Goal: Task Accomplishment & Management: Use online tool/utility

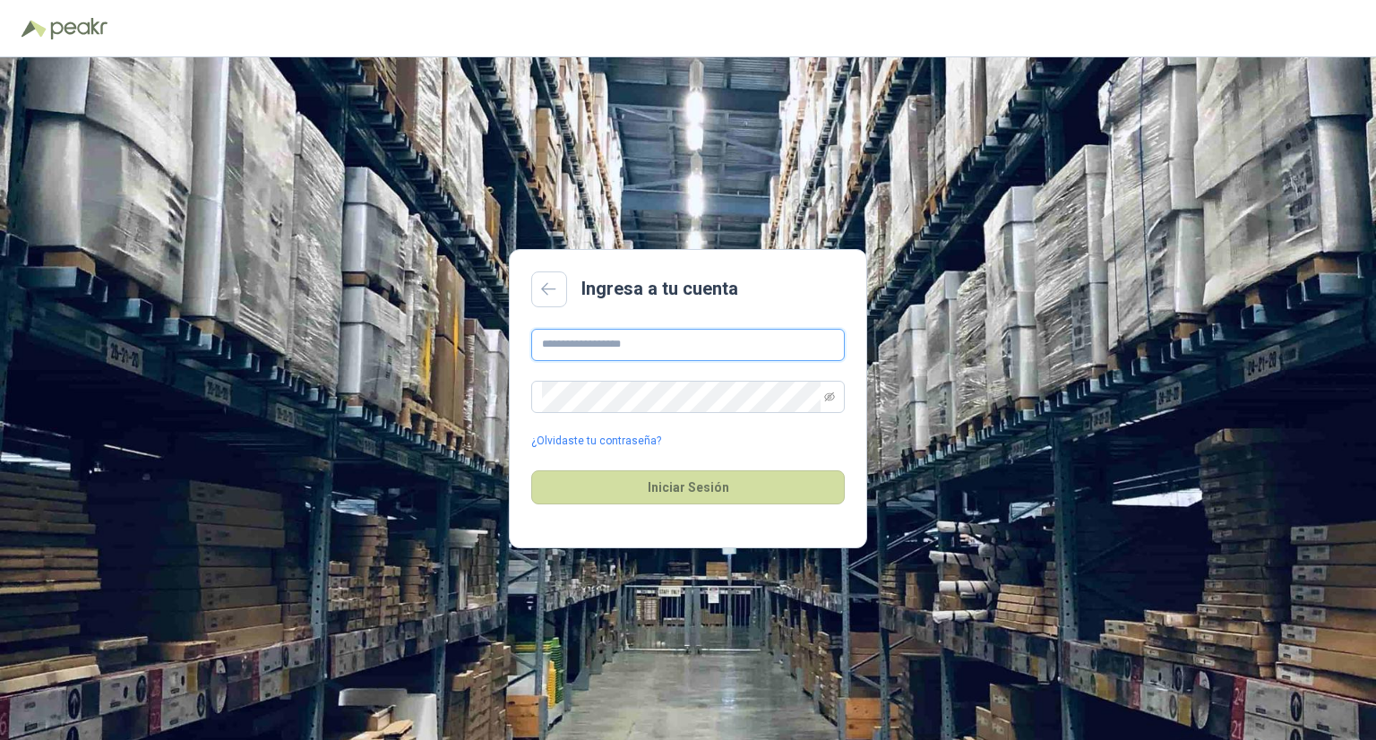
click at [613, 348] on input "text" at bounding box center [688, 345] width 314 height 32
type input "**********"
click at [646, 487] on button "Iniciar Sesión" at bounding box center [688, 487] width 314 height 34
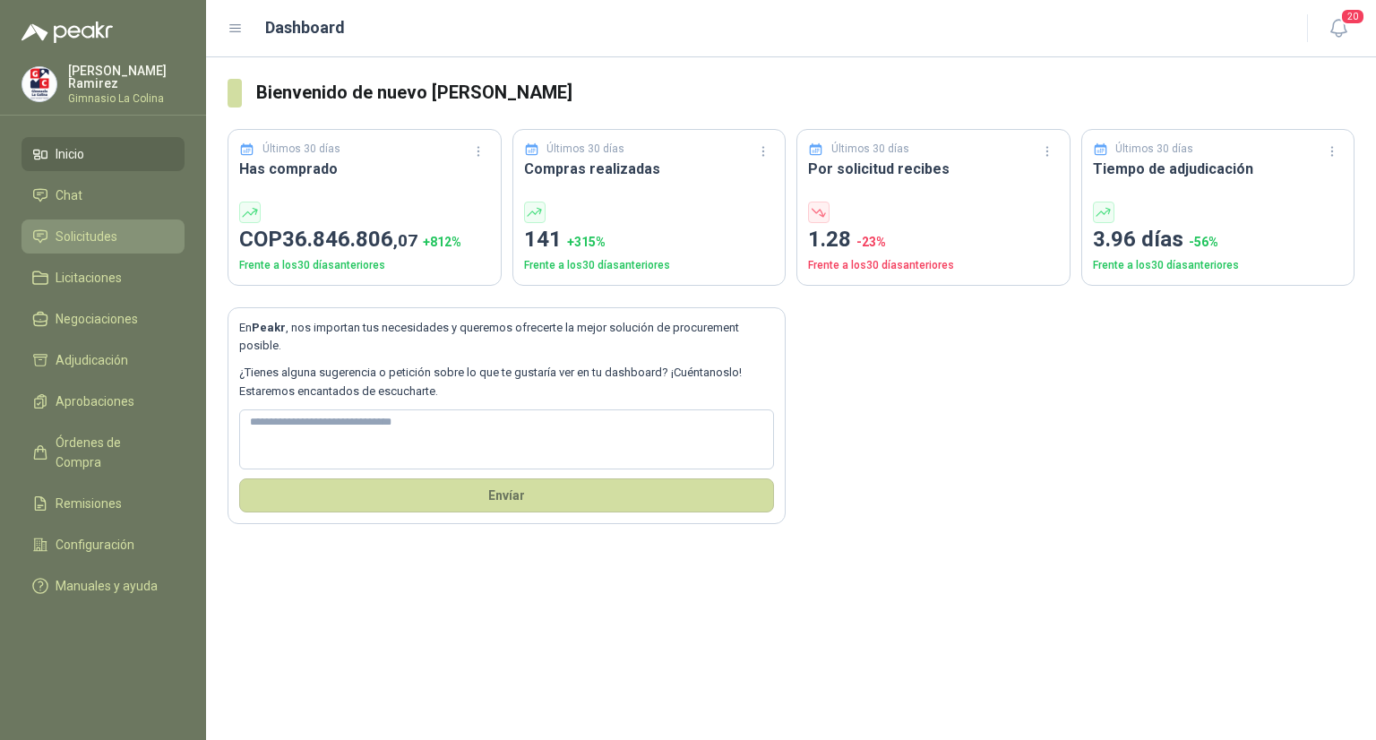
click at [96, 239] on span "Solicitudes" at bounding box center [87, 237] width 62 height 20
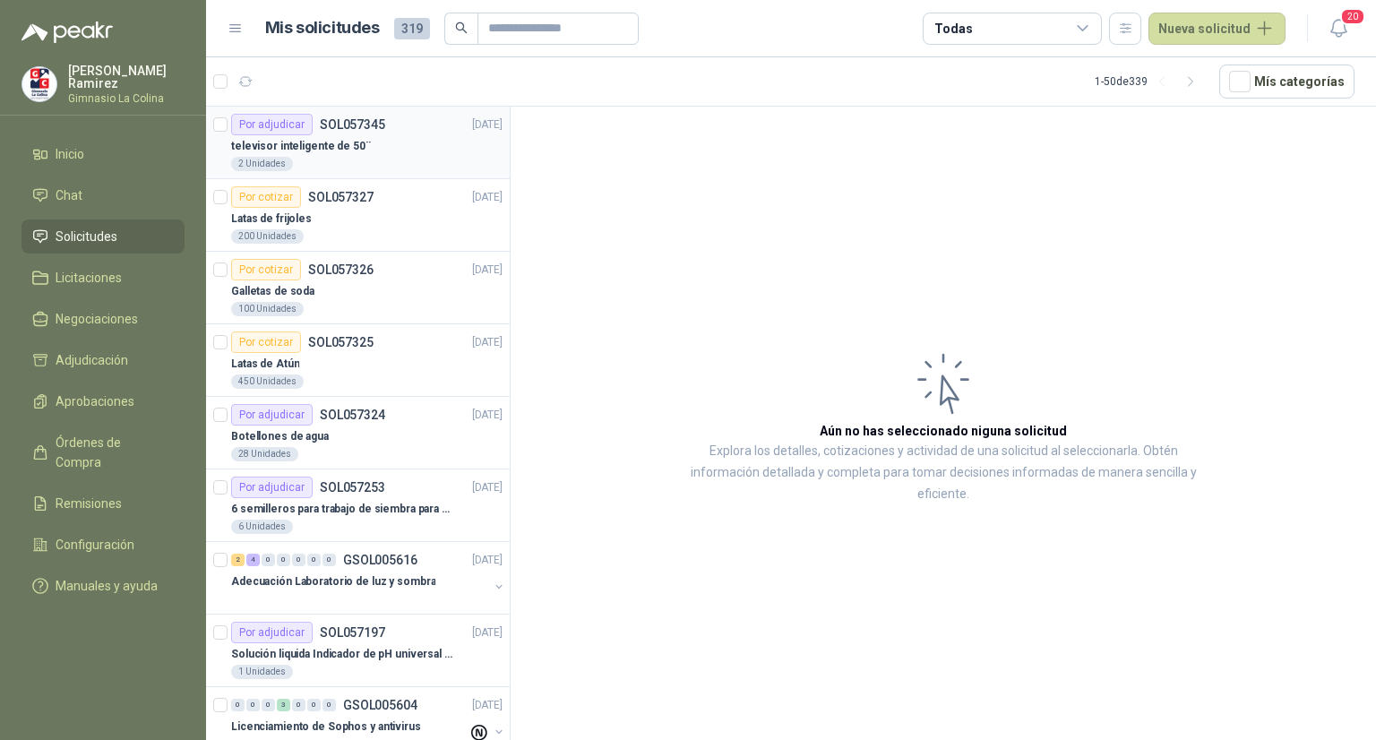
click at [313, 146] on p "televisor inteligente de 50¨" at bounding box center [301, 146] width 140 height 17
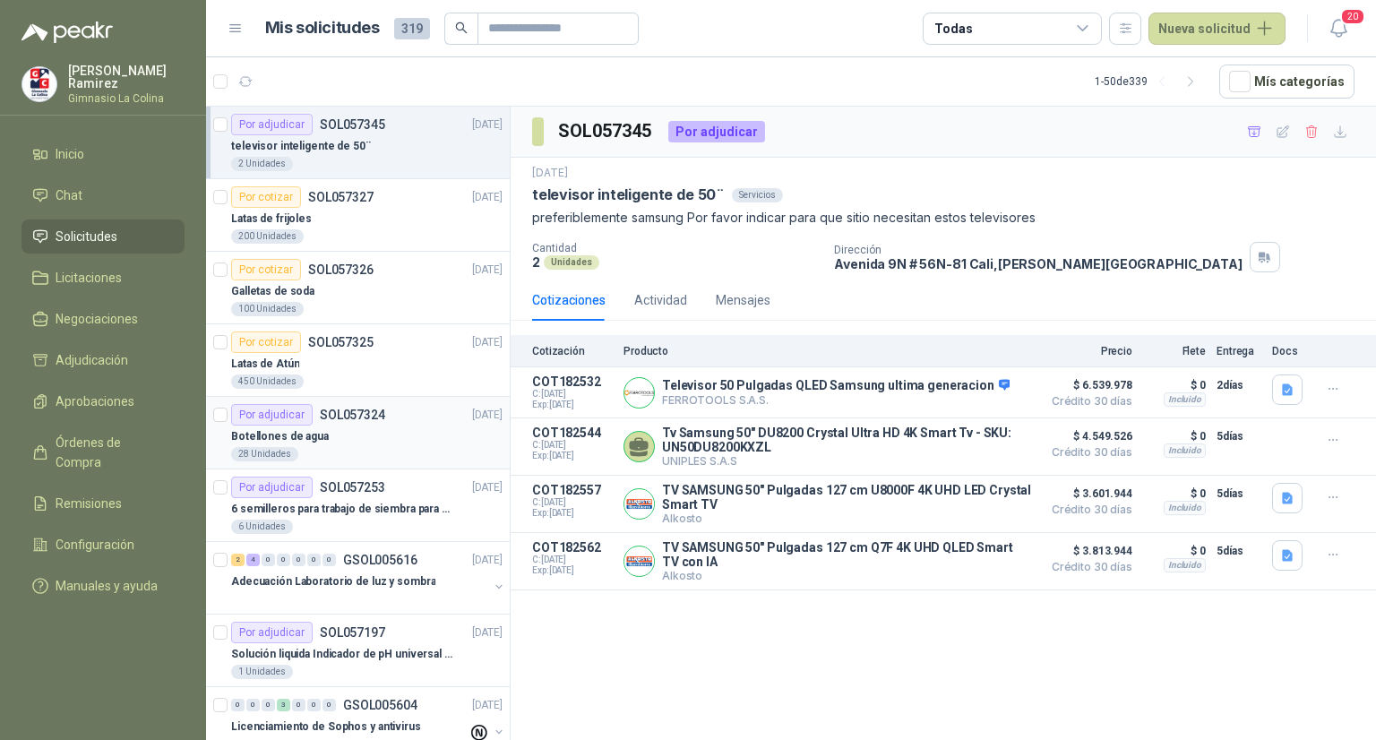
click at [300, 412] on div "Por adjudicar" at bounding box center [272, 415] width 82 height 22
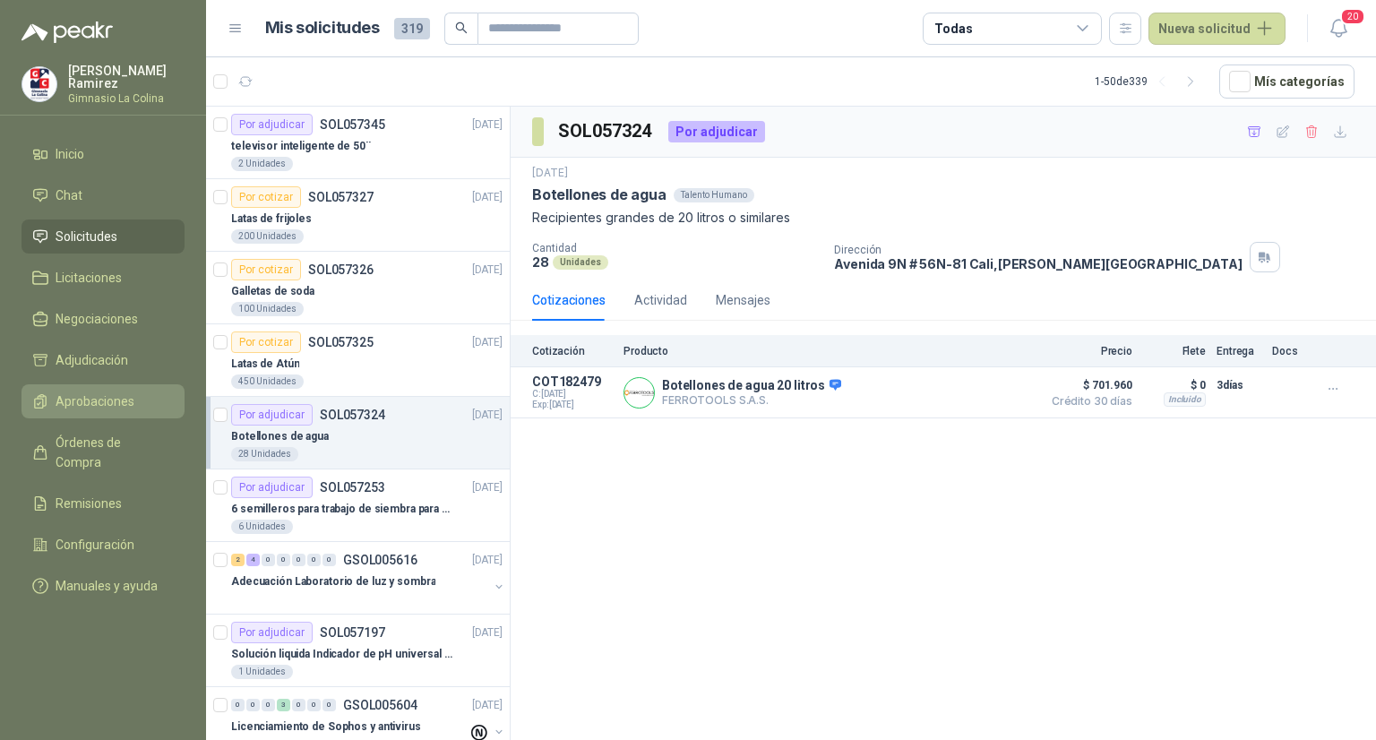
click at [95, 391] on span "Aprobaciones" at bounding box center [95, 401] width 79 height 20
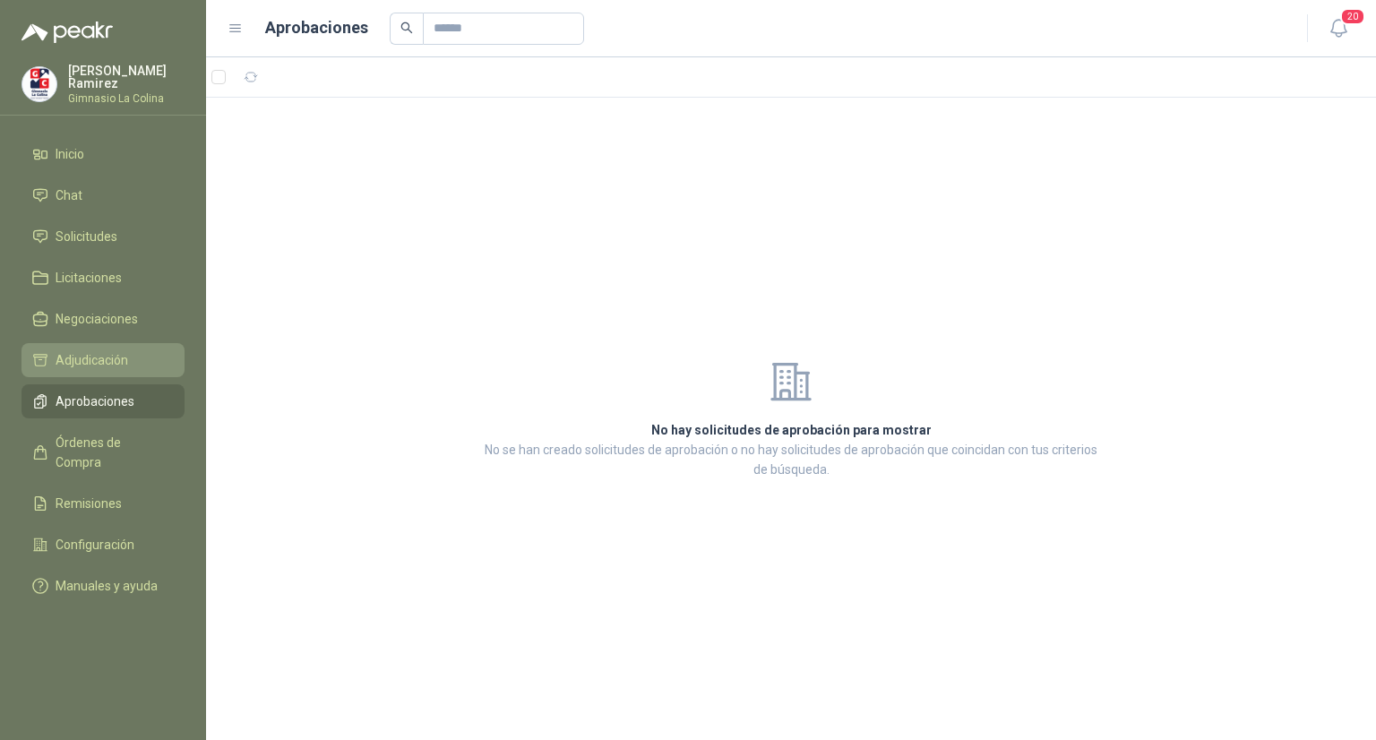
click at [108, 359] on span "Adjudicación" at bounding box center [92, 360] width 73 height 20
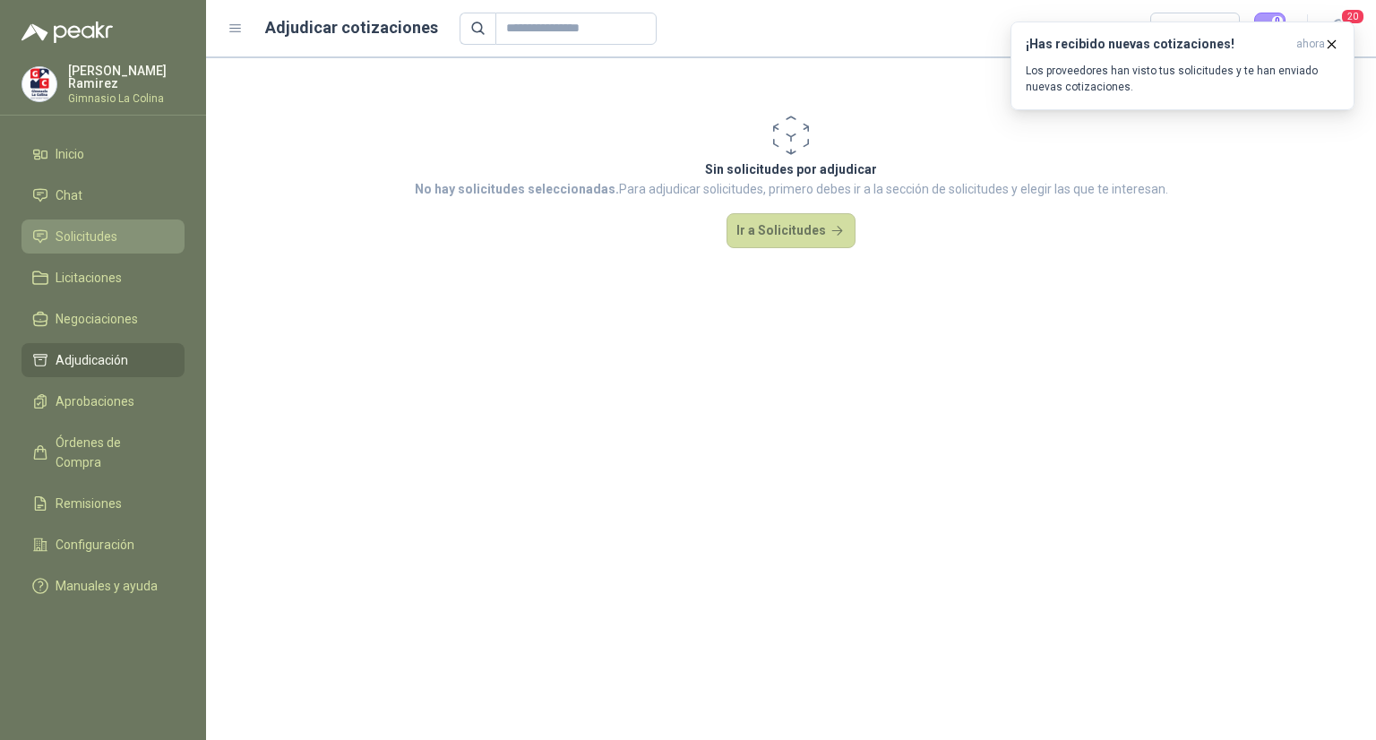
click at [122, 228] on li "Solicitudes" at bounding box center [103, 237] width 142 height 20
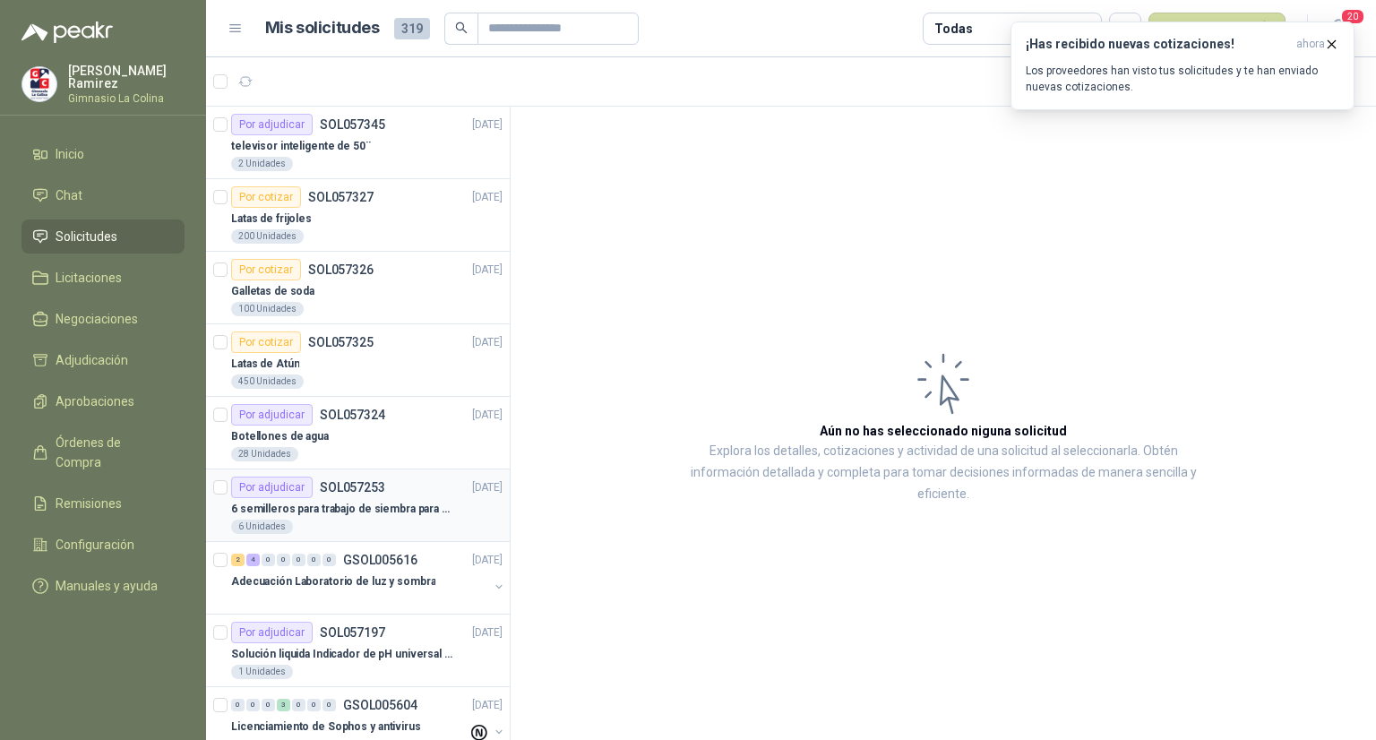
click at [280, 486] on div "Por adjudicar" at bounding box center [272, 488] width 82 height 22
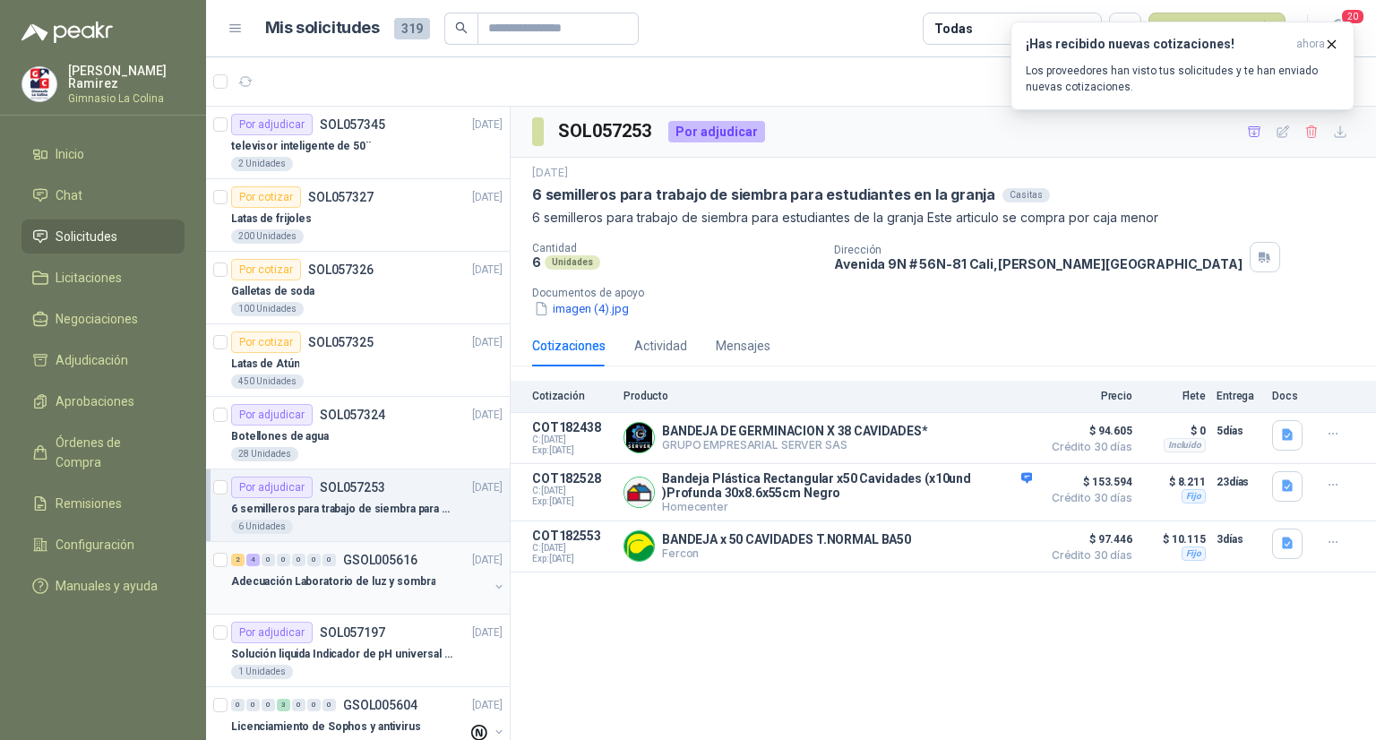
click at [277, 598] on div at bounding box center [359, 599] width 257 height 14
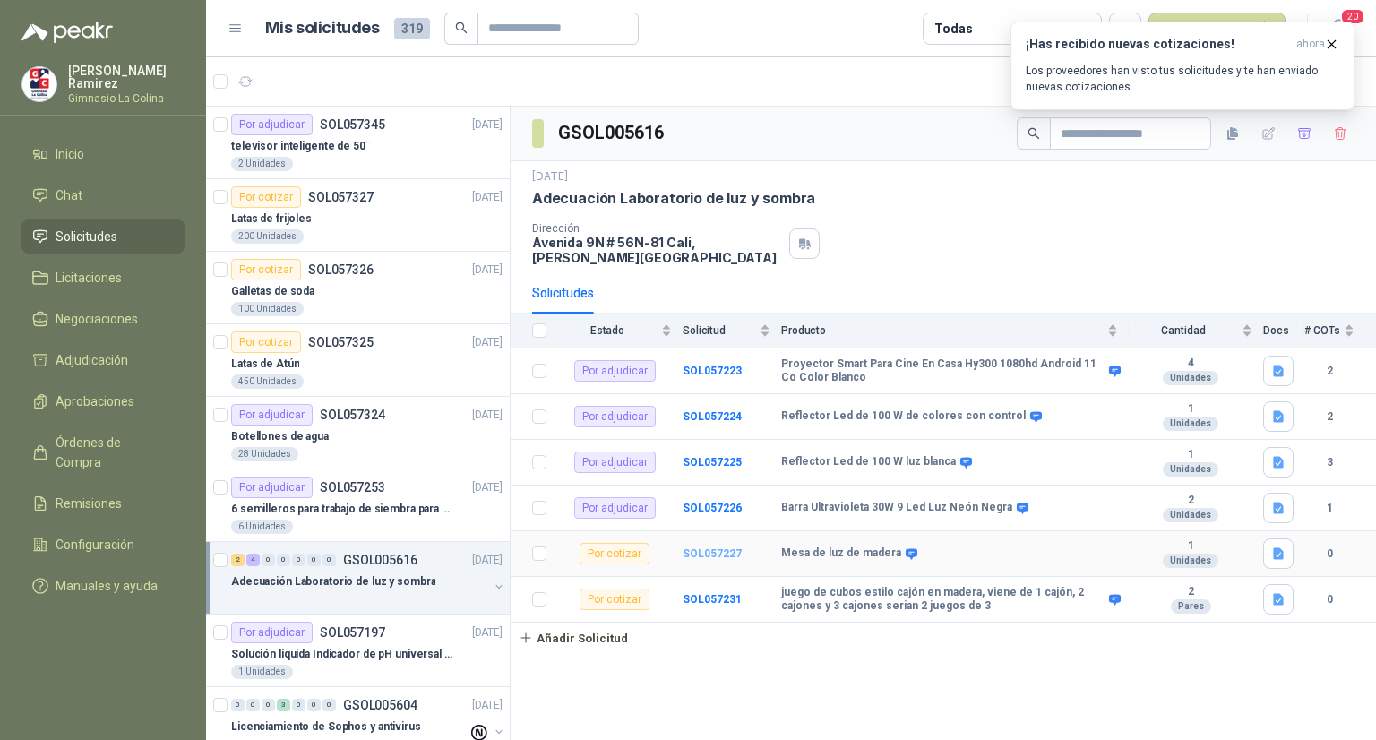
click at [704, 553] on b "SOL057227" at bounding box center [712, 553] width 59 height 13
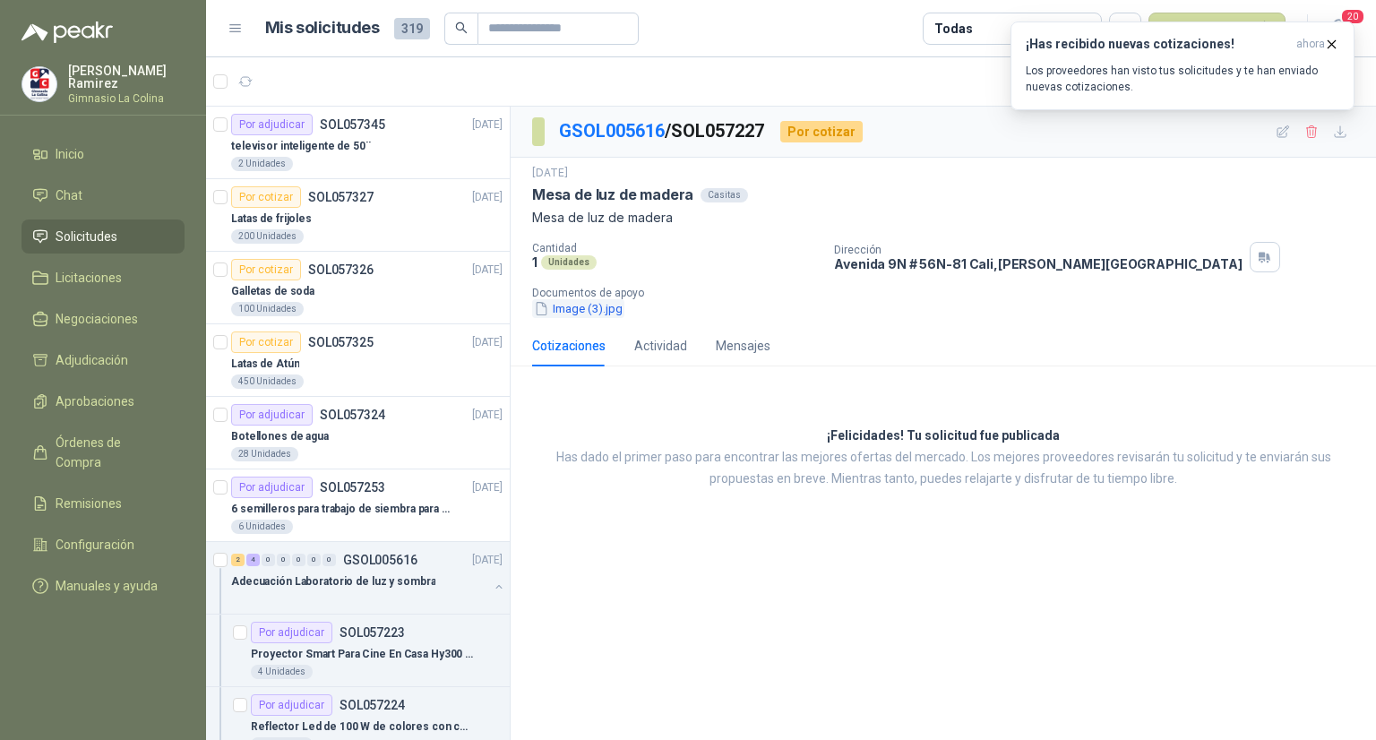
click at [605, 307] on button "Image (3).jpg" at bounding box center [578, 308] width 92 height 19
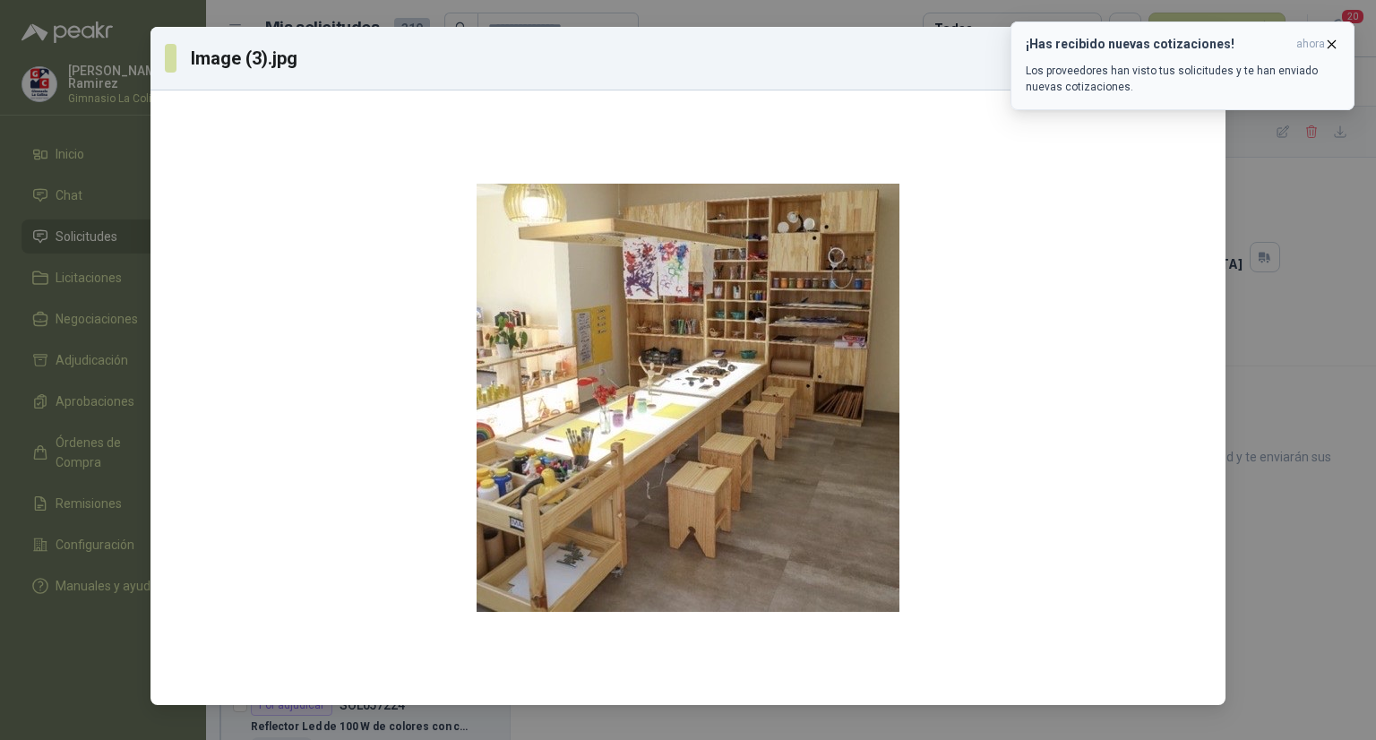
click at [1331, 40] on icon "button" at bounding box center [1331, 44] width 15 height 15
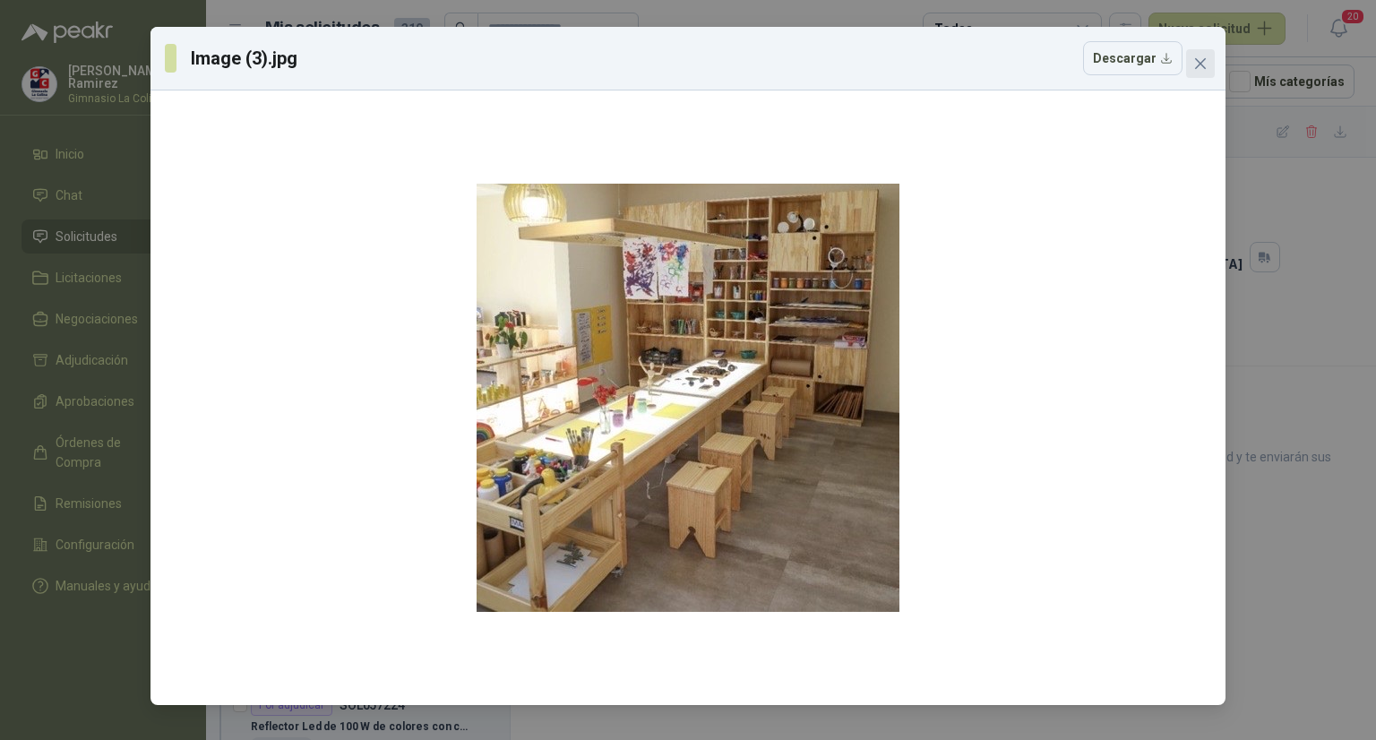
click at [1198, 67] on icon "close" at bounding box center [1200, 63] width 14 height 14
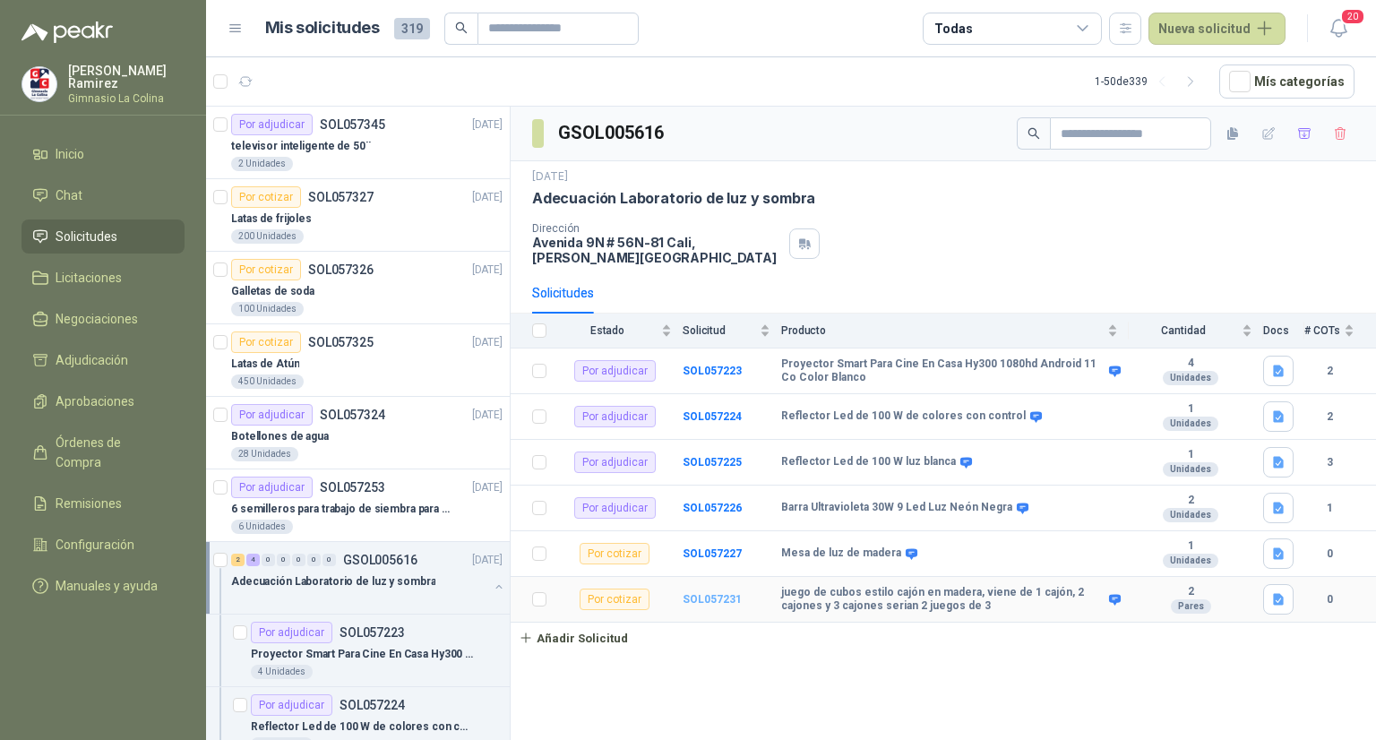
click at [702, 595] on b "SOL057231" at bounding box center [712, 599] width 59 height 13
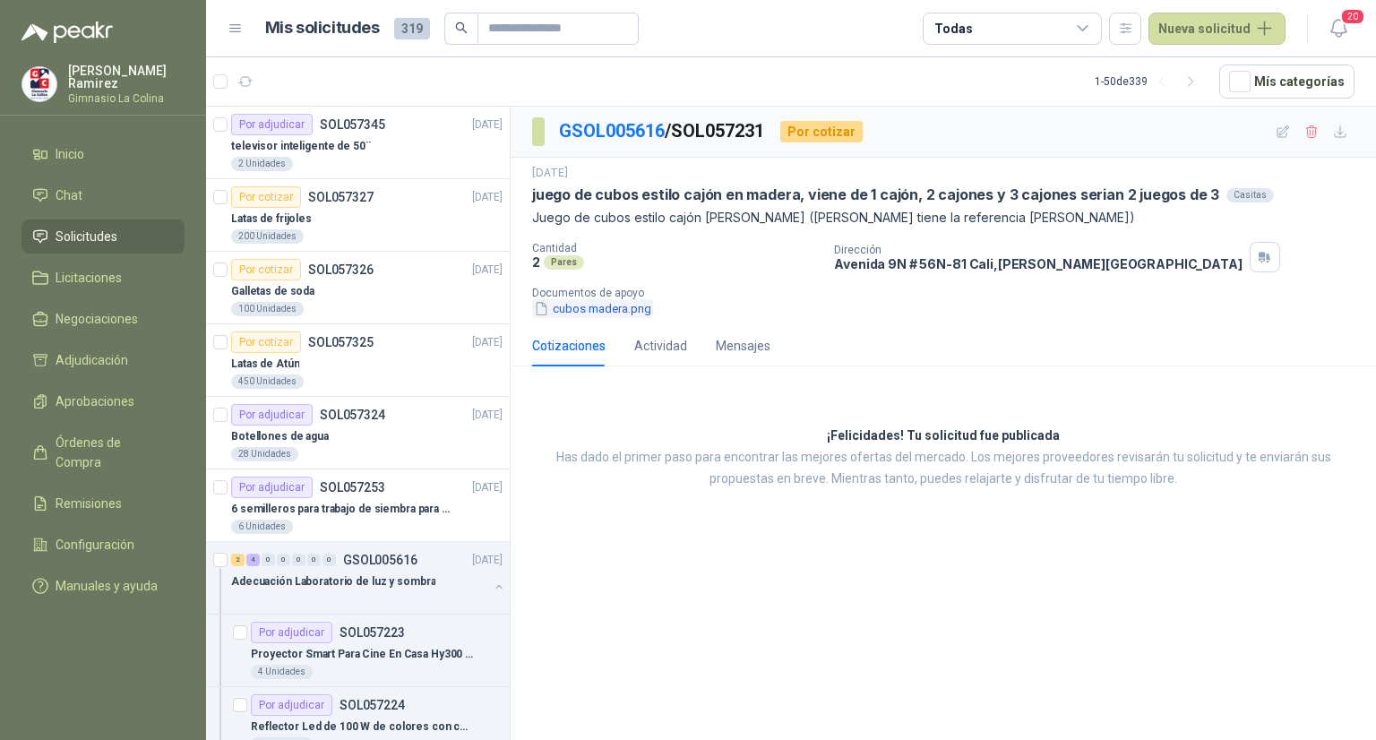
click at [618, 313] on button "cubos madera.png" at bounding box center [592, 308] width 121 height 19
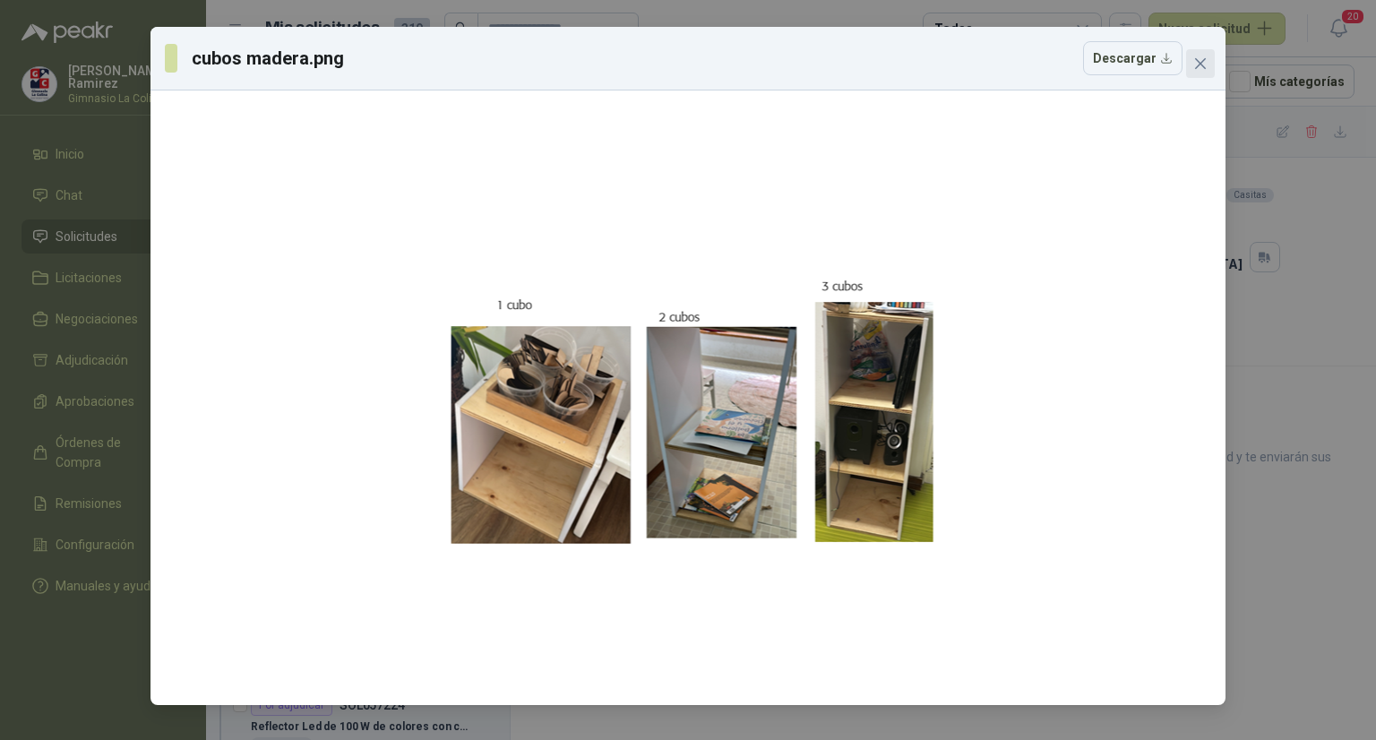
click at [1200, 67] on icon "close" at bounding box center [1200, 63] width 14 height 14
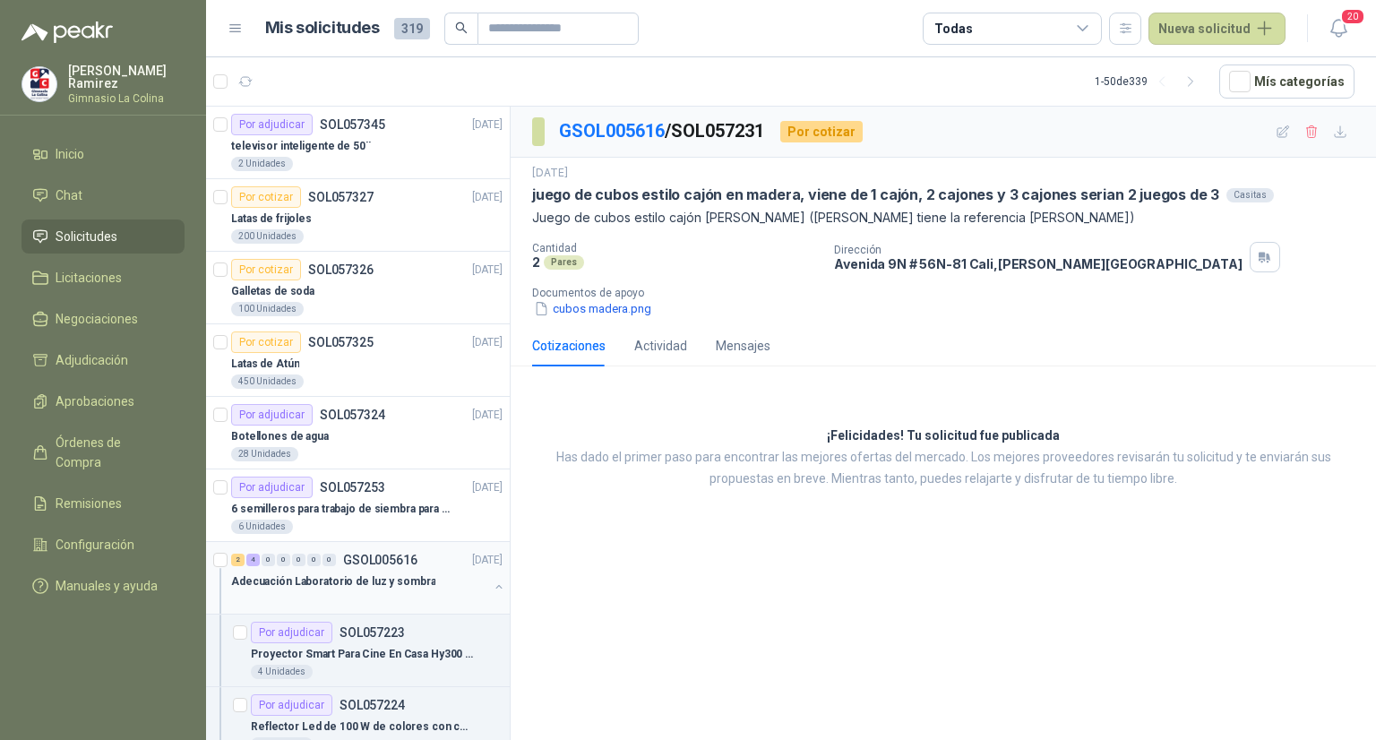
click at [278, 573] on p "Adecuación Laboratorio de luz y sombra" at bounding box center [333, 581] width 204 height 17
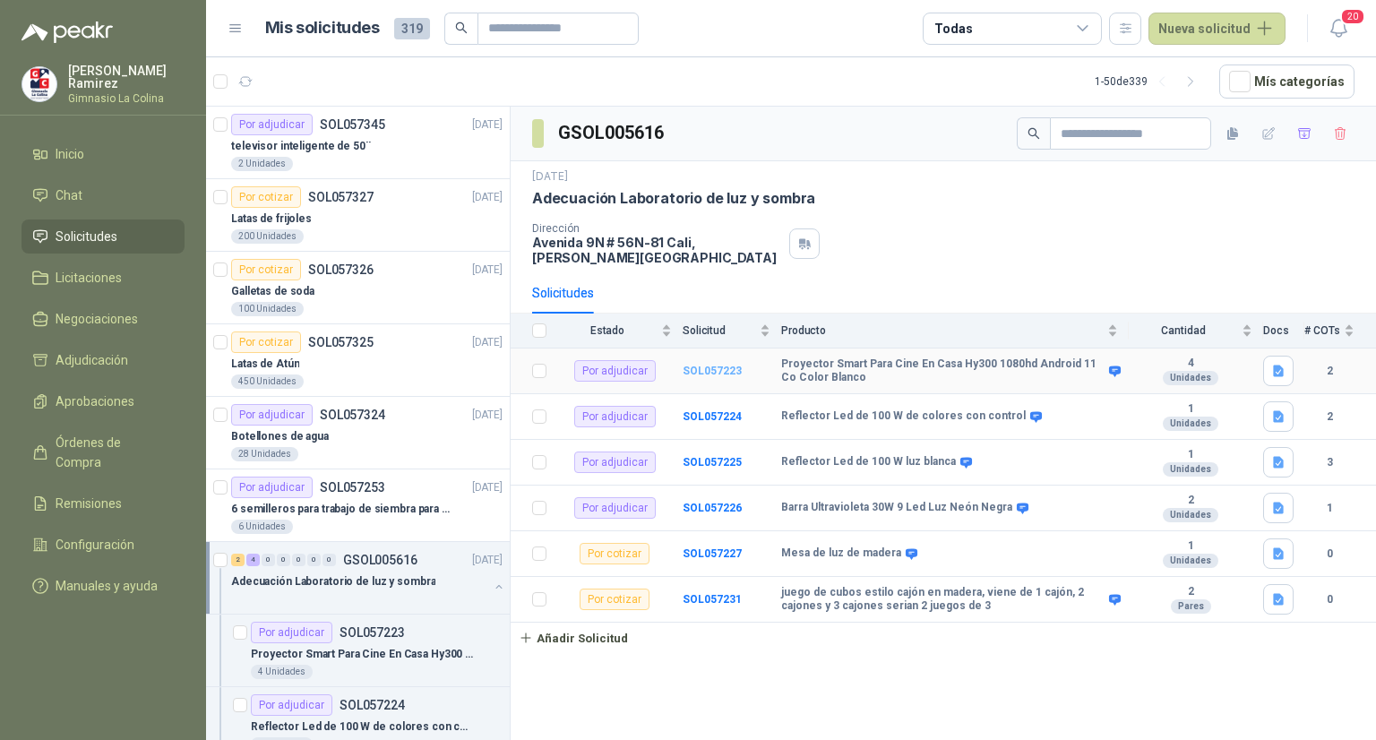
click at [723, 370] on b "SOL057223" at bounding box center [712, 371] width 59 height 13
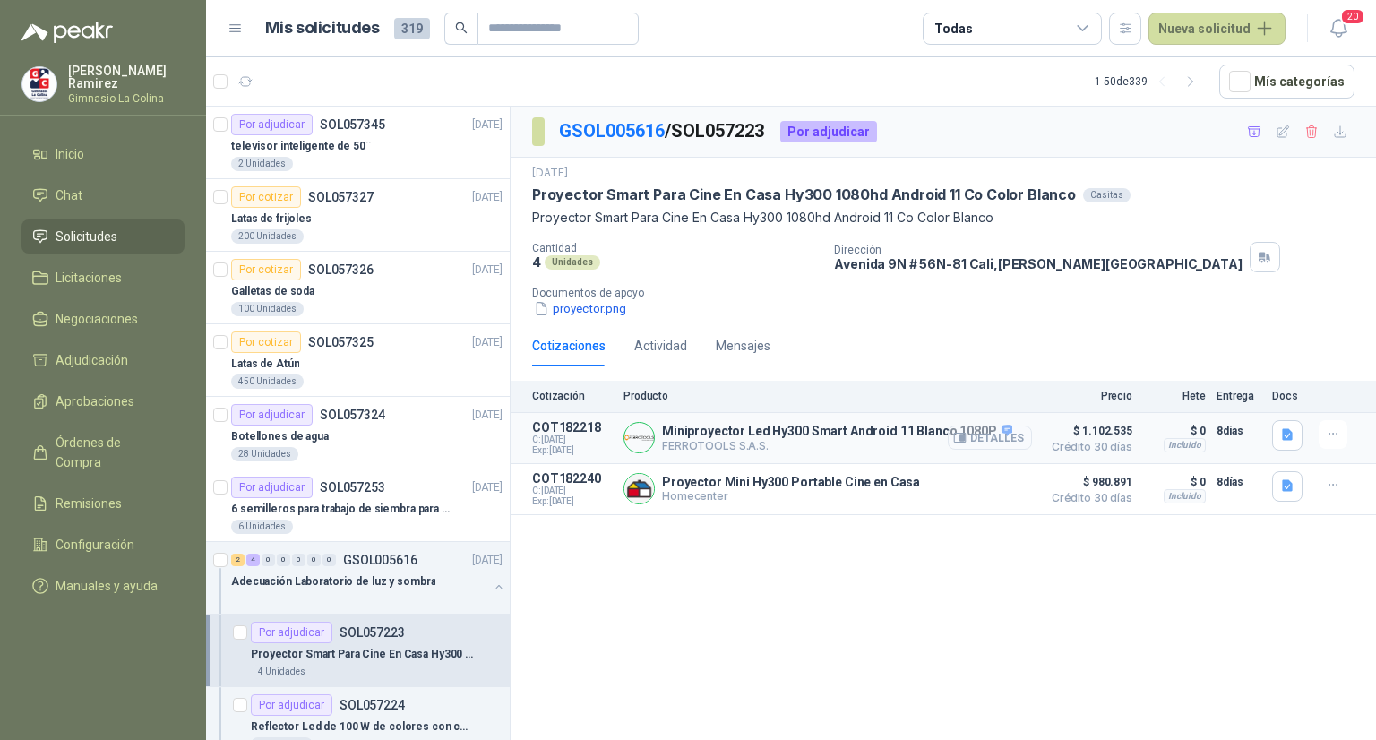
click at [991, 431] on button "Detalles" at bounding box center [990, 438] width 84 height 24
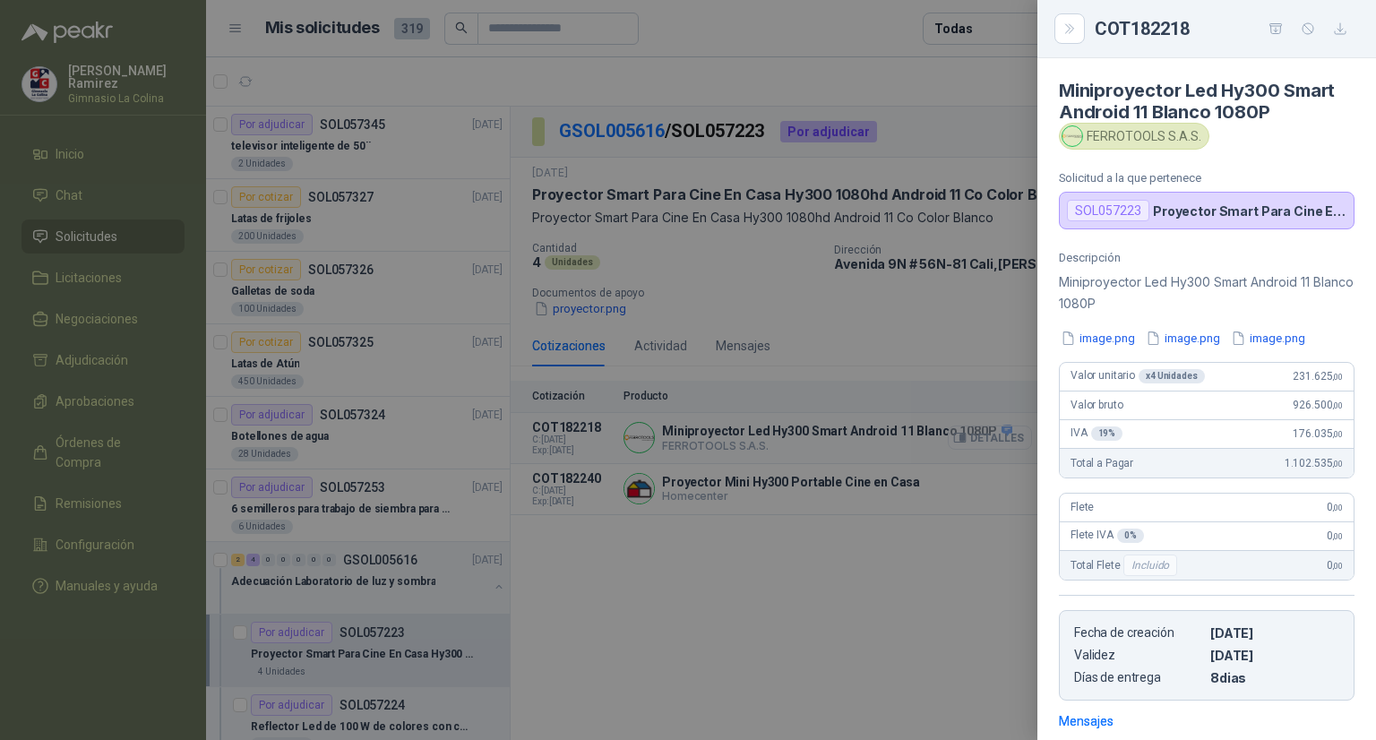
scroll to position [246, 0]
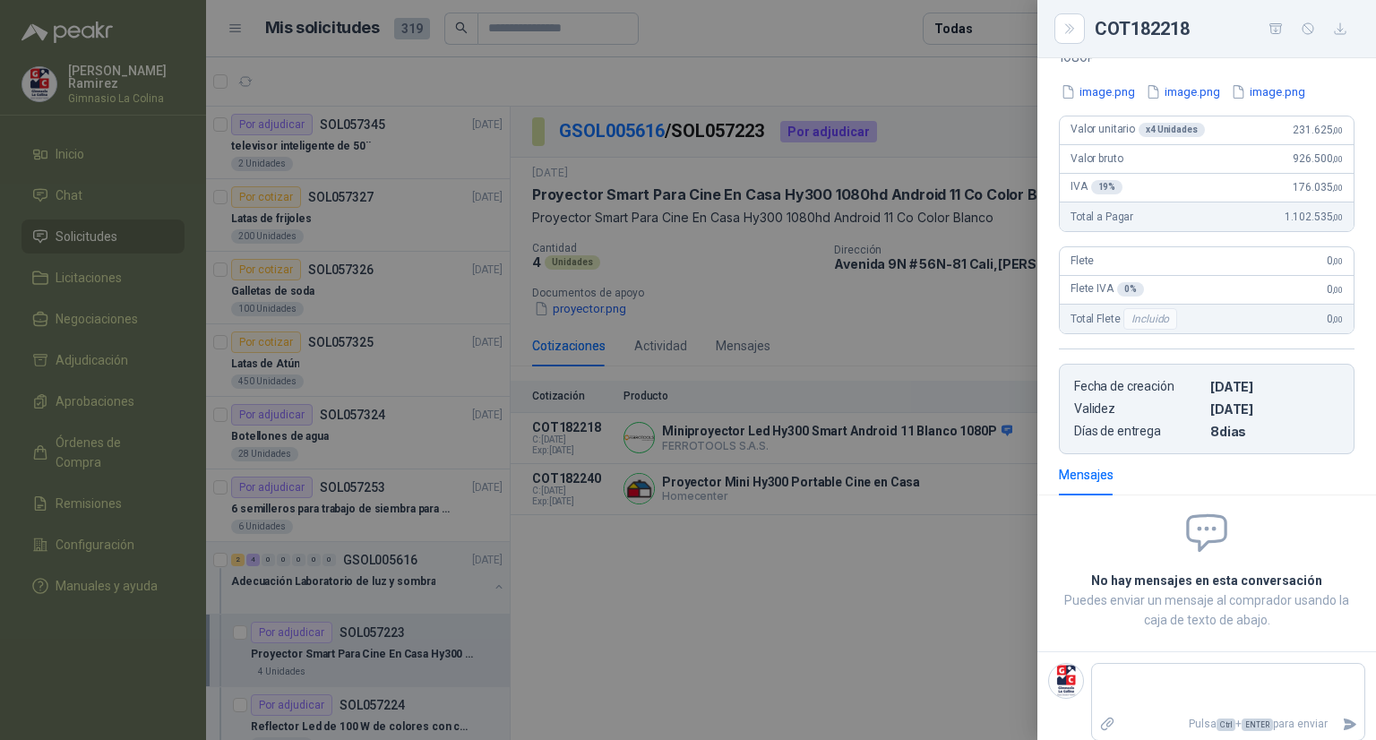
click at [852, 478] on div at bounding box center [688, 370] width 1376 height 740
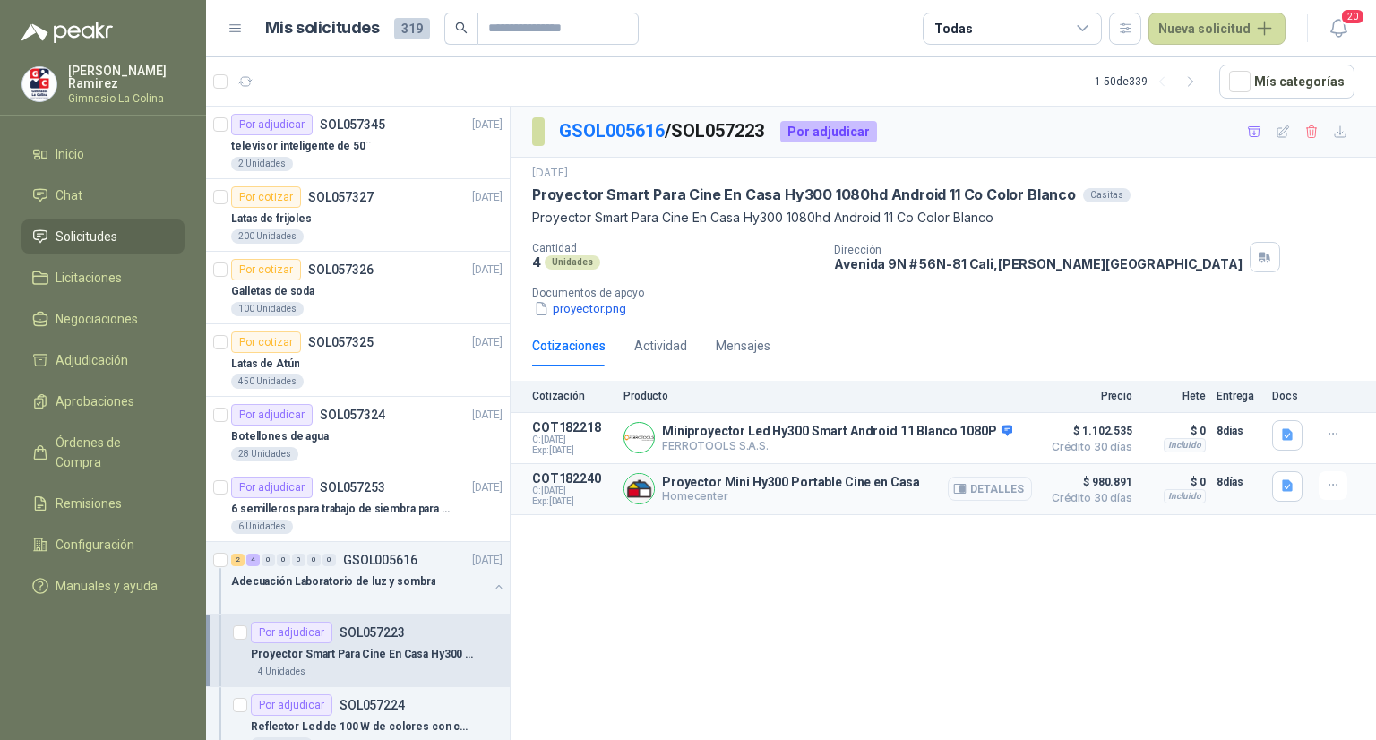
click at [989, 488] on button "Detalles" at bounding box center [990, 489] width 84 height 24
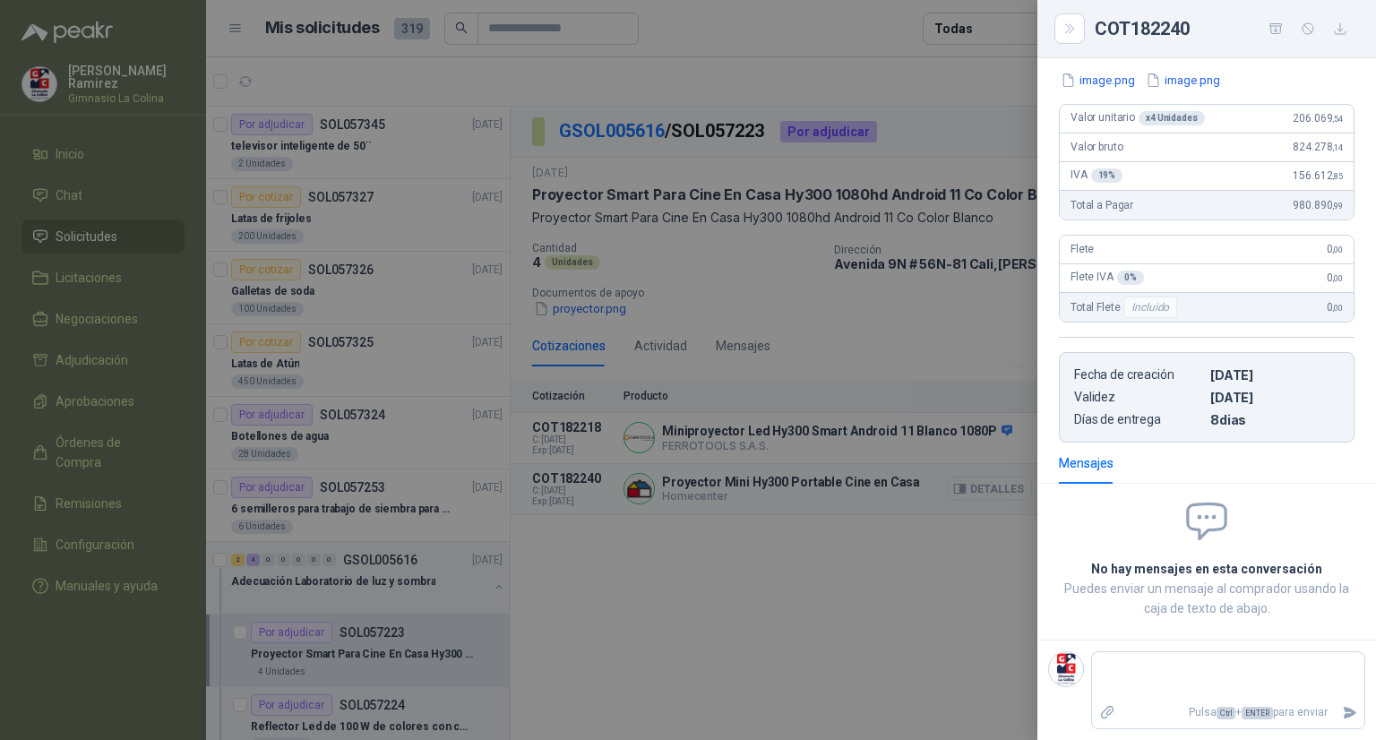
scroll to position [168, 0]
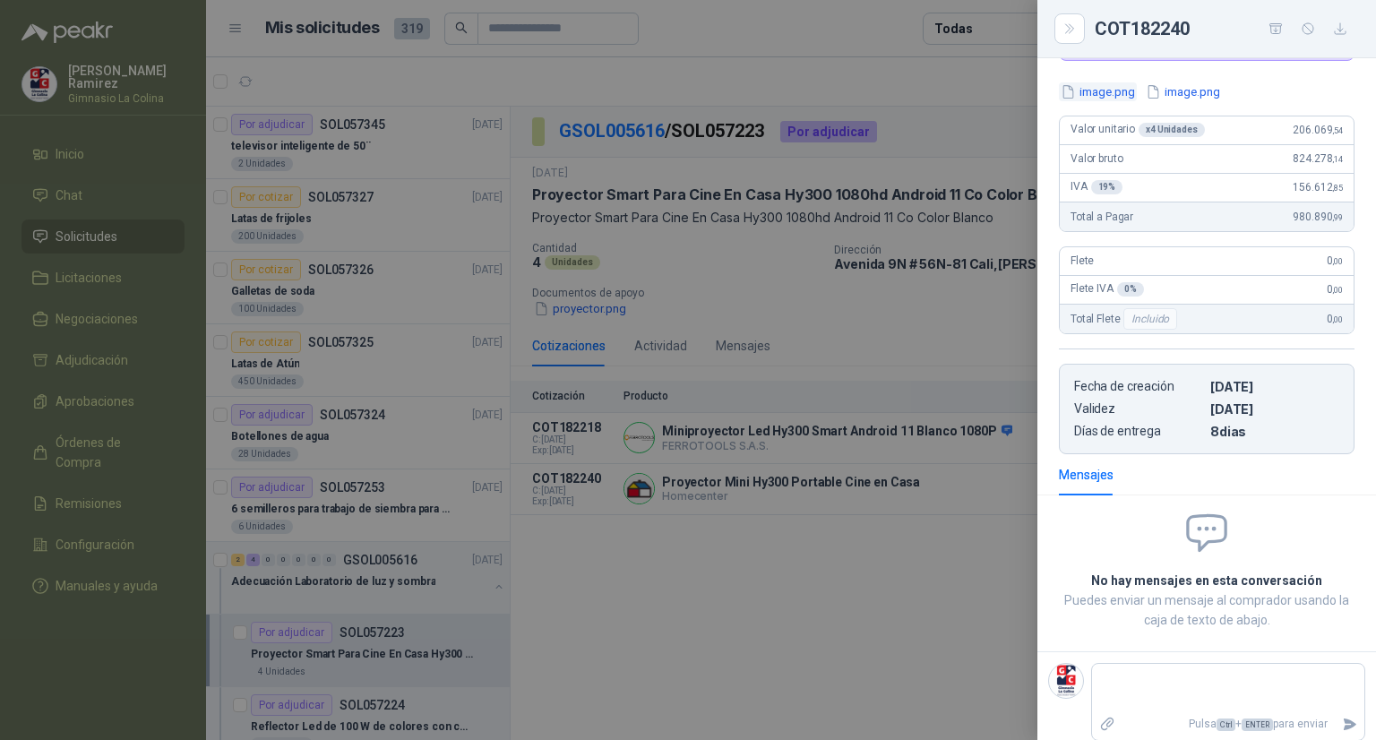
click at [1109, 94] on button "image.png" at bounding box center [1098, 91] width 78 height 19
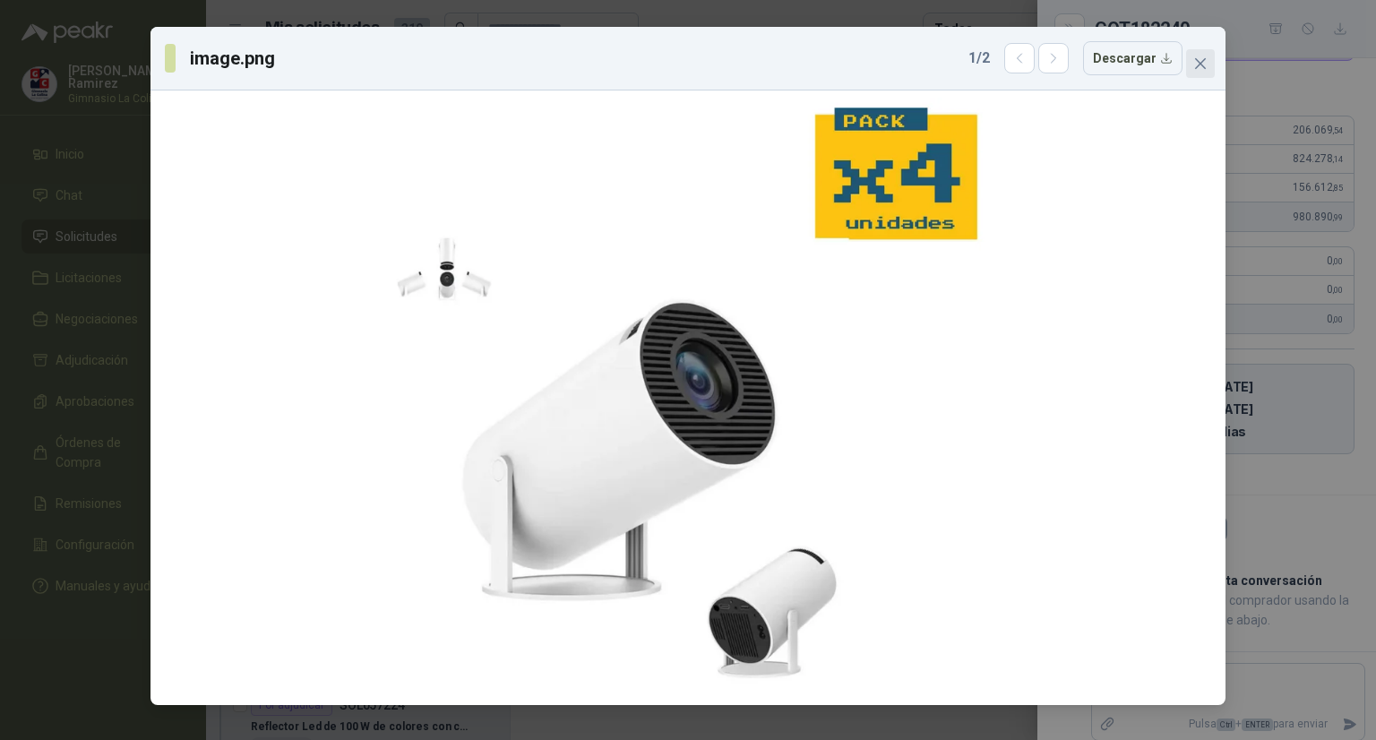
click at [1194, 62] on icon "close" at bounding box center [1200, 63] width 14 height 14
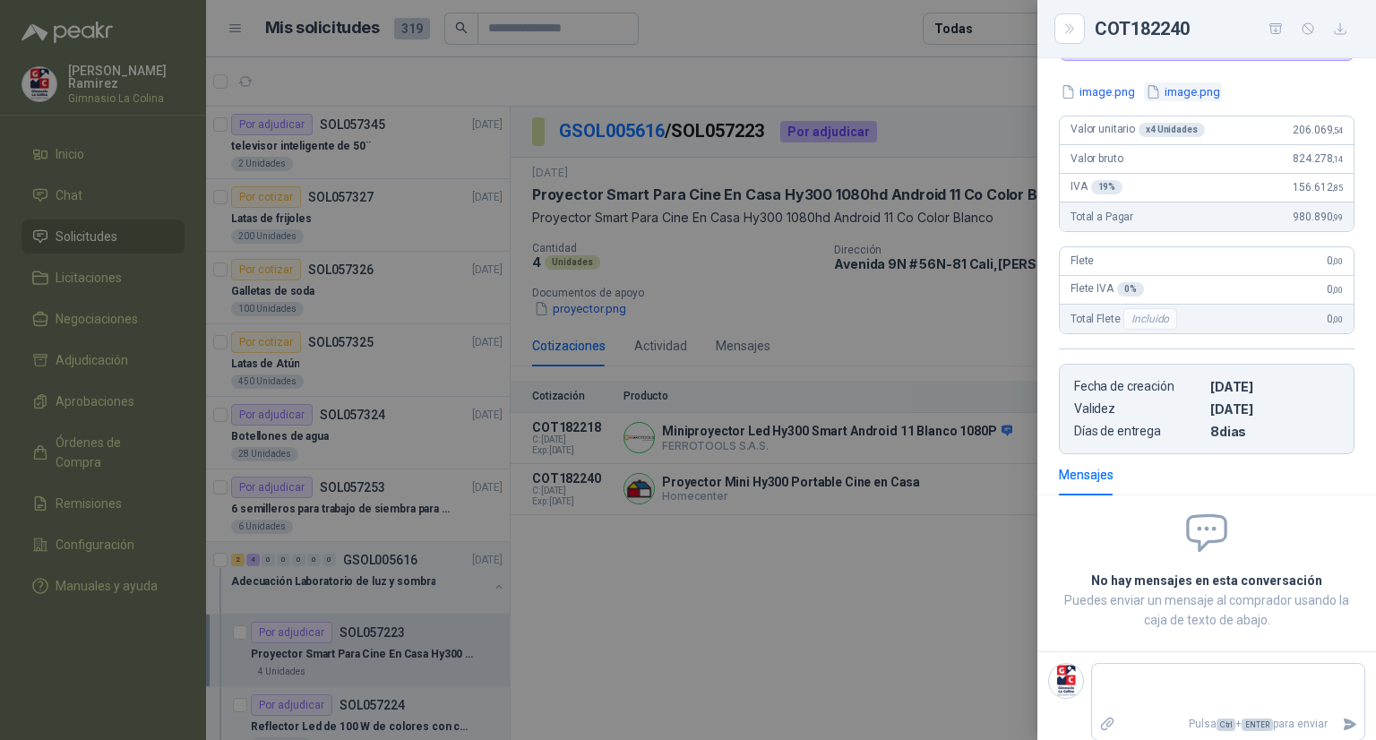
click at [1185, 91] on button "image.png" at bounding box center [1183, 91] width 78 height 19
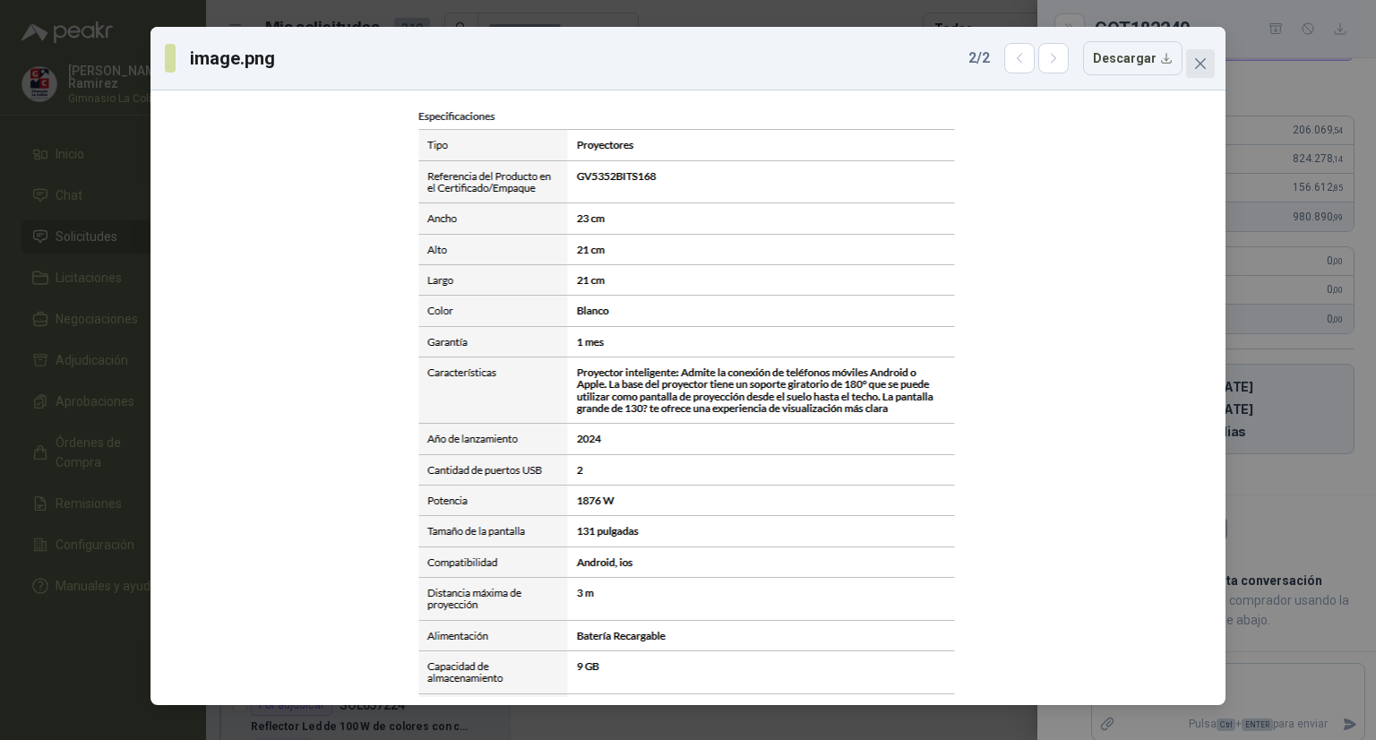
click at [1199, 63] on icon "close" at bounding box center [1200, 63] width 14 height 14
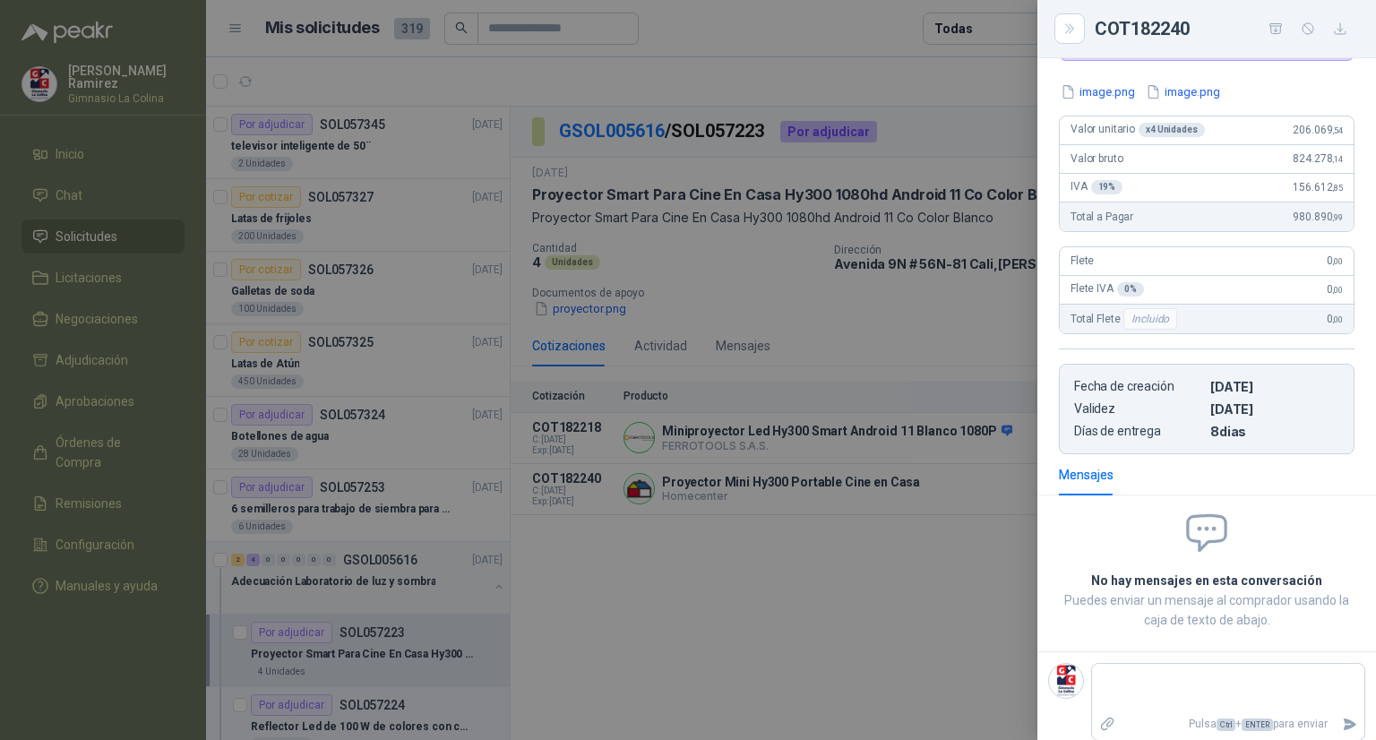
click at [814, 495] on div at bounding box center [688, 370] width 1376 height 740
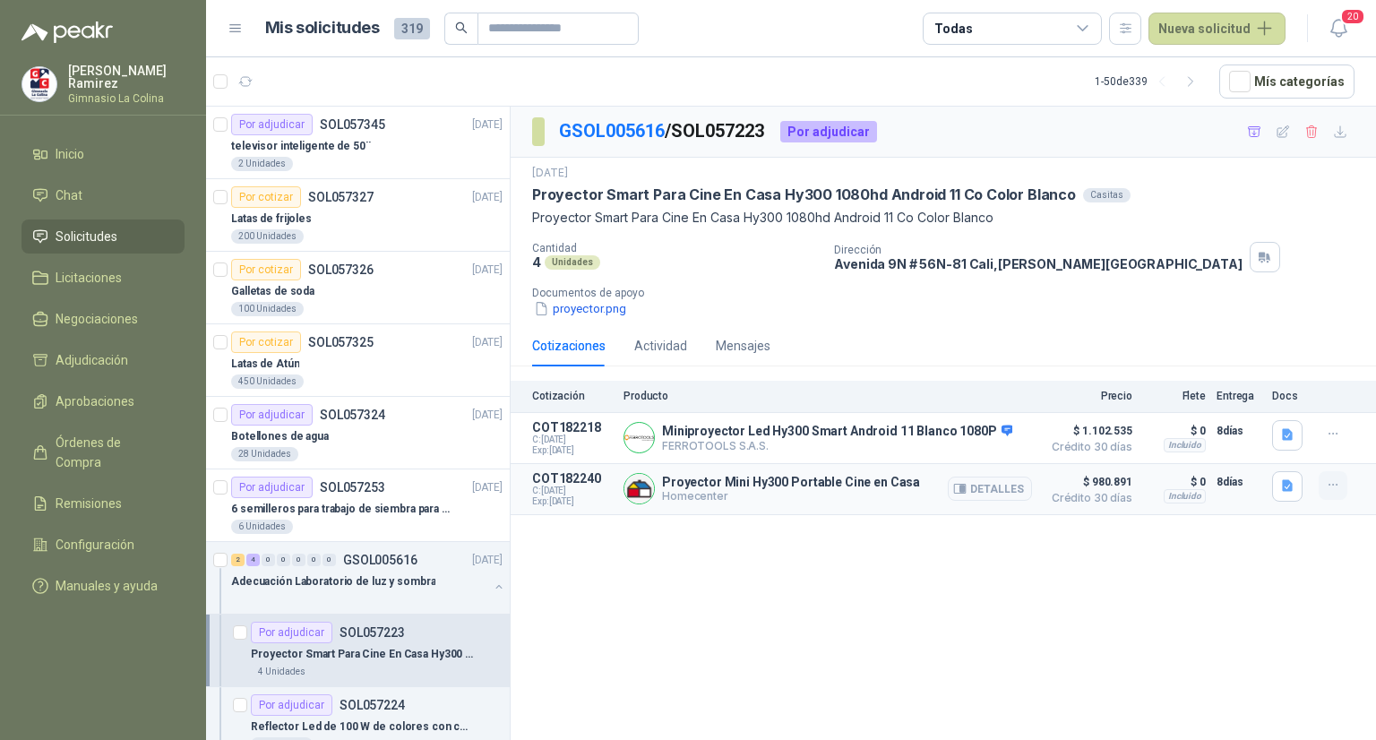
click at [1330, 482] on icon "button" at bounding box center [1333, 484] width 15 height 15
click at [1276, 413] on button "Añadir" at bounding box center [1297, 414] width 143 height 29
click at [323, 574] on p "Adecuación Laboratorio de luz y sombra" at bounding box center [333, 581] width 204 height 17
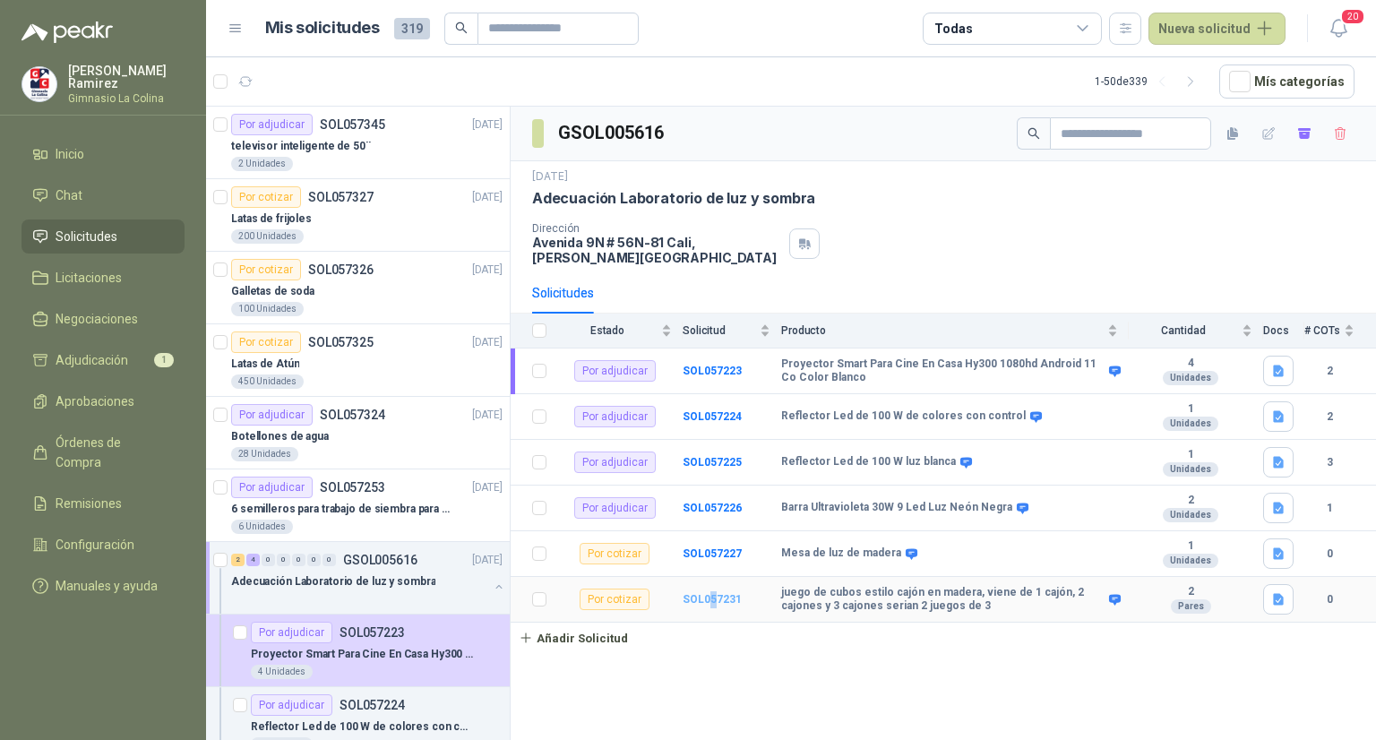
click at [712, 598] on td "SOL057231" at bounding box center [732, 600] width 99 height 46
click at [712, 598] on b "SOL057231" at bounding box center [712, 599] width 59 height 13
click at [724, 366] on b "SOL057223" at bounding box center [712, 371] width 59 height 13
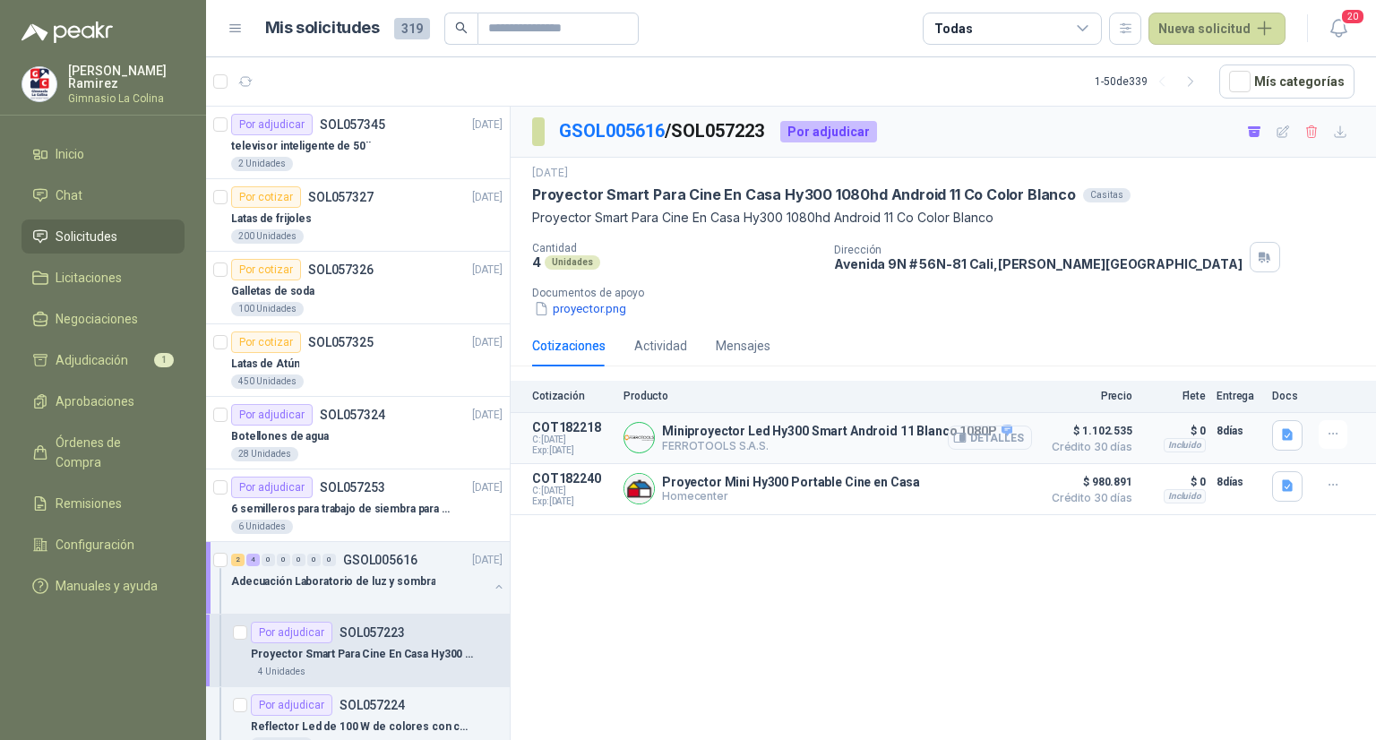
click at [1007, 437] on button "Detalles" at bounding box center [990, 438] width 84 height 24
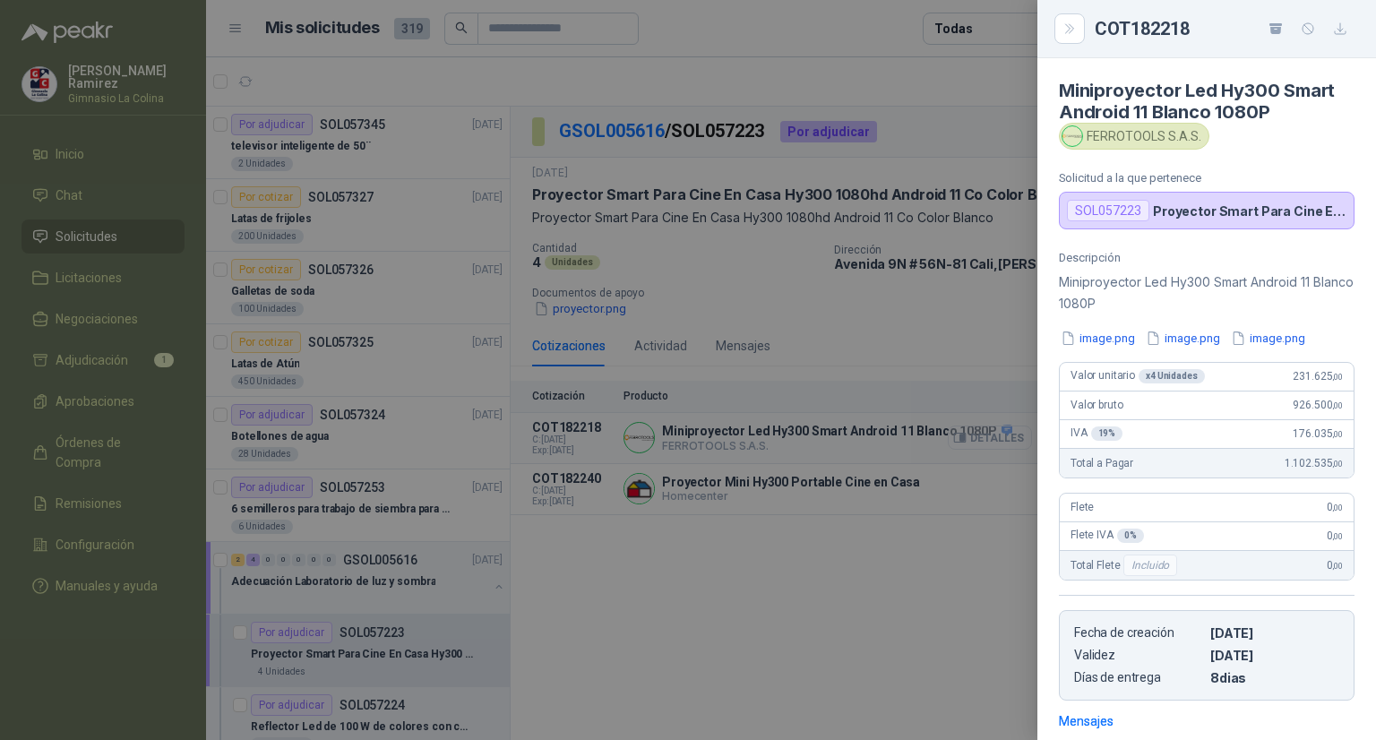
scroll to position [246, 0]
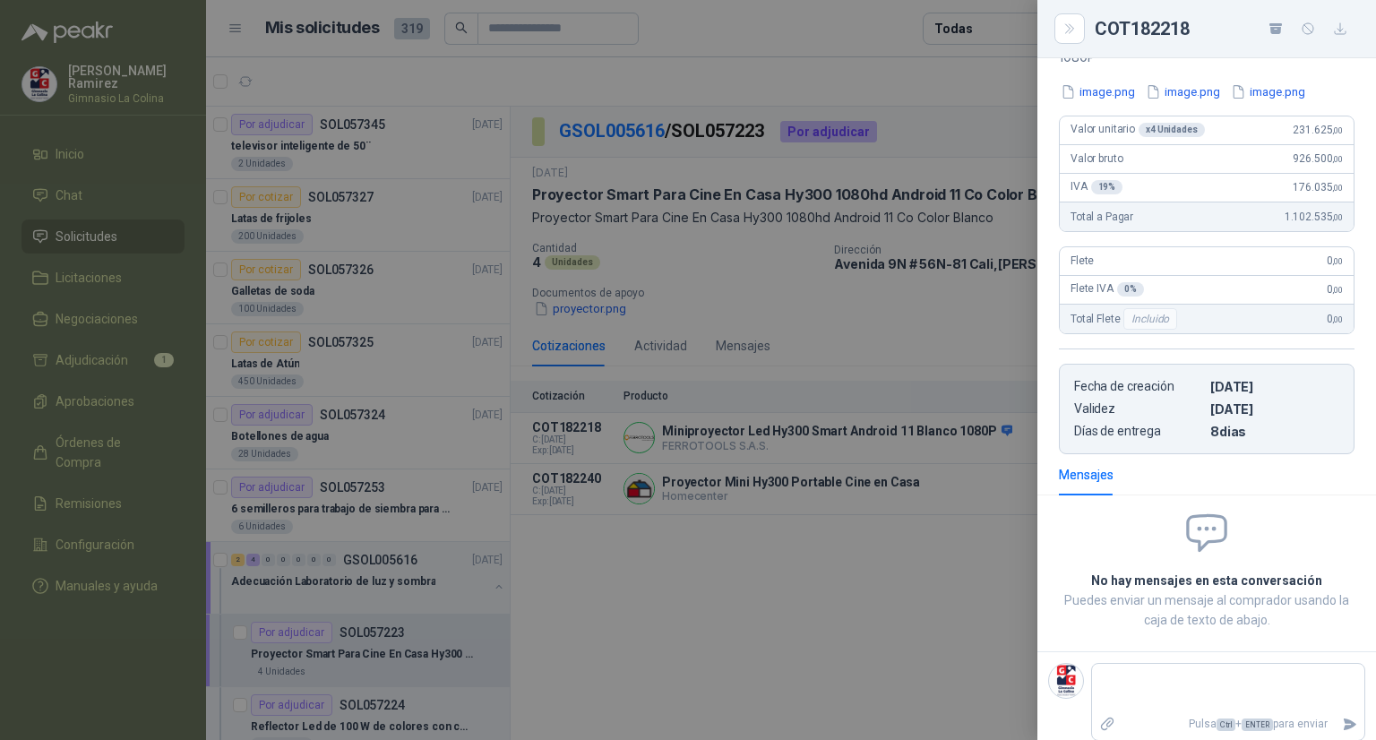
click at [895, 313] on div at bounding box center [688, 370] width 1376 height 740
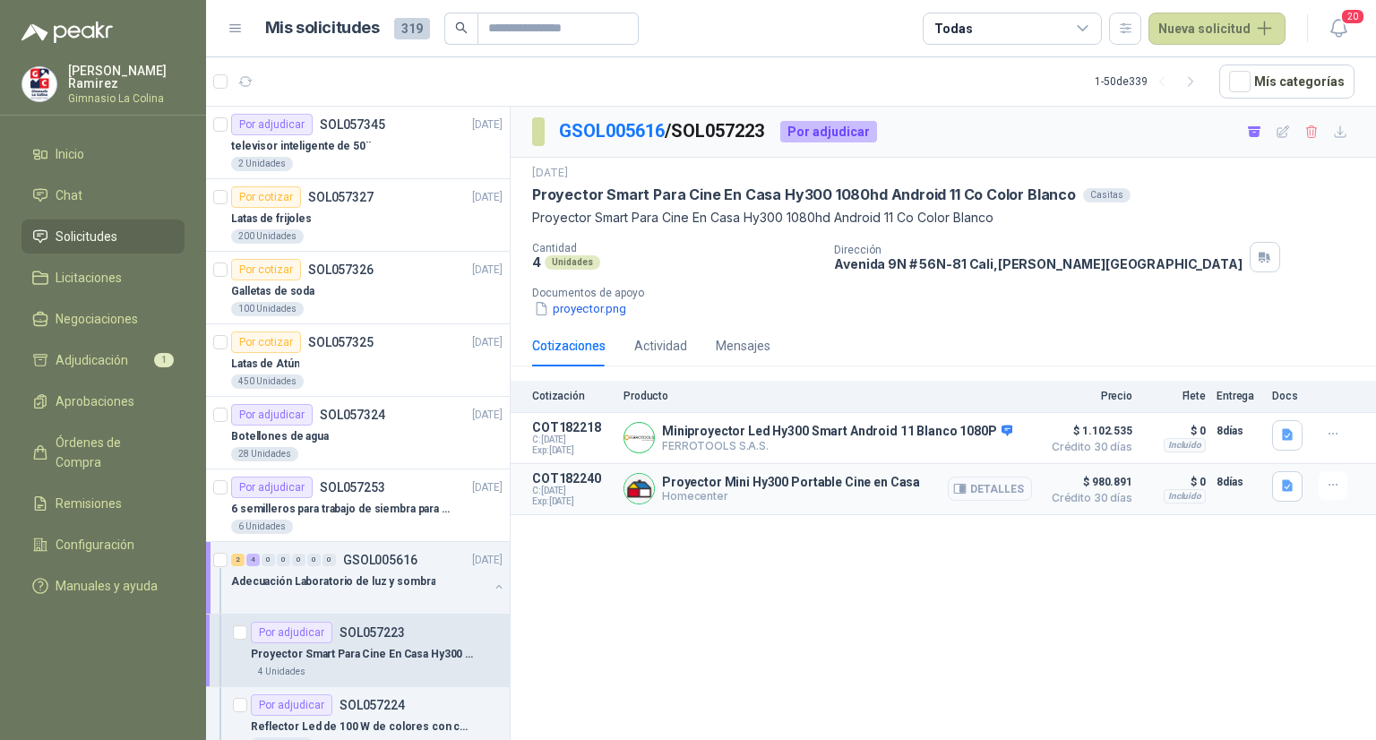
click at [994, 482] on button "Detalles" at bounding box center [990, 489] width 84 height 24
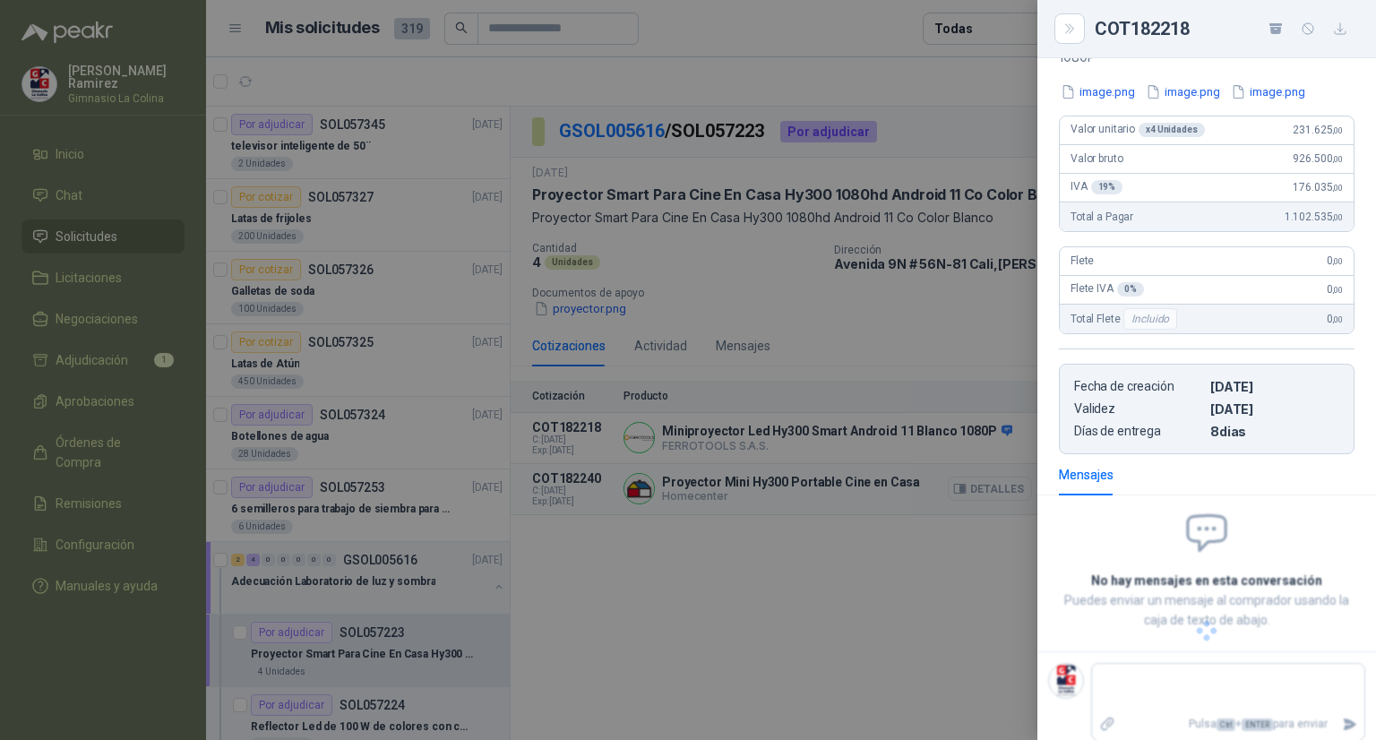
scroll to position [168, 0]
click at [902, 366] on div at bounding box center [688, 370] width 1376 height 740
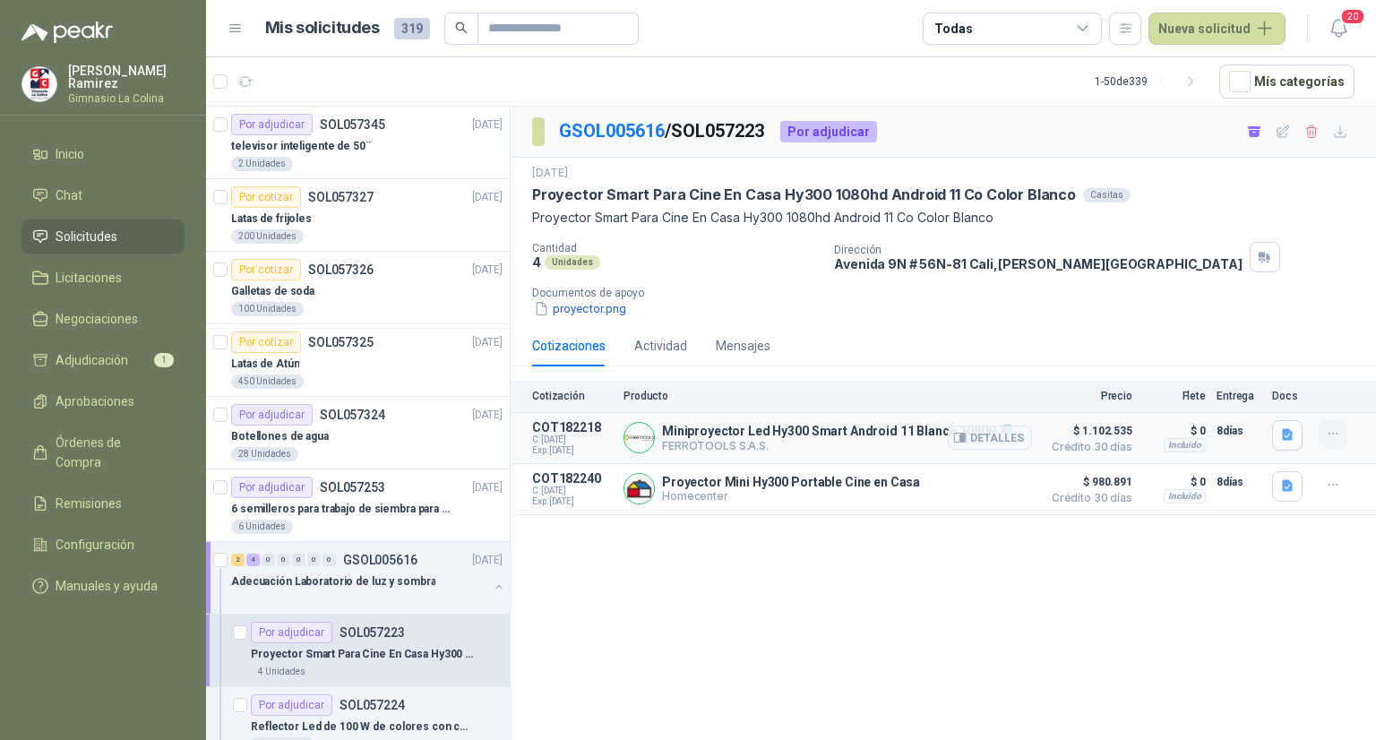
click at [1327, 434] on icon "button" at bounding box center [1333, 433] width 15 height 15
click at [864, 585] on div "GSOL005616 / SOL057223 Por adjudicar [DATE] Proyector Smart Para Cine En Casa H…" at bounding box center [943, 427] width 865 height 640
click at [1326, 487] on icon "button" at bounding box center [1333, 484] width 15 height 15
click at [762, 434] on p "Miniproyector Led Hy300 Smart Android 11 Blanco 1080P" at bounding box center [837, 432] width 350 height 16
click at [1341, 427] on button "button" at bounding box center [1333, 434] width 29 height 29
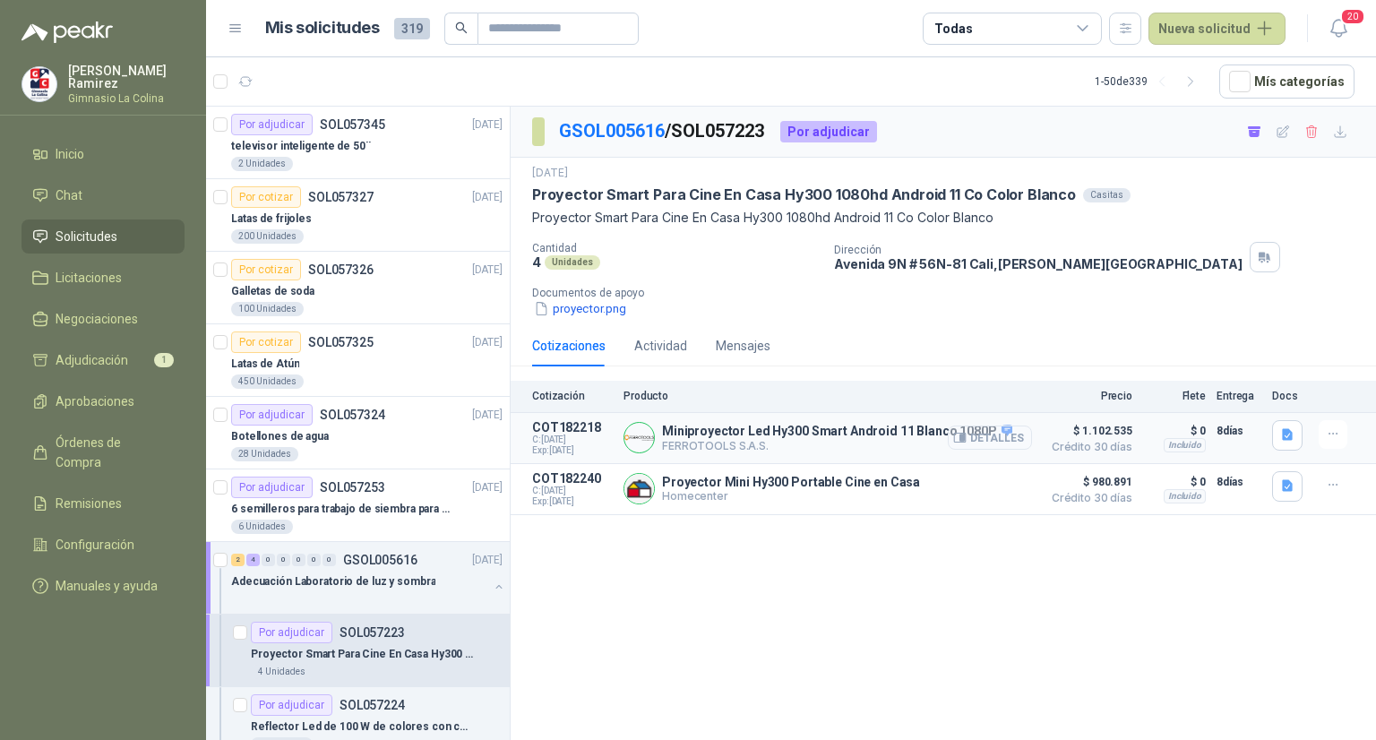
click at [1003, 434] on button "Detalles" at bounding box center [990, 438] width 84 height 24
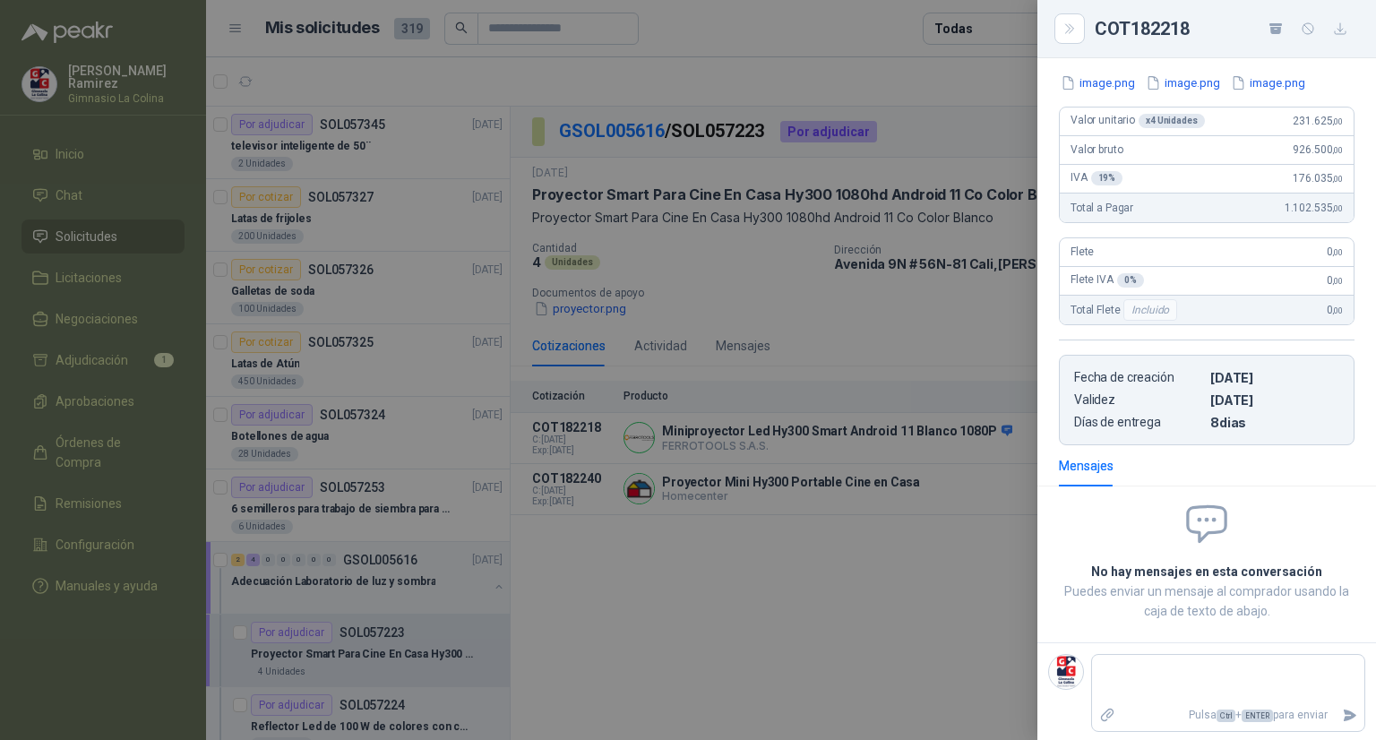
scroll to position [0, 0]
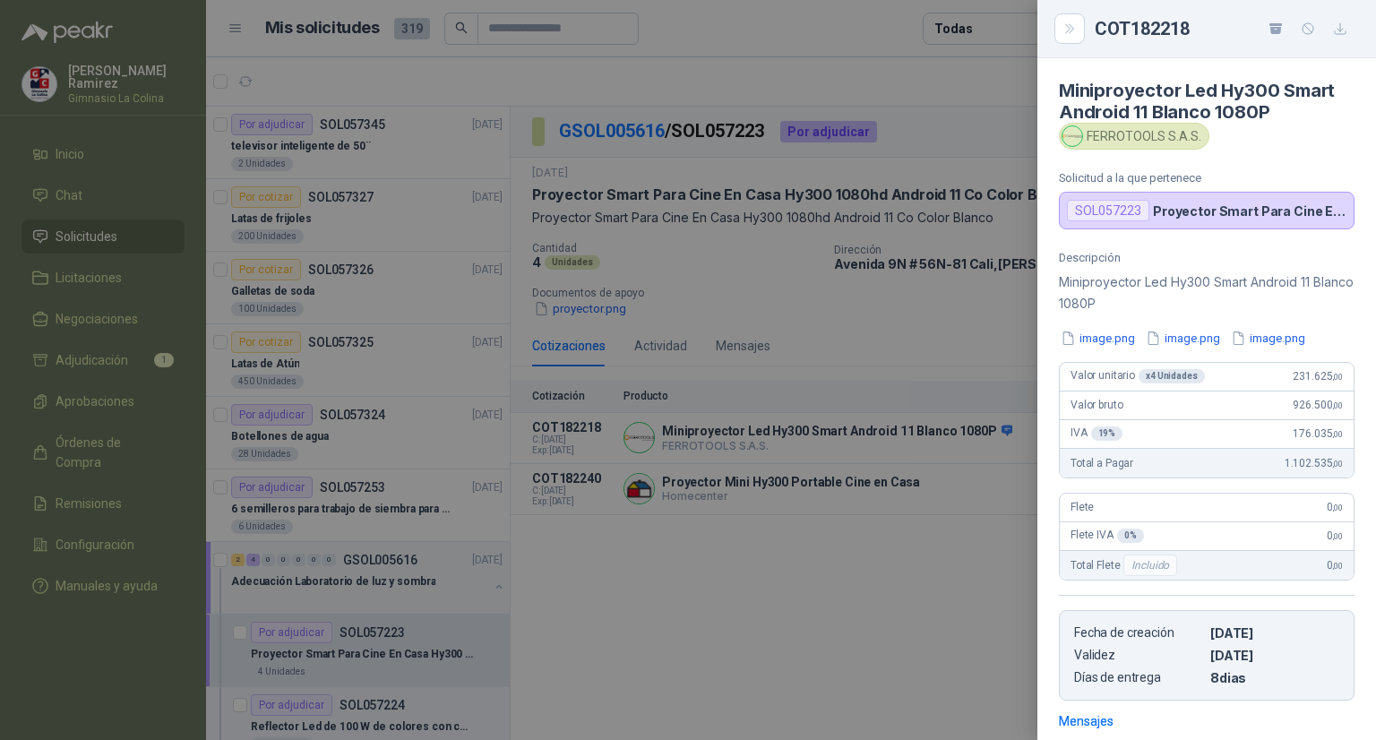
click at [908, 378] on div at bounding box center [688, 370] width 1376 height 740
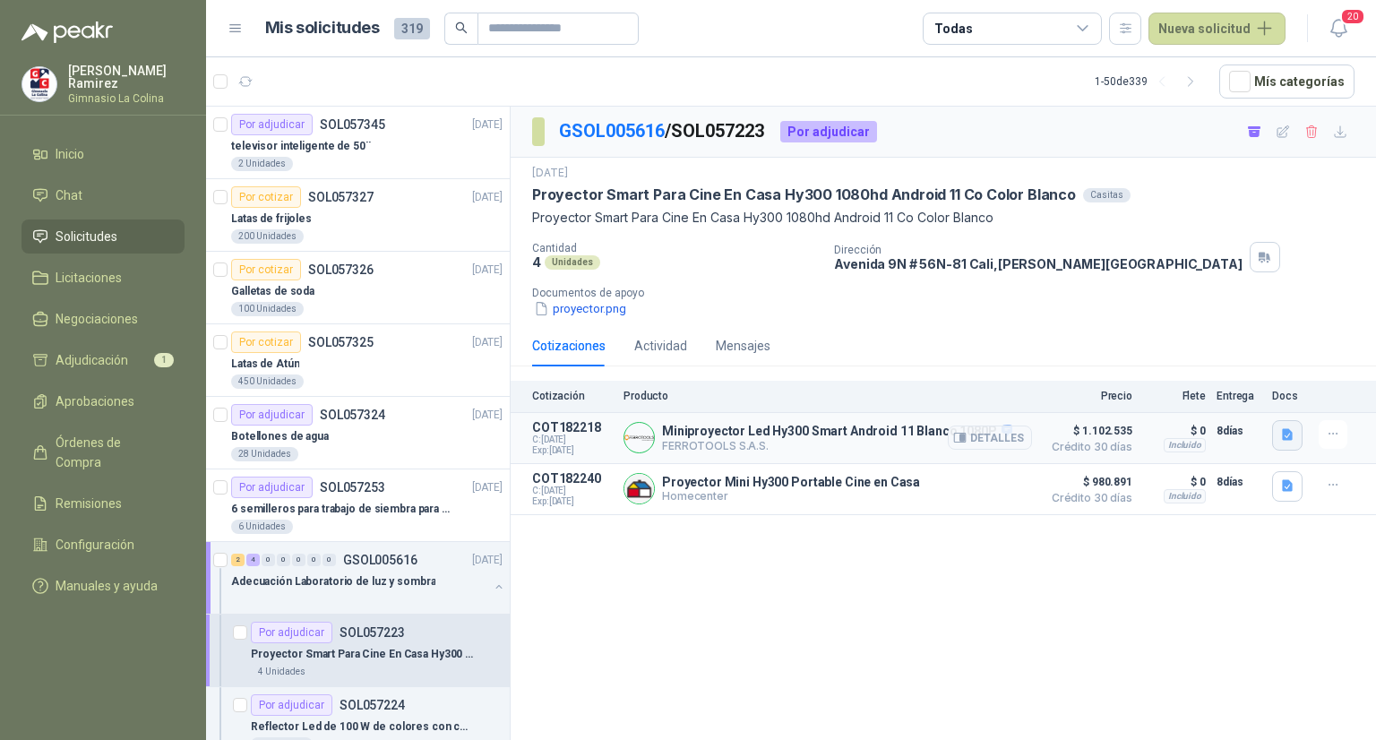
click at [1289, 439] on icon "button" at bounding box center [1287, 435] width 11 height 12
click at [1335, 430] on icon "button" at bounding box center [1333, 433] width 15 height 15
click at [858, 337] on div "Cotizaciones Actividad Mensajes" at bounding box center [943, 345] width 822 height 41
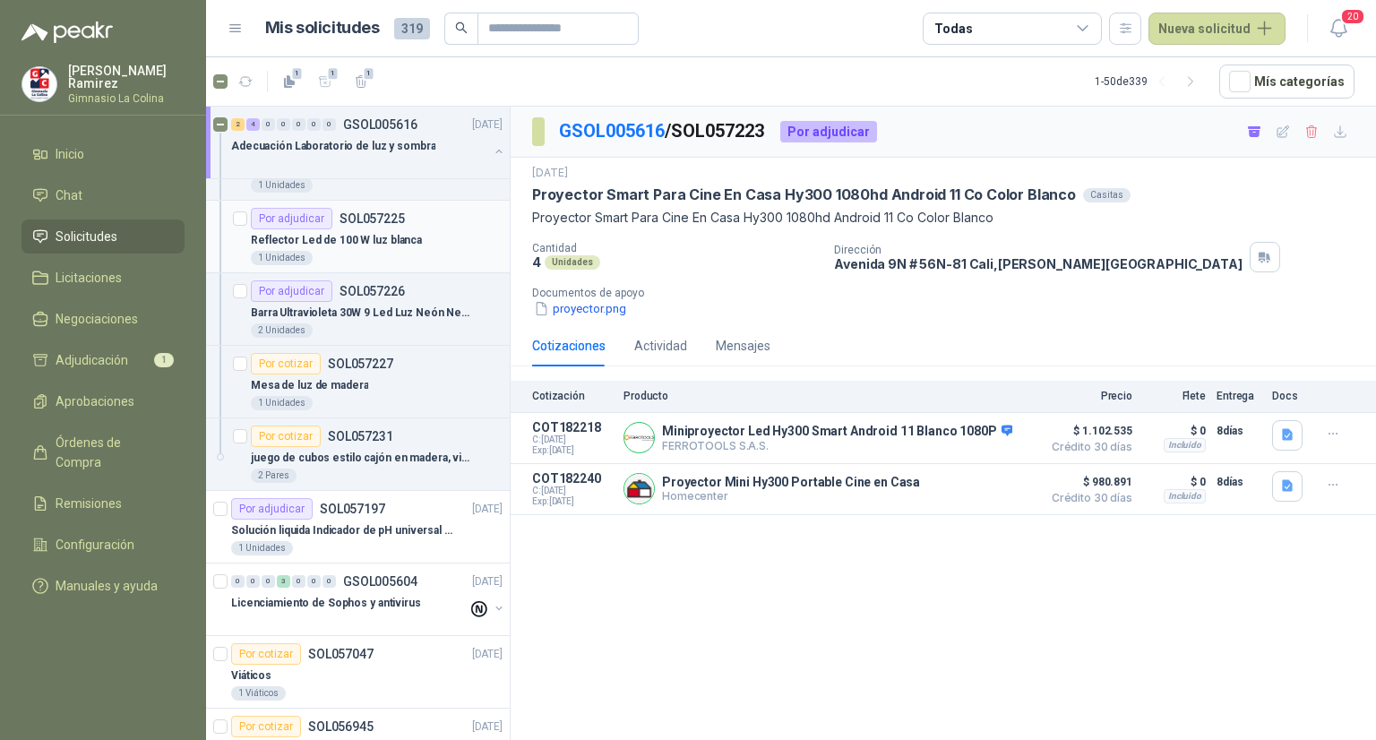
click at [296, 211] on div "Por adjudicar" at bounding box center [292, 219] width 82 height 22
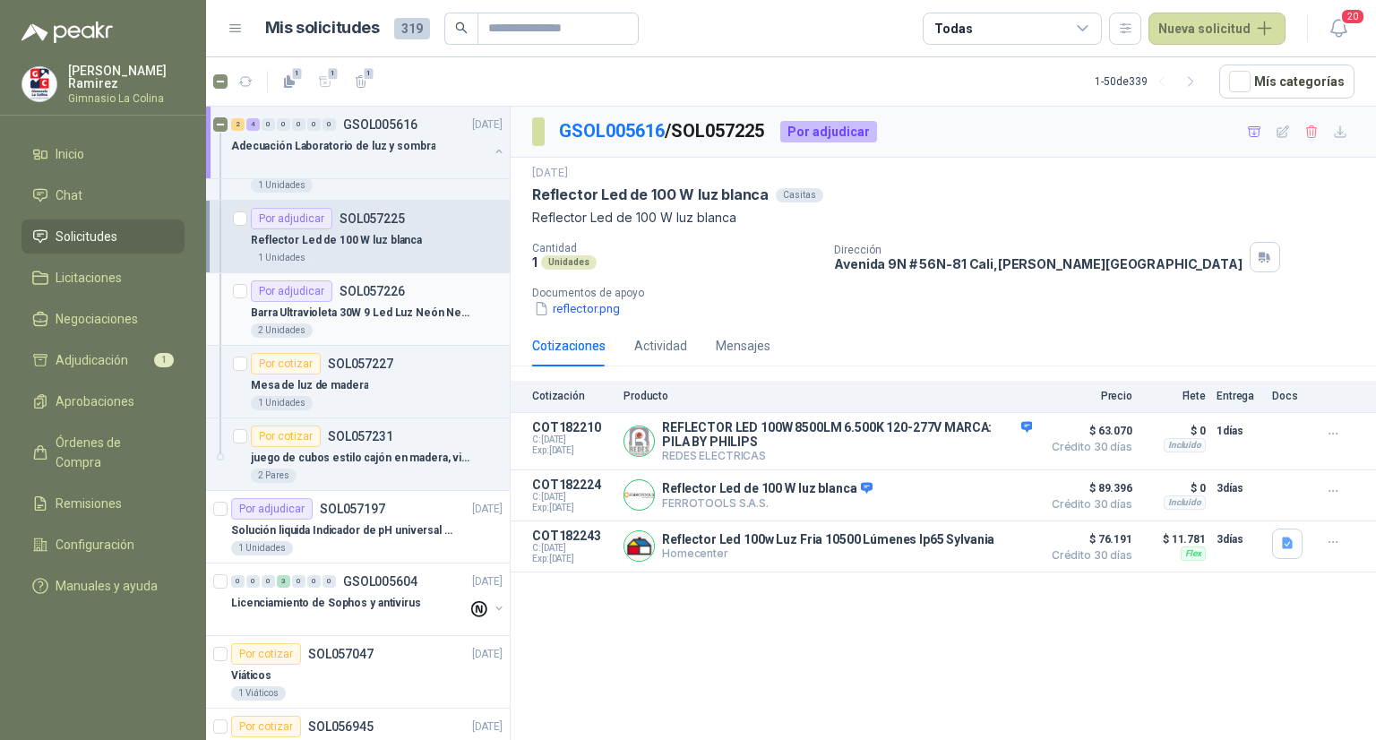
click at [294, 288] on div "Por adjudicar" at bounding box center [292, 291] width 82 height 22
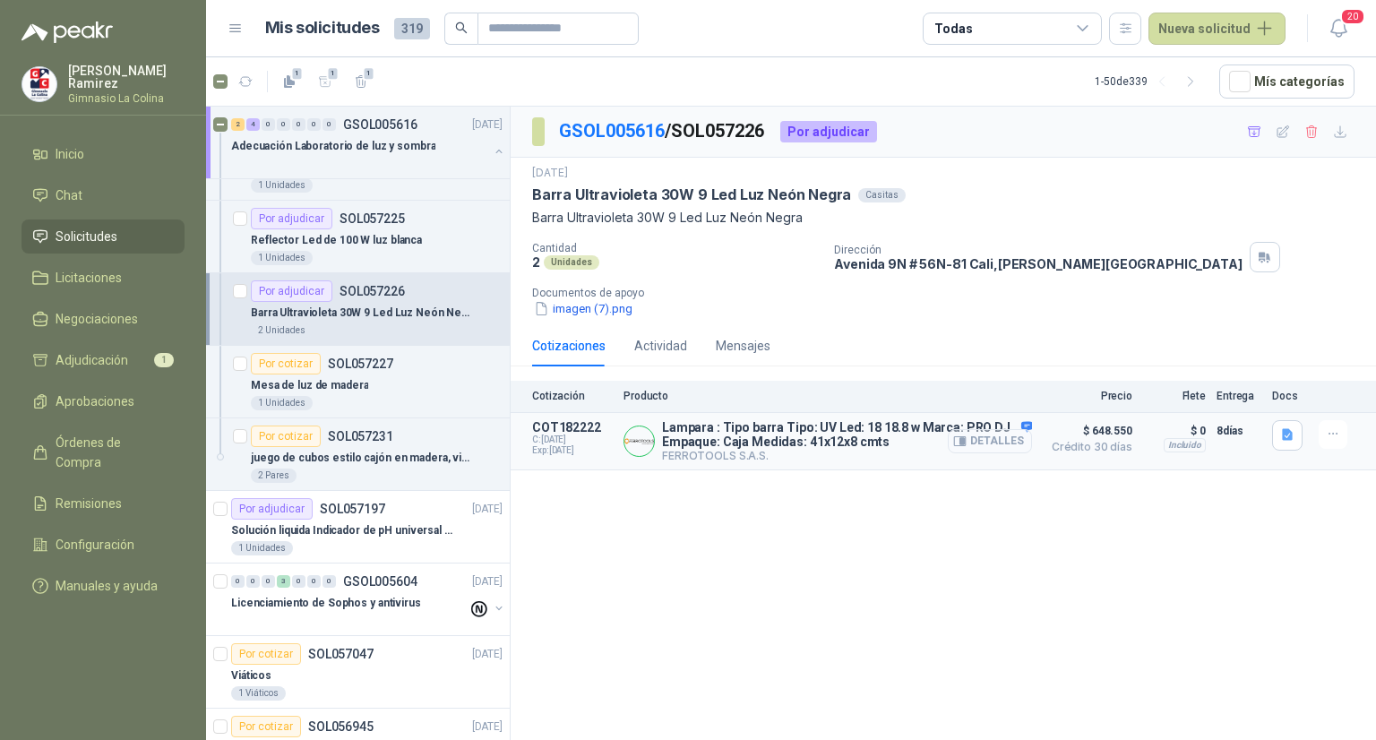
click at [1002, 440] on button "Detalles" at bounding box center [990, 441] width 84 height 24
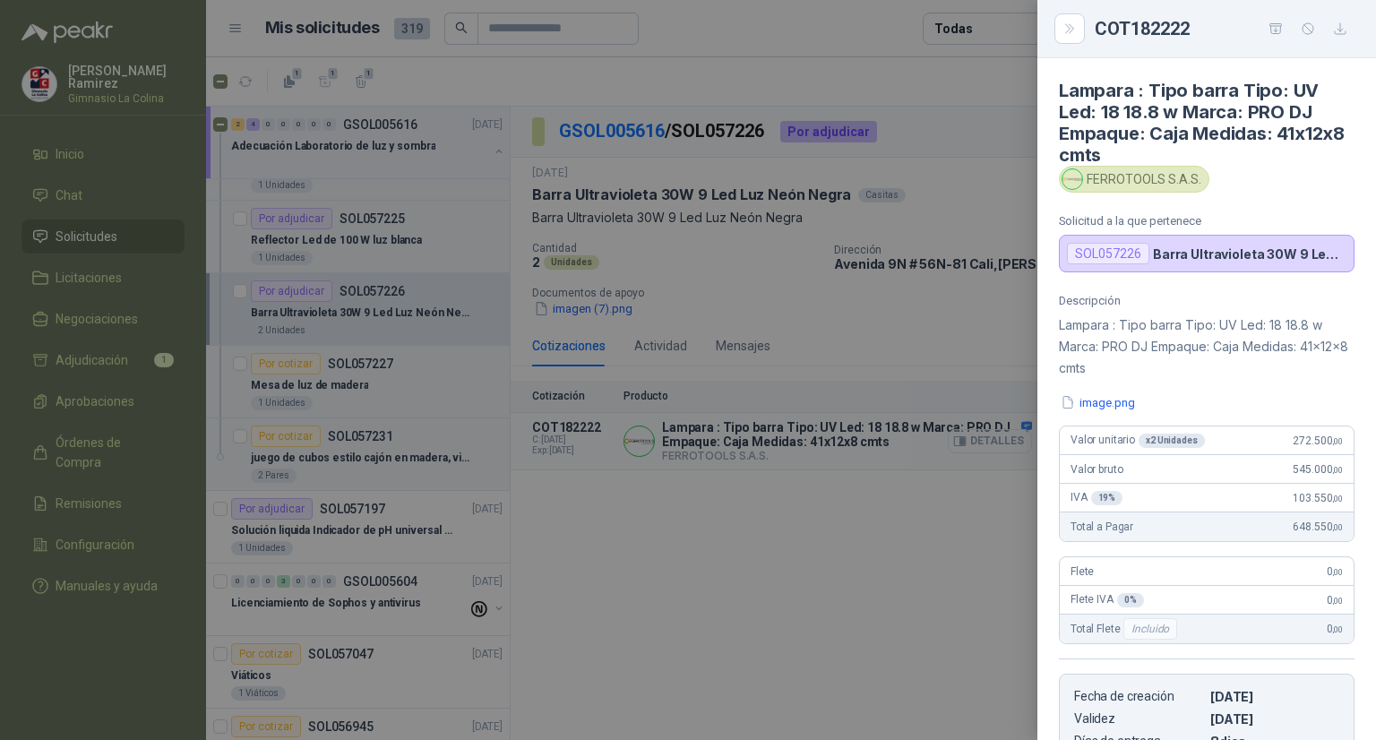
scroll to position [311, 0]
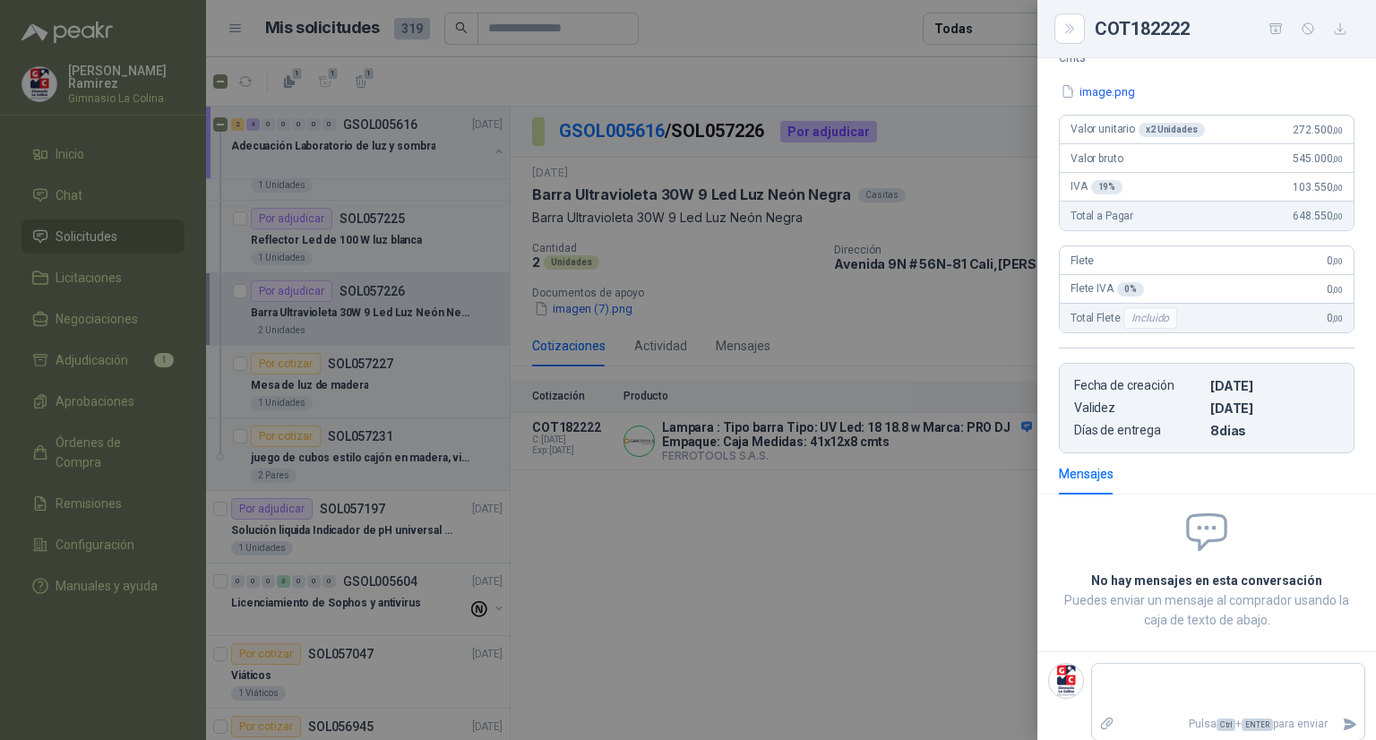
click at [796, 513] on div at bounding box center [688, 370] width 1376 height 740
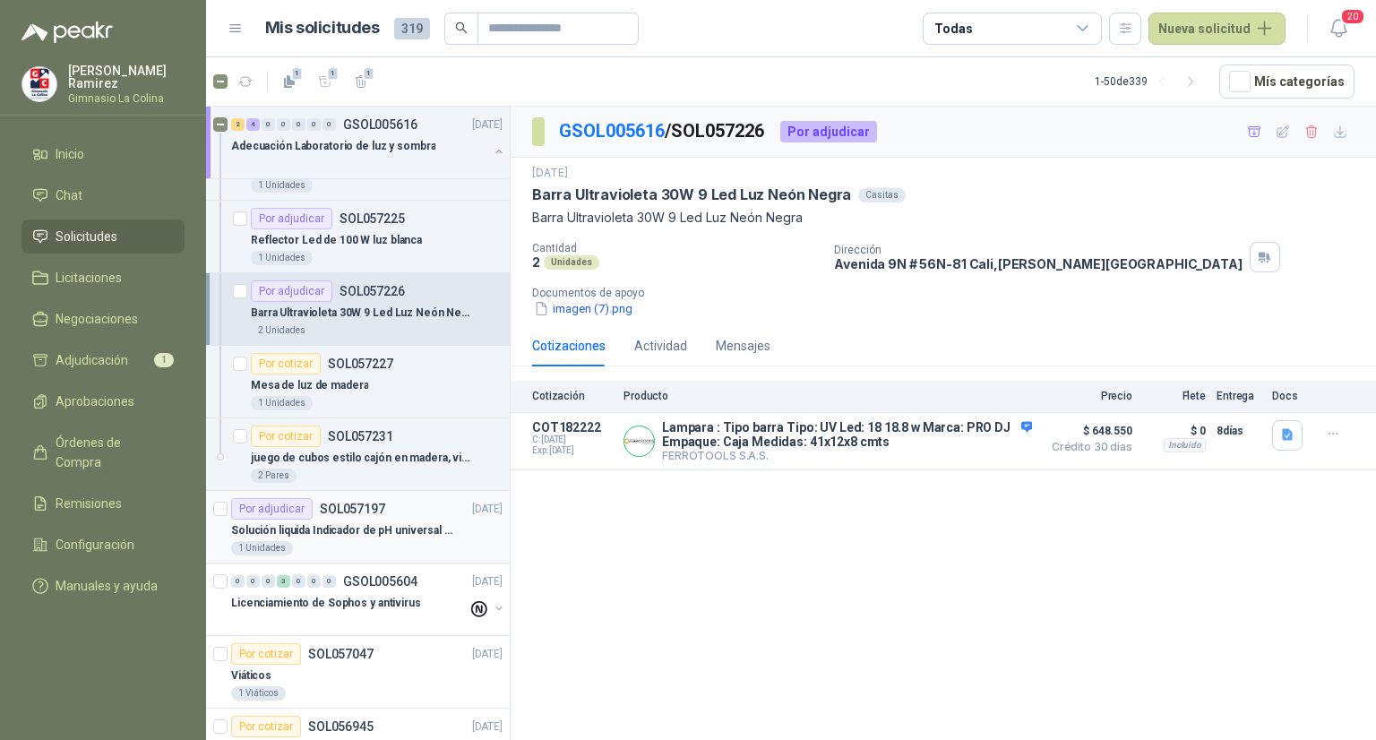
click at [287, 522] on p "Solución liquida Indicador de pH universal de 500ml o 20 de 25ml (no tiras de p…" at bounding box center [342, 530] width 223 height 17
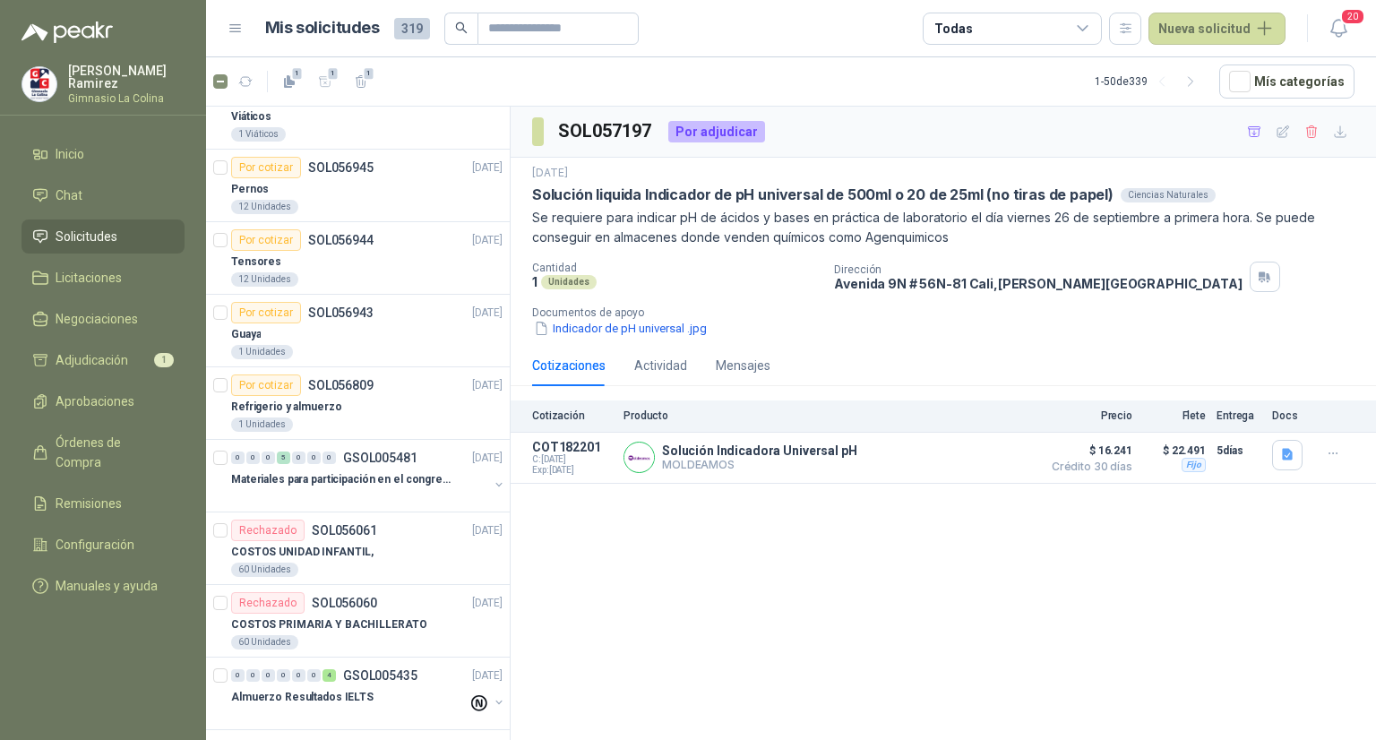
scroll to position [559, 0]
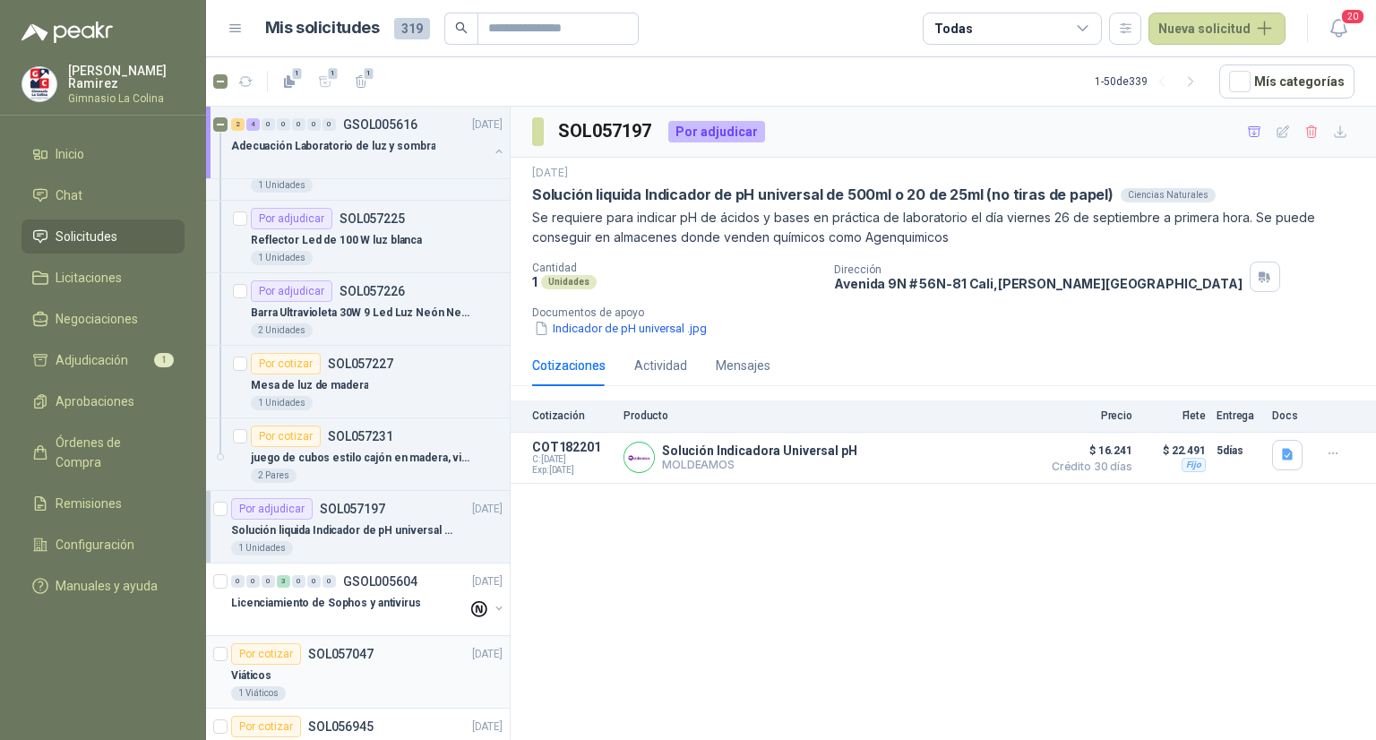
click at [251, 692] on div "1 Viáticos" at bounding box center [258, 693] width 55 height 14
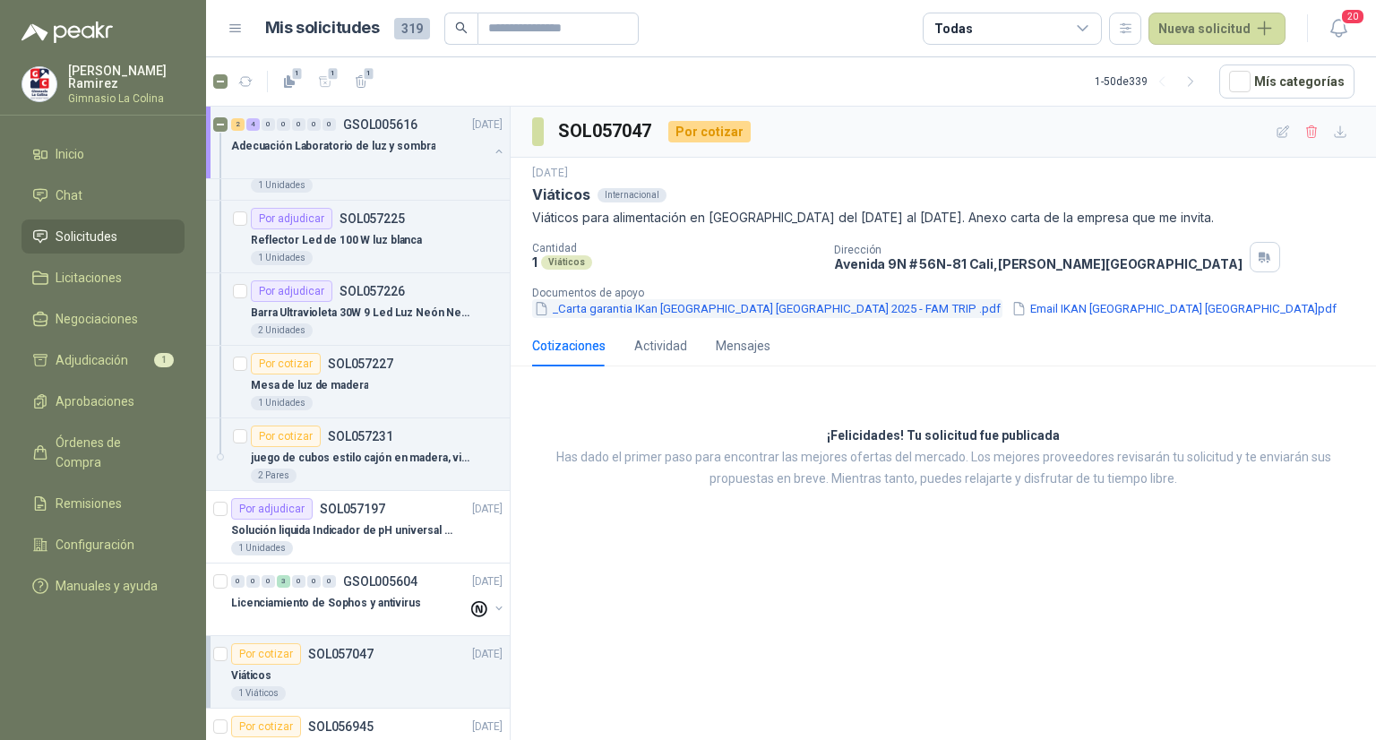
click at [646, 305] on button "_Carta garantia IKan [GEOGRAPHIC_DATA] [GEOGRAPHIC_DATA] 2025 - FAM TRIP .pdf" at bounding box center [767, 308] width 470 height 19
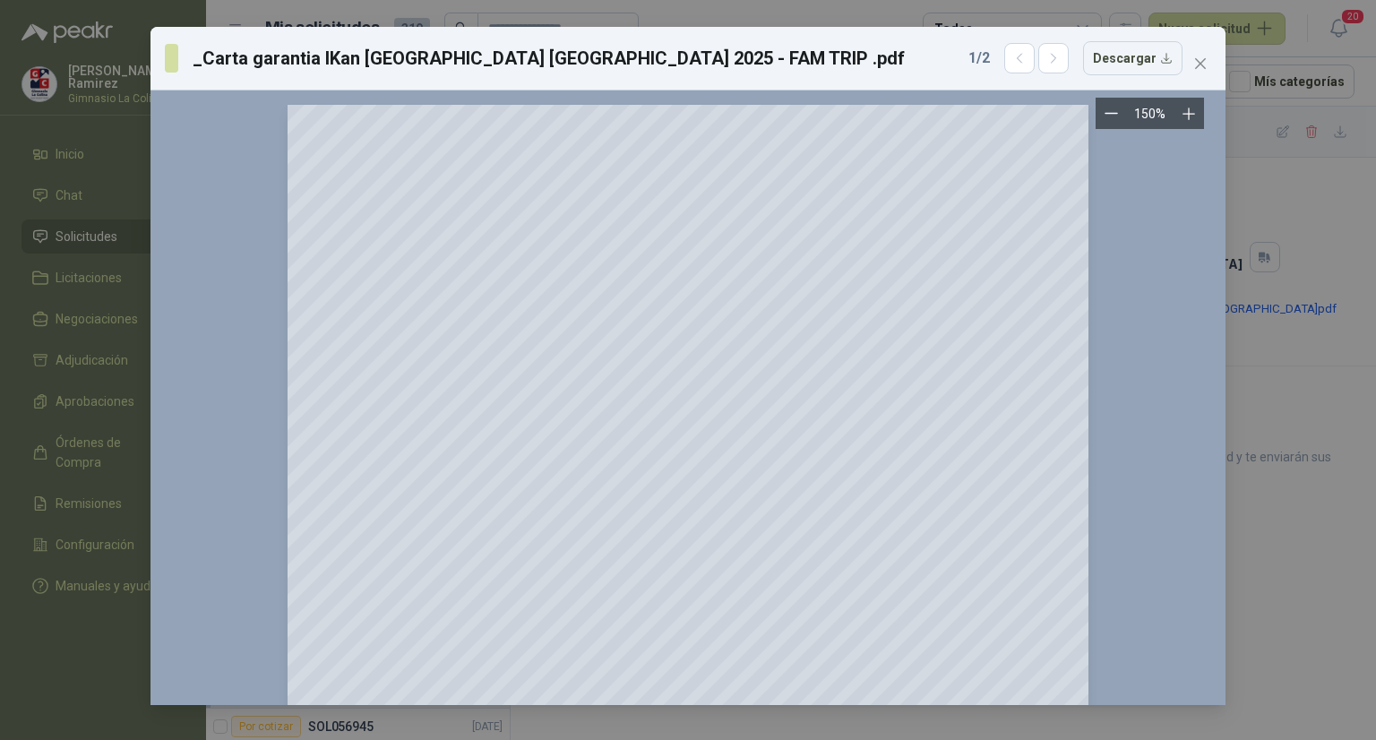
scroll to position [537, 0]
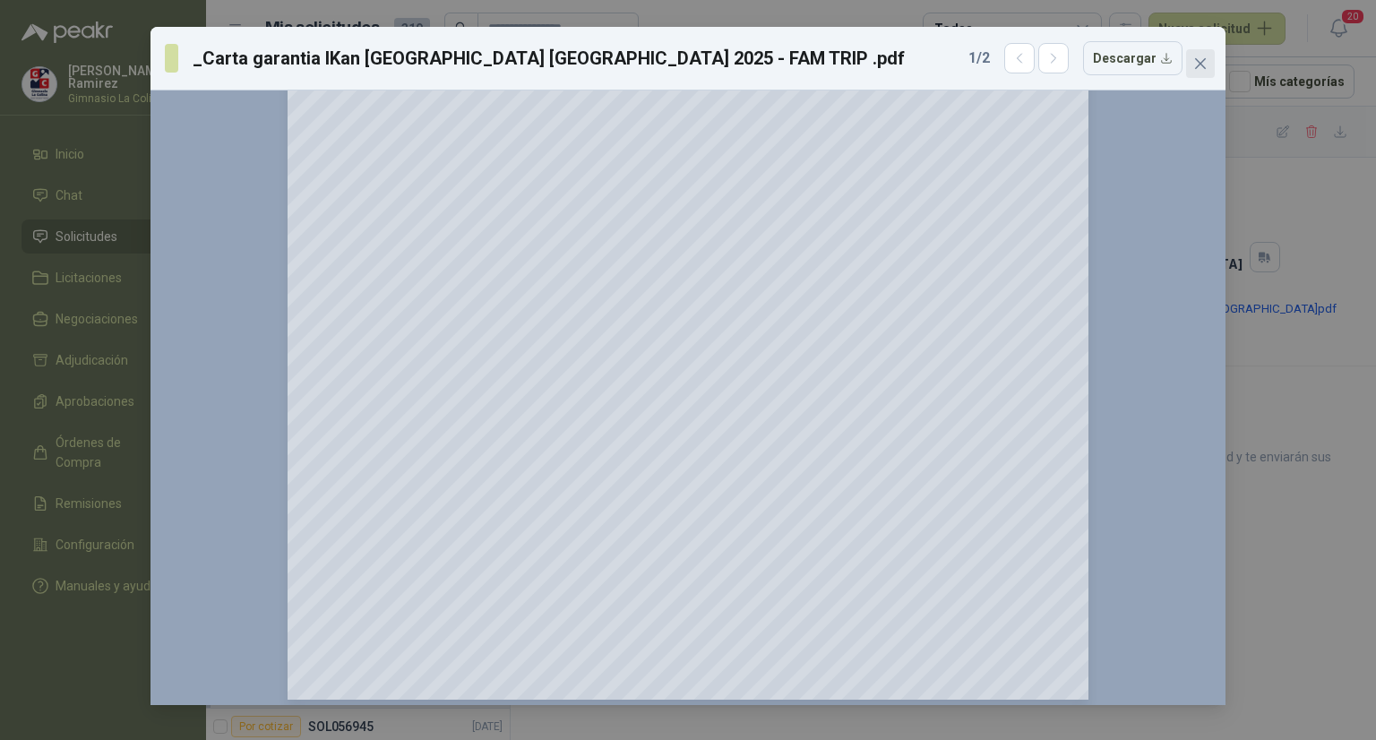
click at [1206, 69] on icon "close" at bounding box center [1200, 63] width 14 height 14
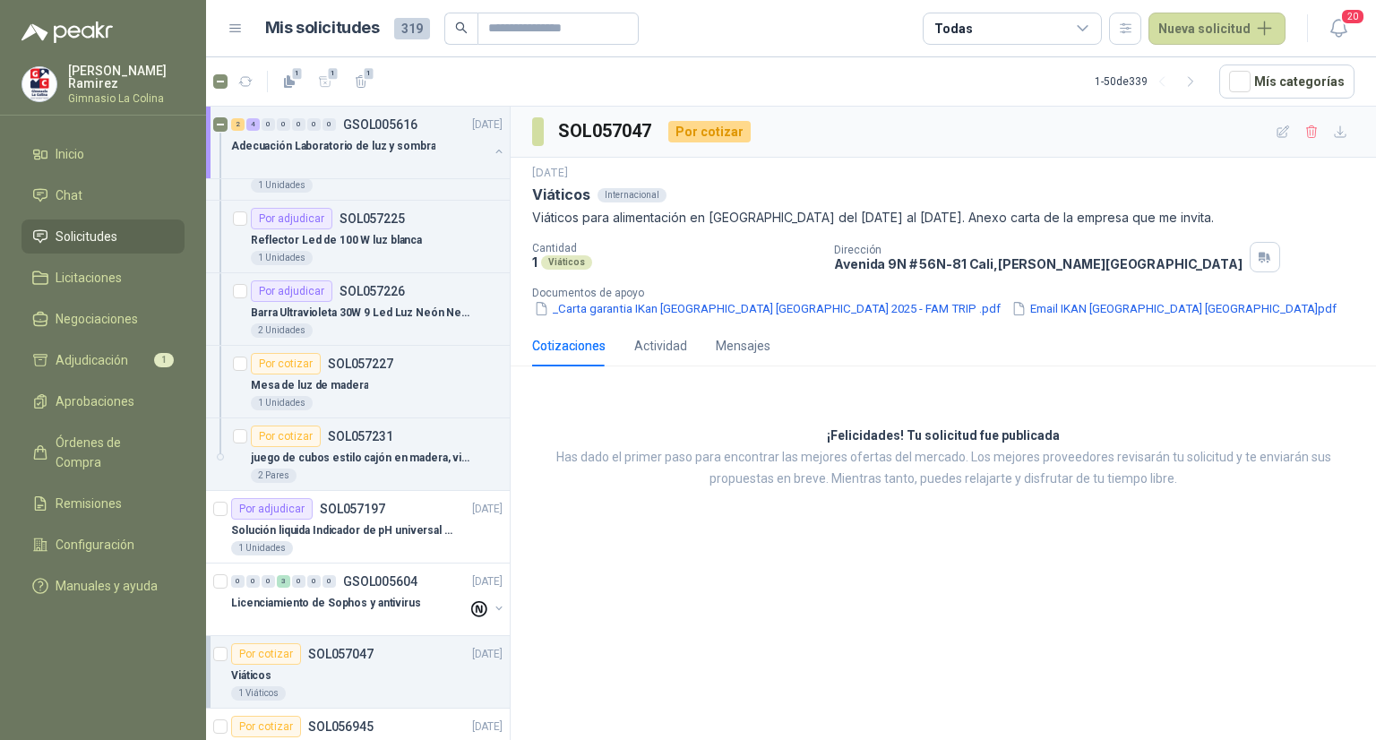
scroll to position [1118, 0]
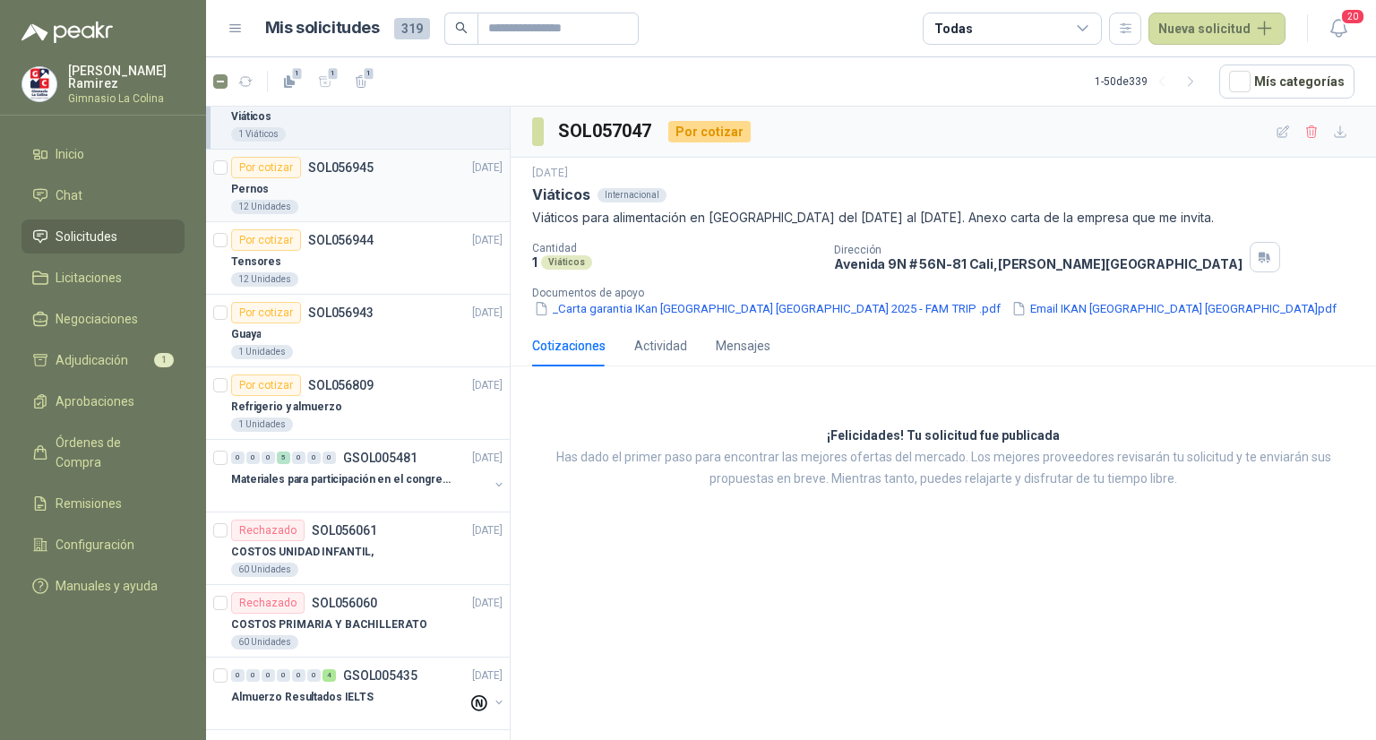
click at [269, 179] on div "Pernos" at bounding box center [366, 189] width 271 height 22
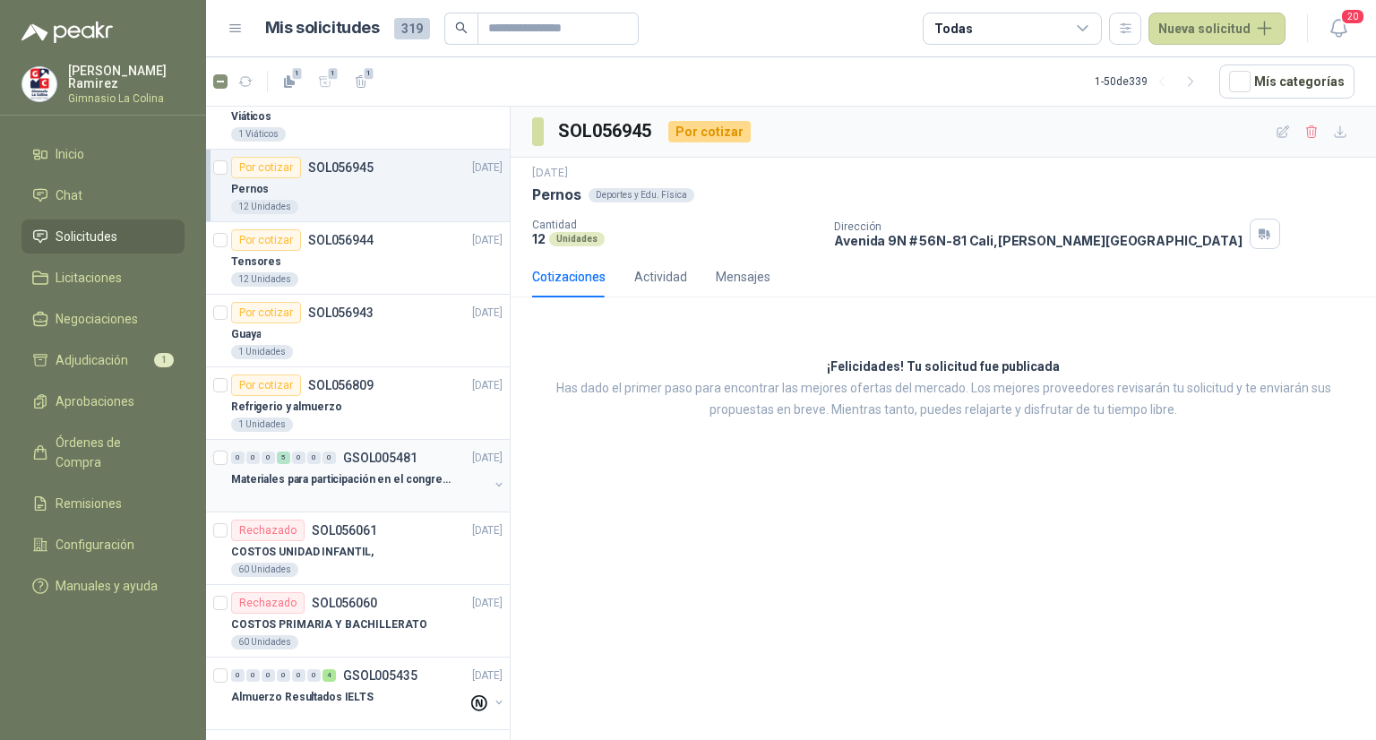
click at [310, 477] on p "Materiales para participación en el congreso, UI" at bounding box center [342, 479] width 223 height 17
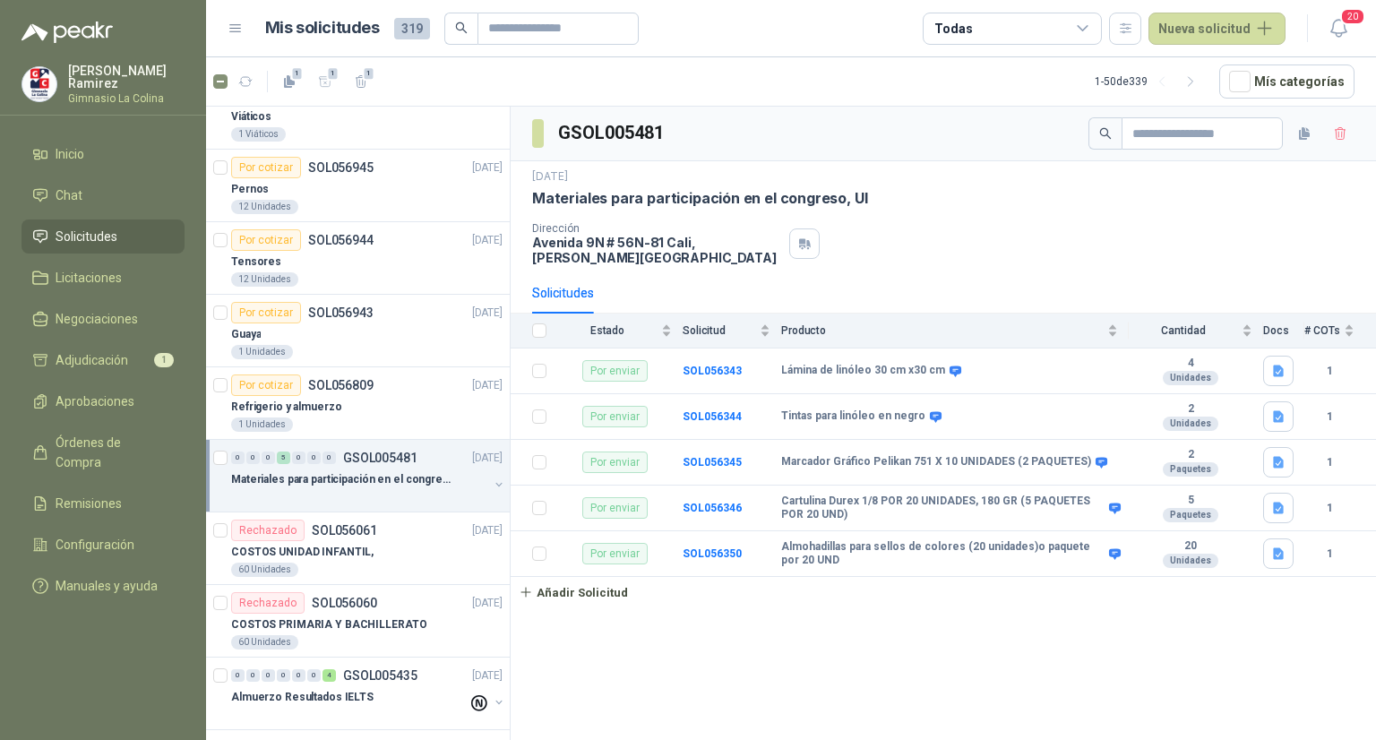
scroll to position [1678, 0]
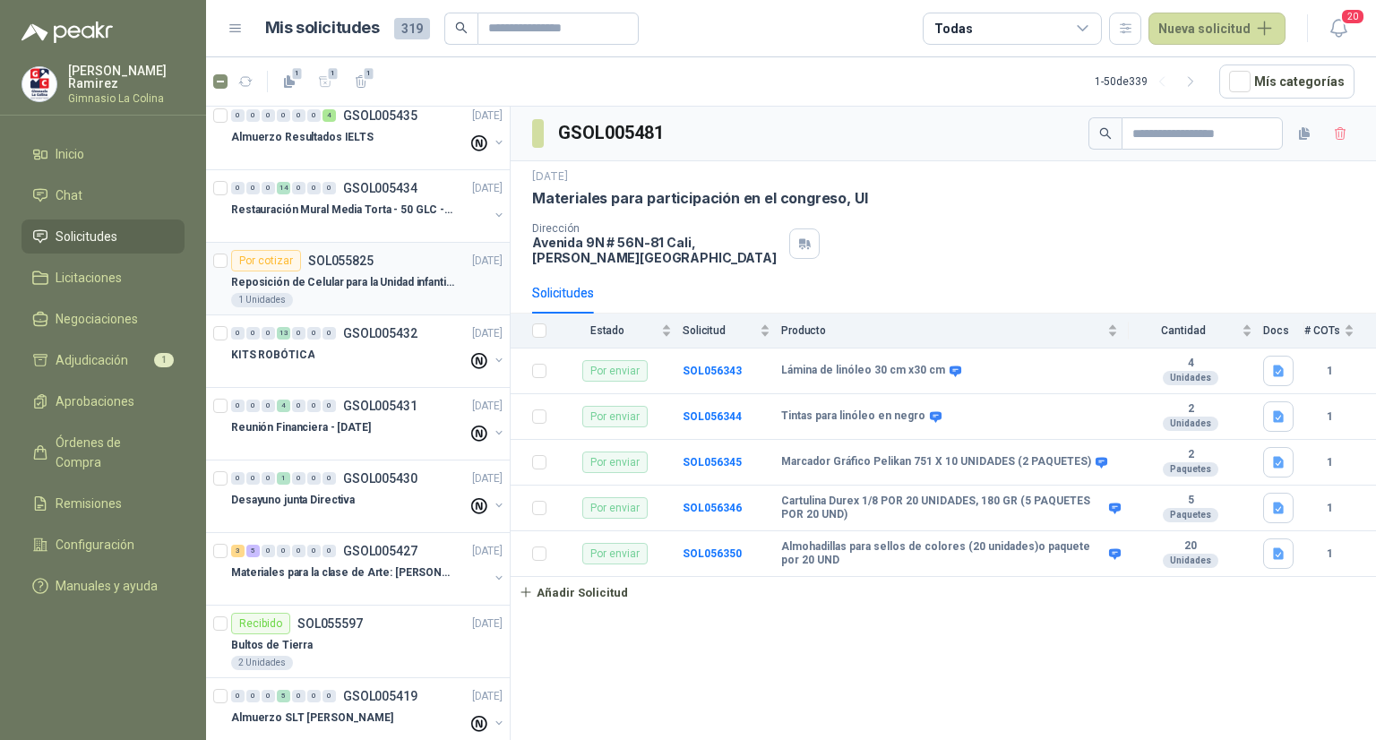
click at [298, 262] on div "Por cotizar SOL055825" at bounding box center [302, 261] width 142 height 22
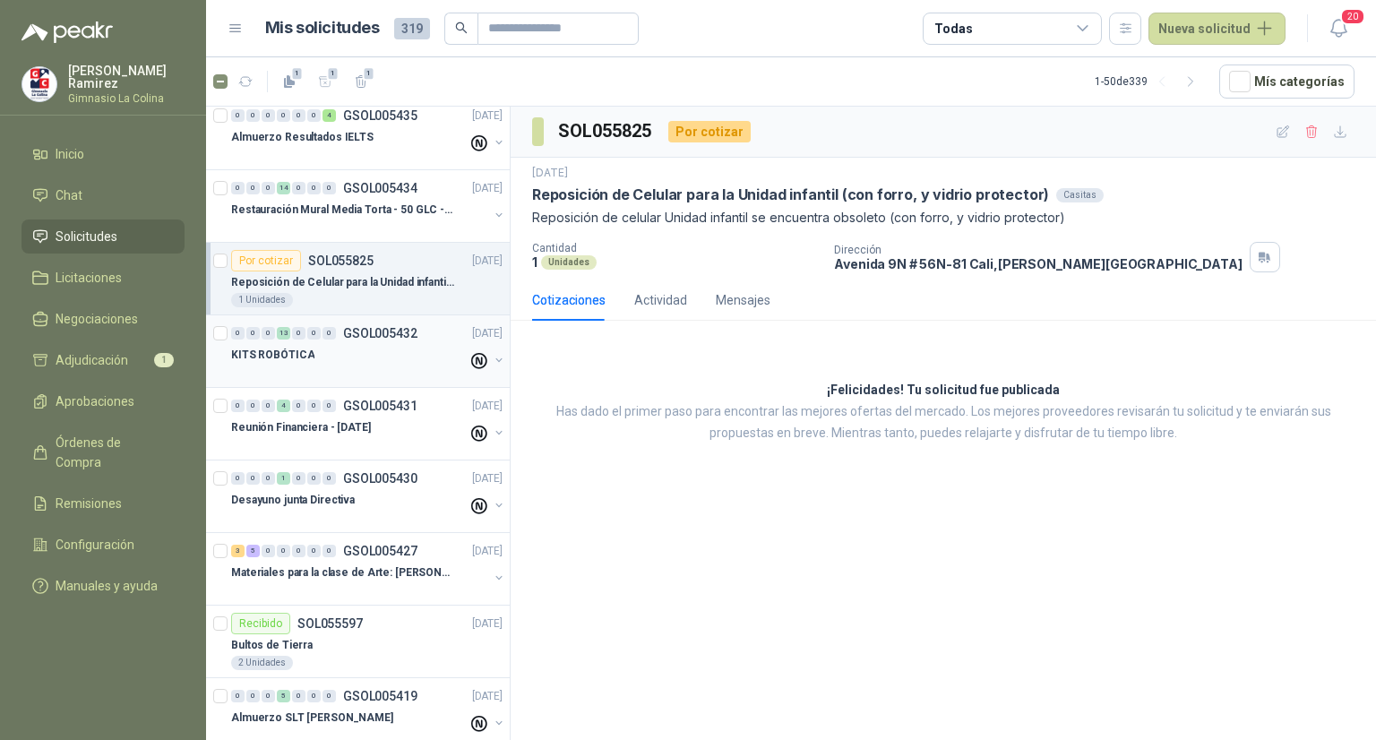
click at [308, 350] on div "KITS ROBÓTICA" at bounding box center [349, 355] width 237 height 22
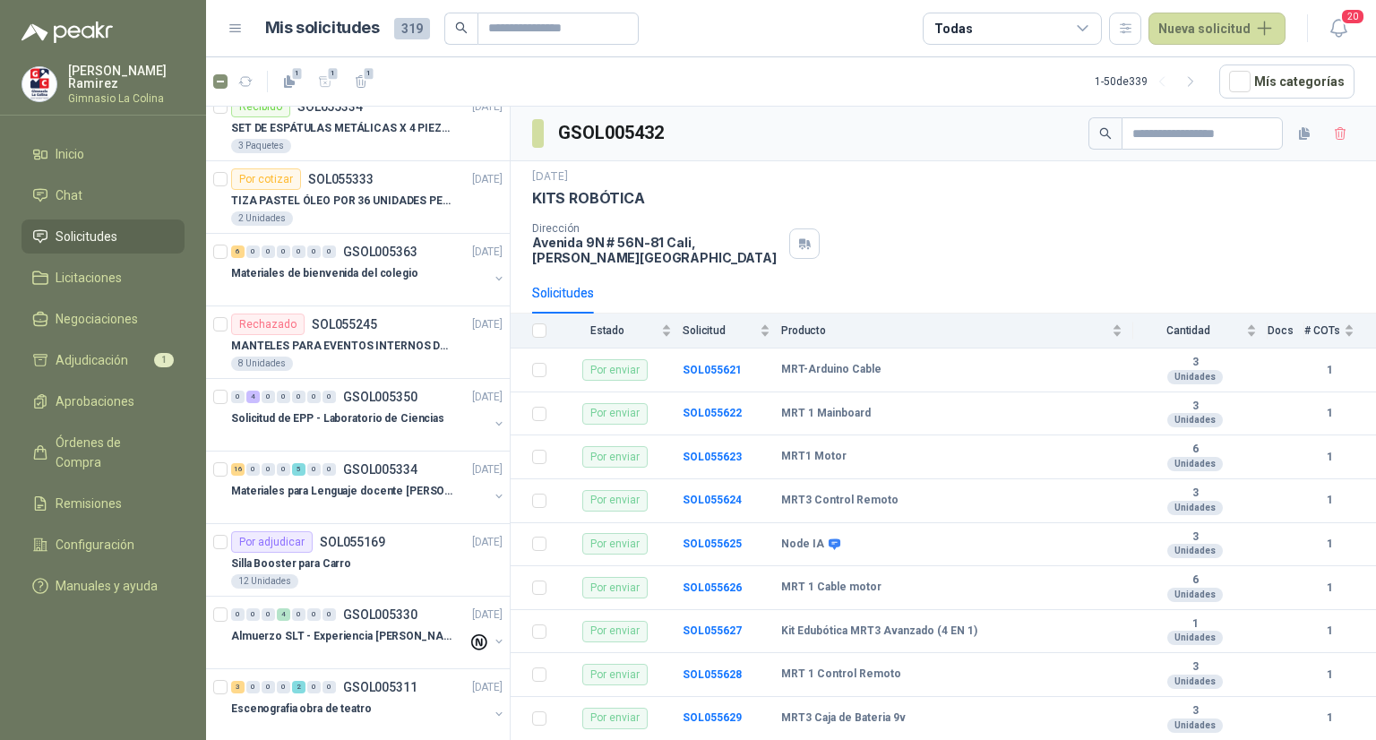
scroll to position [2797, 0]
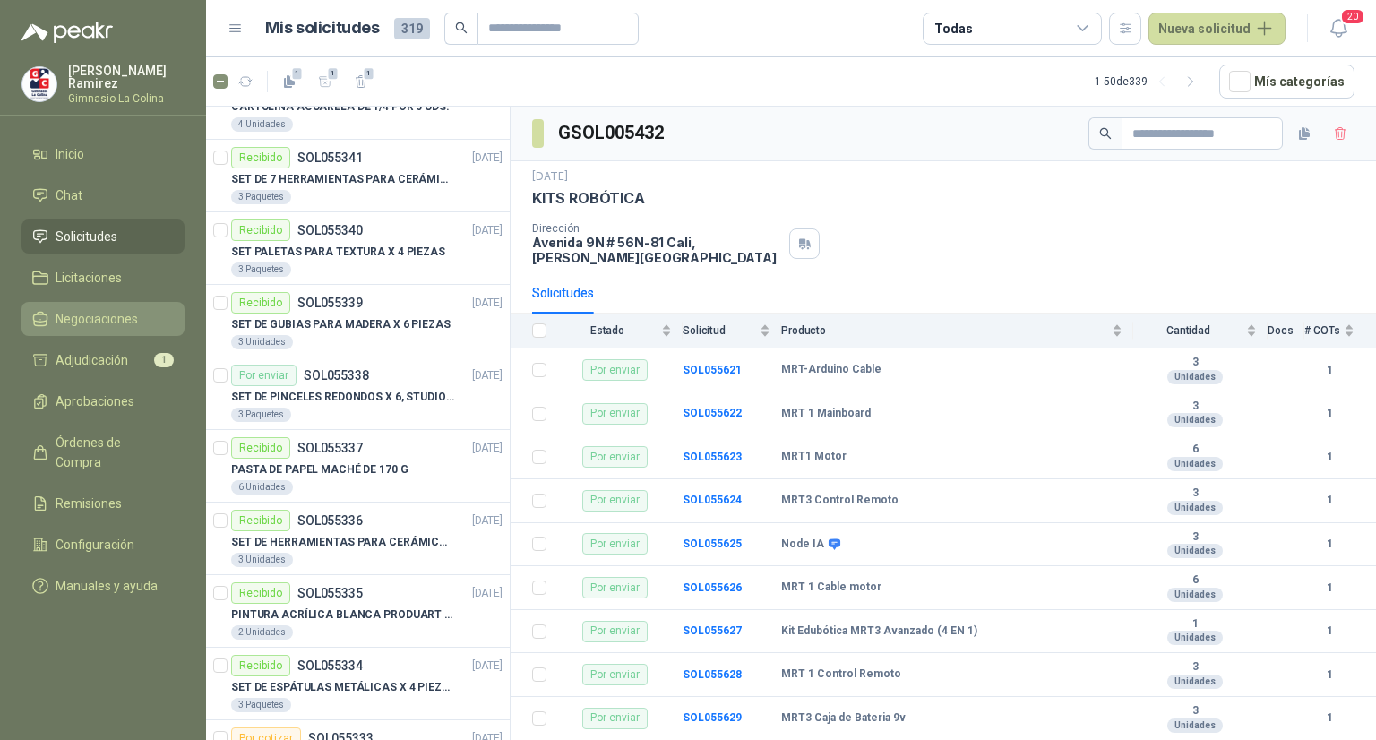
click at [69, 309] on span "Negociaciones" at bounding box center [97, 319] width 82 height 20
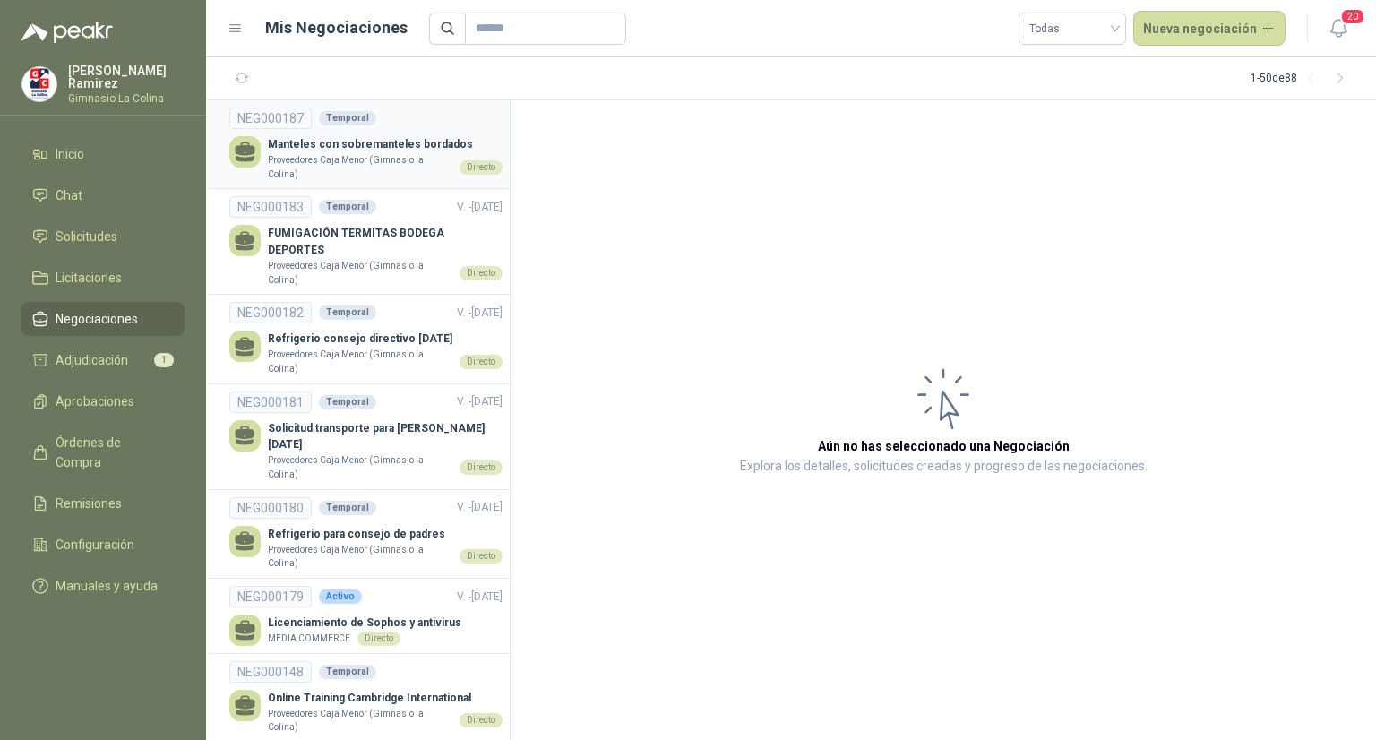
click at [400, 141] on p "Manteles con sobremanteles bordados" at bounding box center [385, 144] width 235 height 17
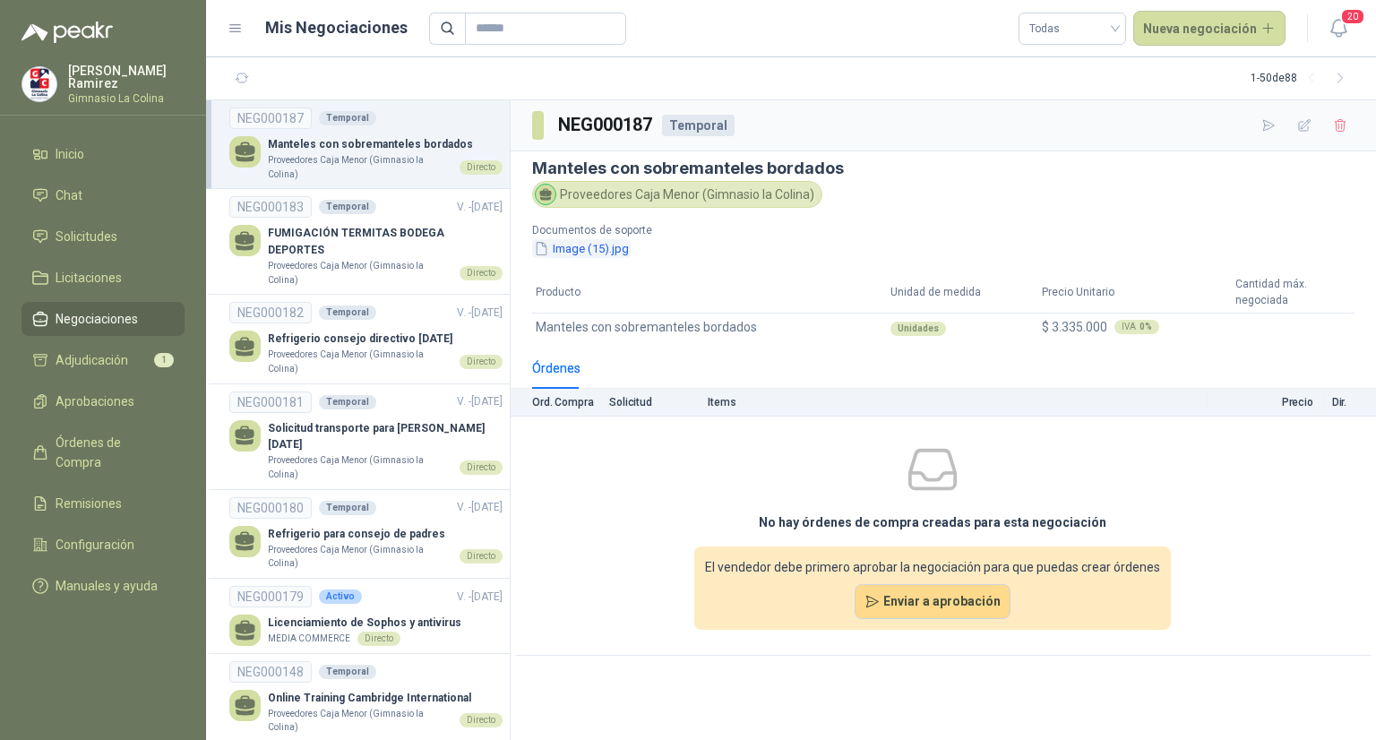
click at [595, 244] on button "Image (15).jpg" at bounding box center [581, 248] width 99 height 19
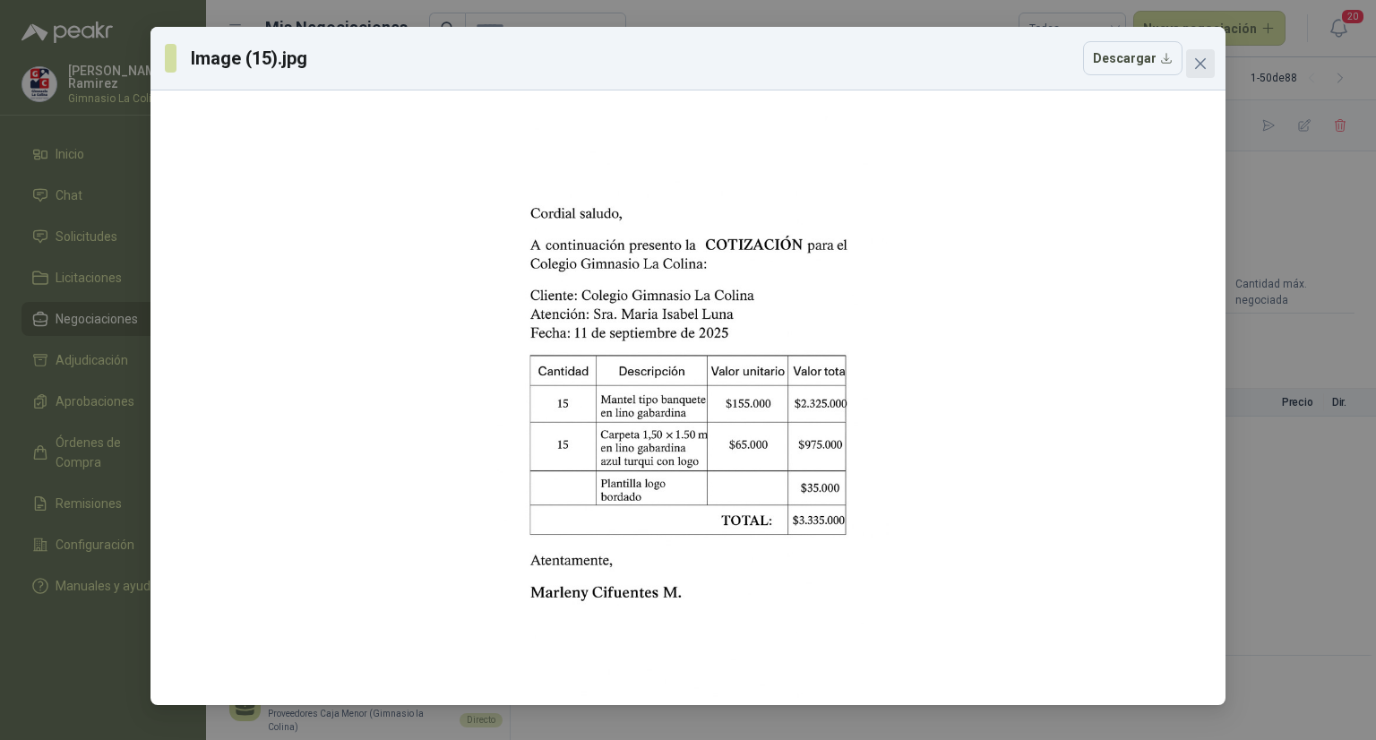
click at [1196, 70] on icon "close" at bounding box center [1200, 63] width 14 height 14
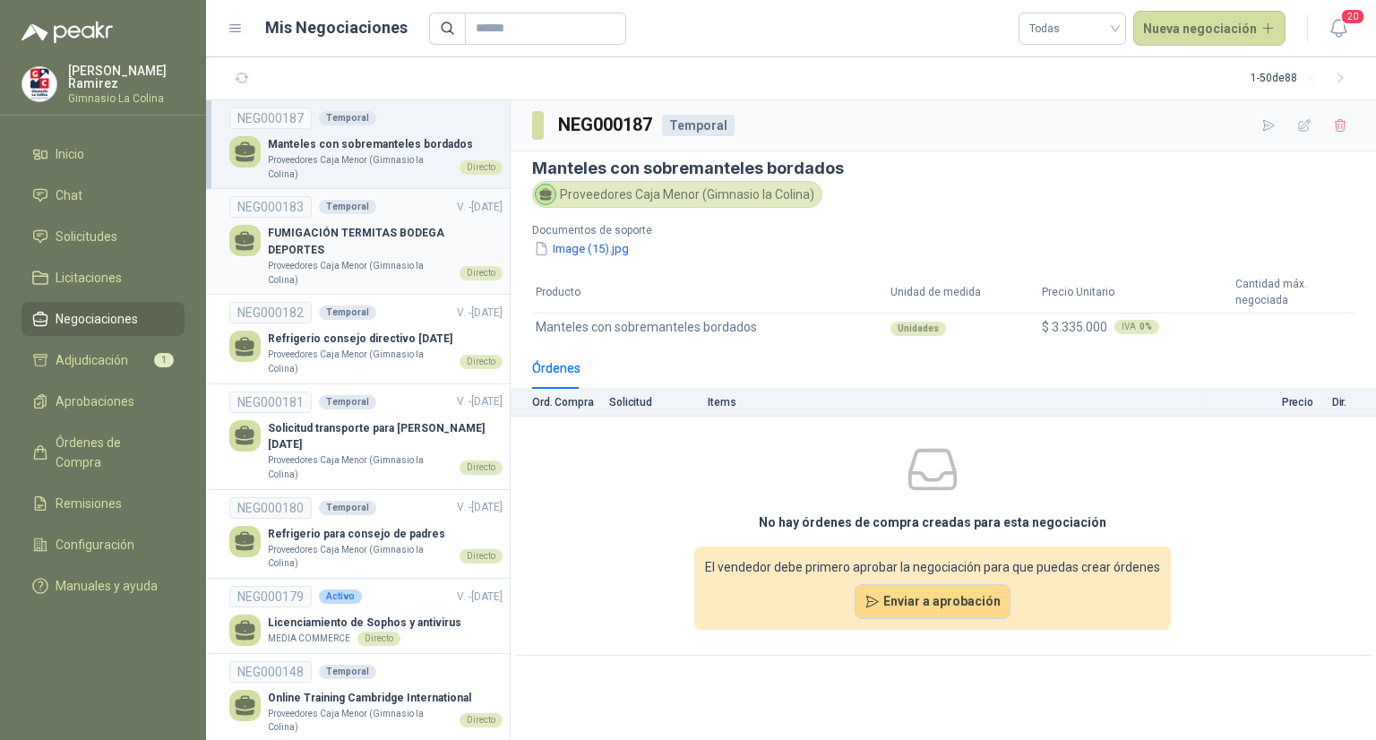
click at [337, 234] on p "FUMIGACIÓN TERMITAS BODEGA DEPORTES" at bounding box center [385, 242] width 235 height 34
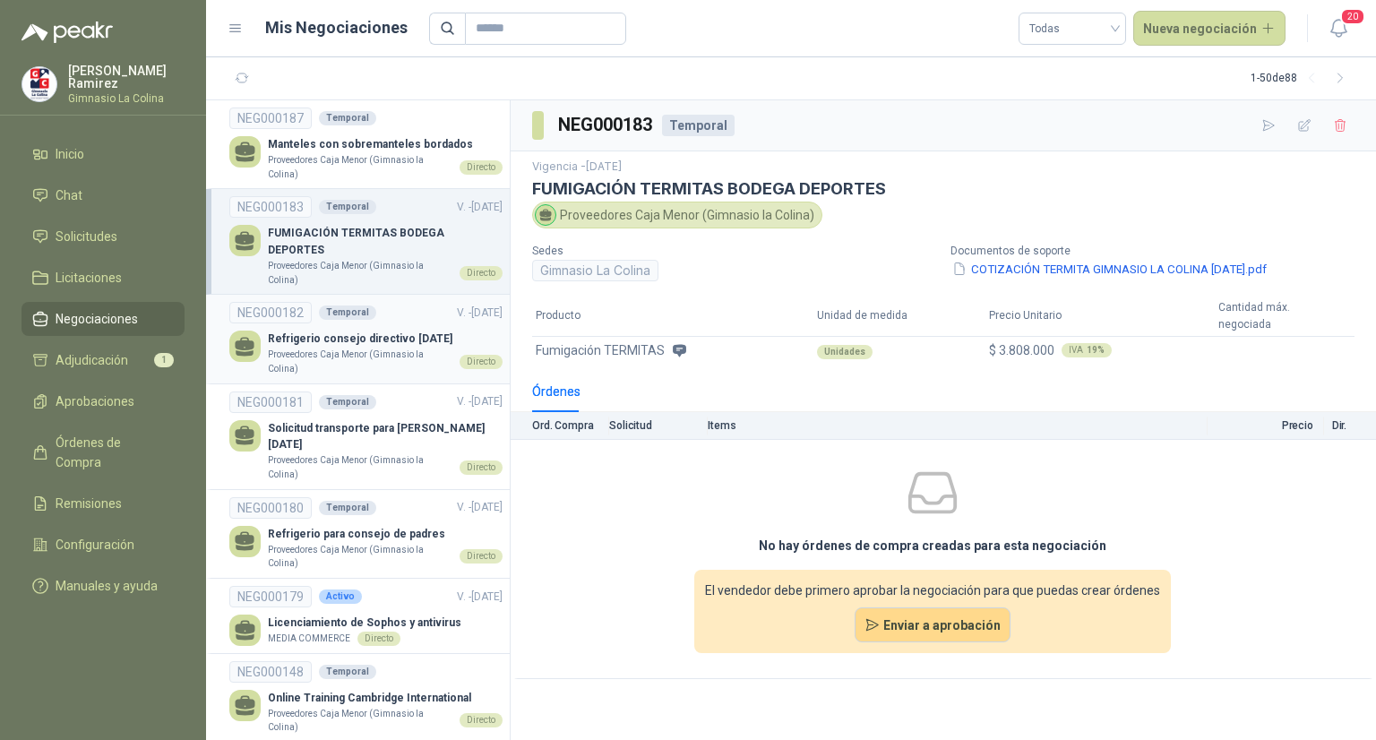
click at [316, 331] on p "Refrigerio consejo directivo [DATE]" at bounding box center [385, 339] width 235 height 17
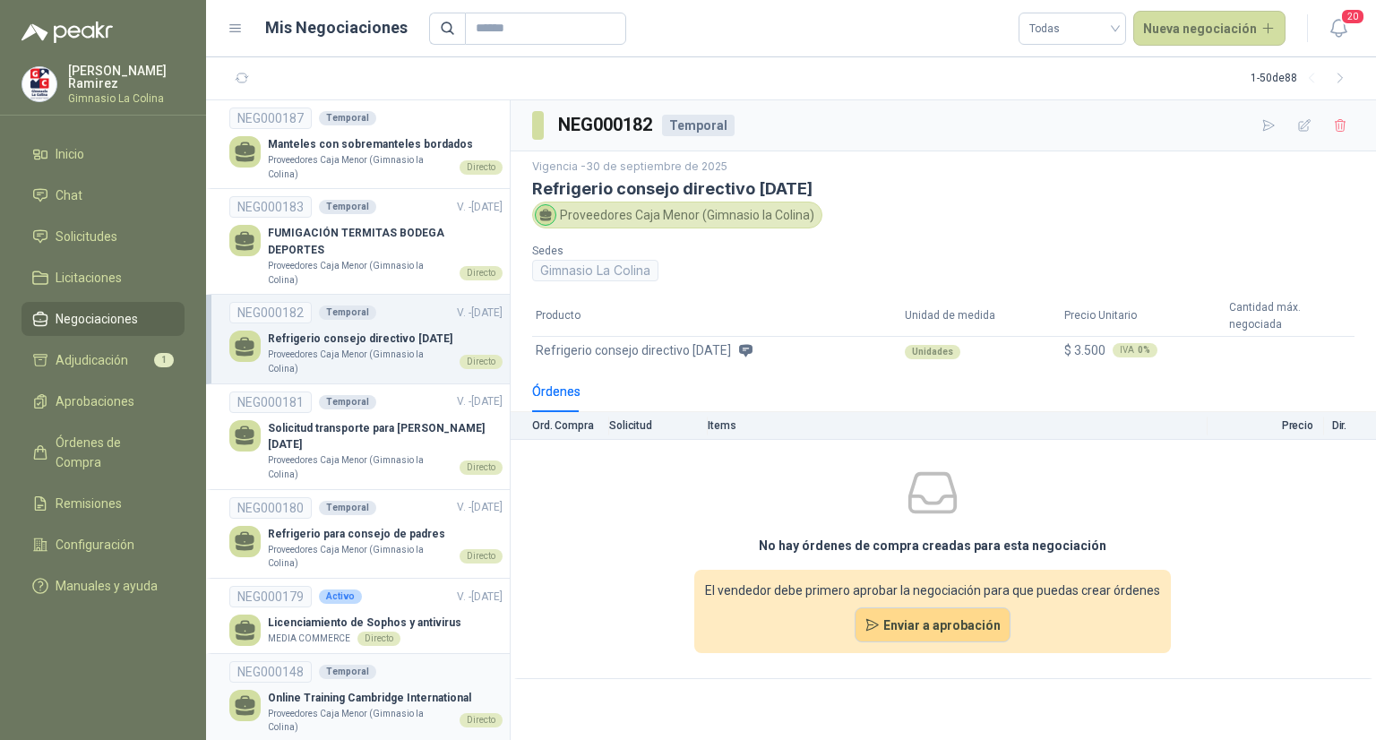
click at [317, 707] on p "Proveedores Caja Menor (Gimnasio la Colina)" at bounding box center [360, 721] width 185 height 28
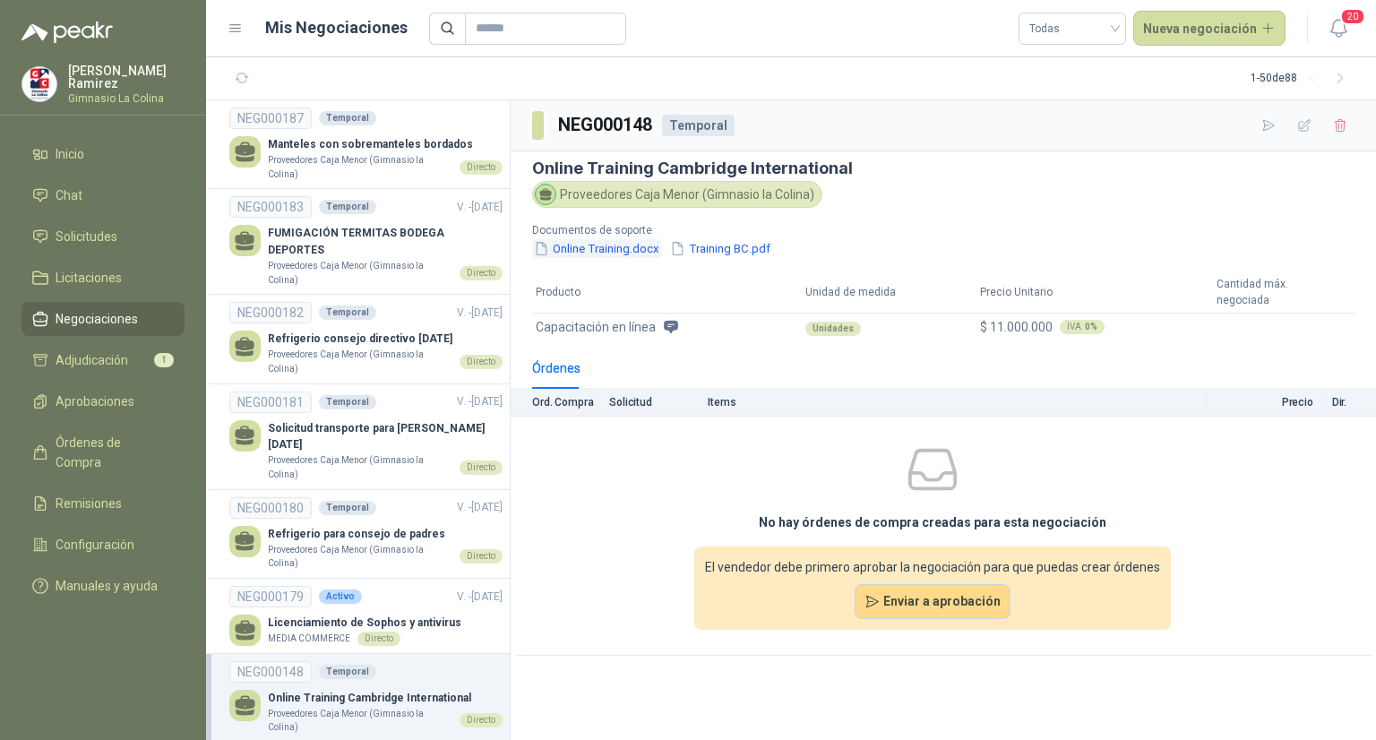
click at [595, 252] on button "Online Training.docx" at bounding box center [596, 248] width 129 height 19
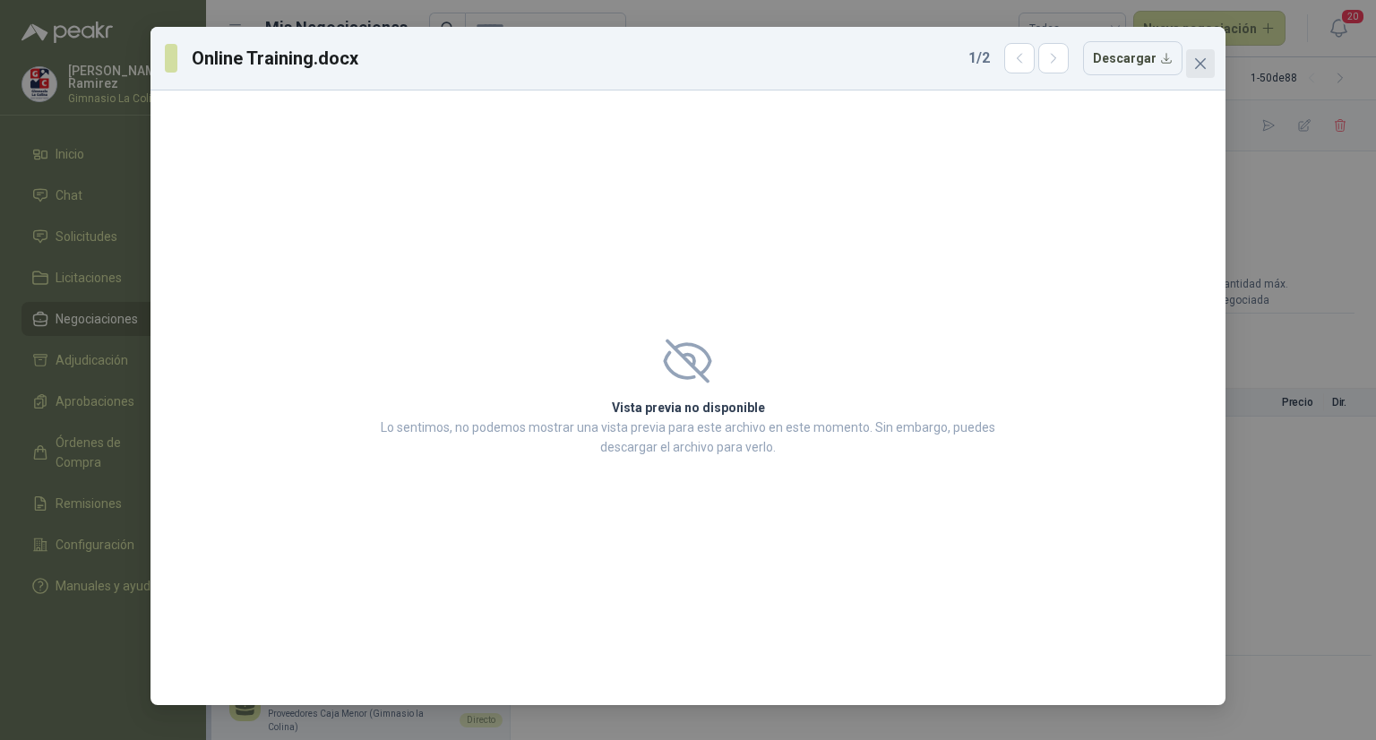
click at [1204, 68] on icon "close" at bounding box center [1200, 63] width 11 height 11
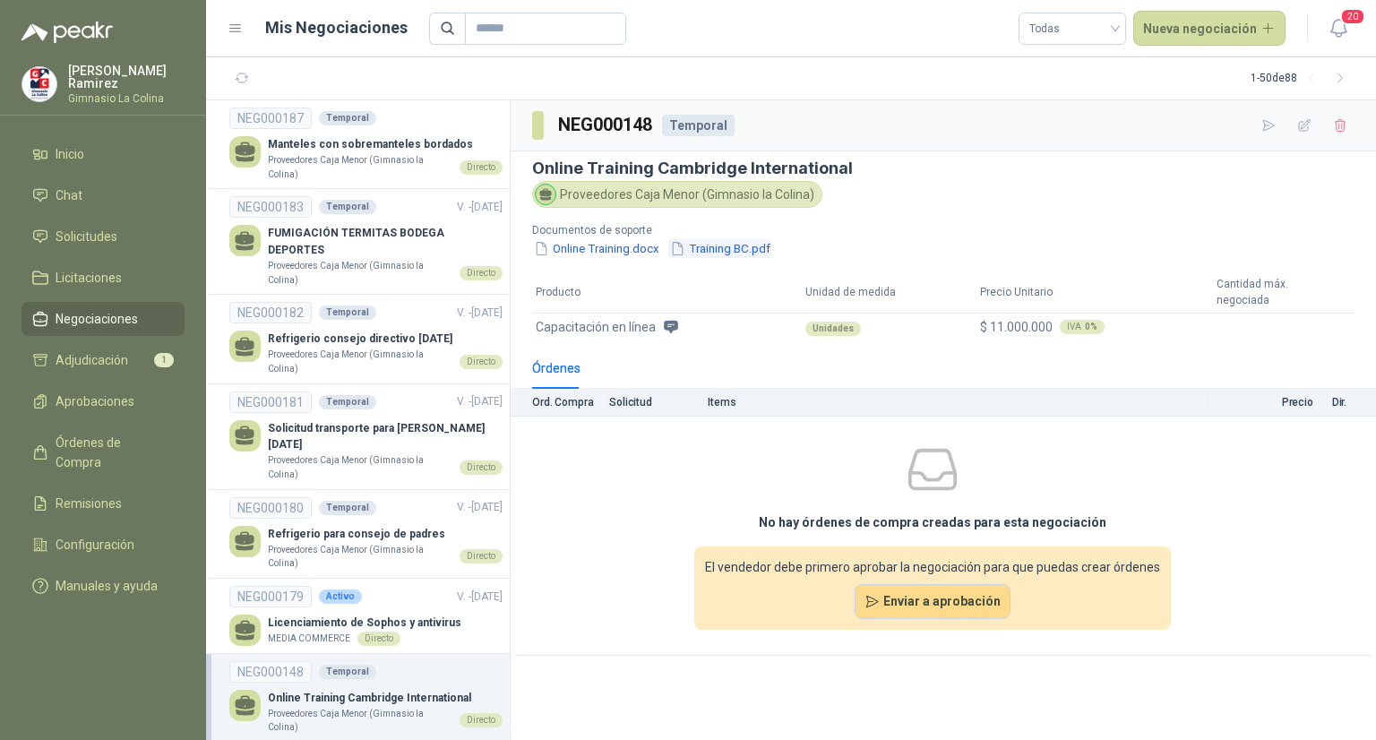
click at [735, 242] on button "Training BC.pdf" at bounding box center [720, 248] width 104 height 19
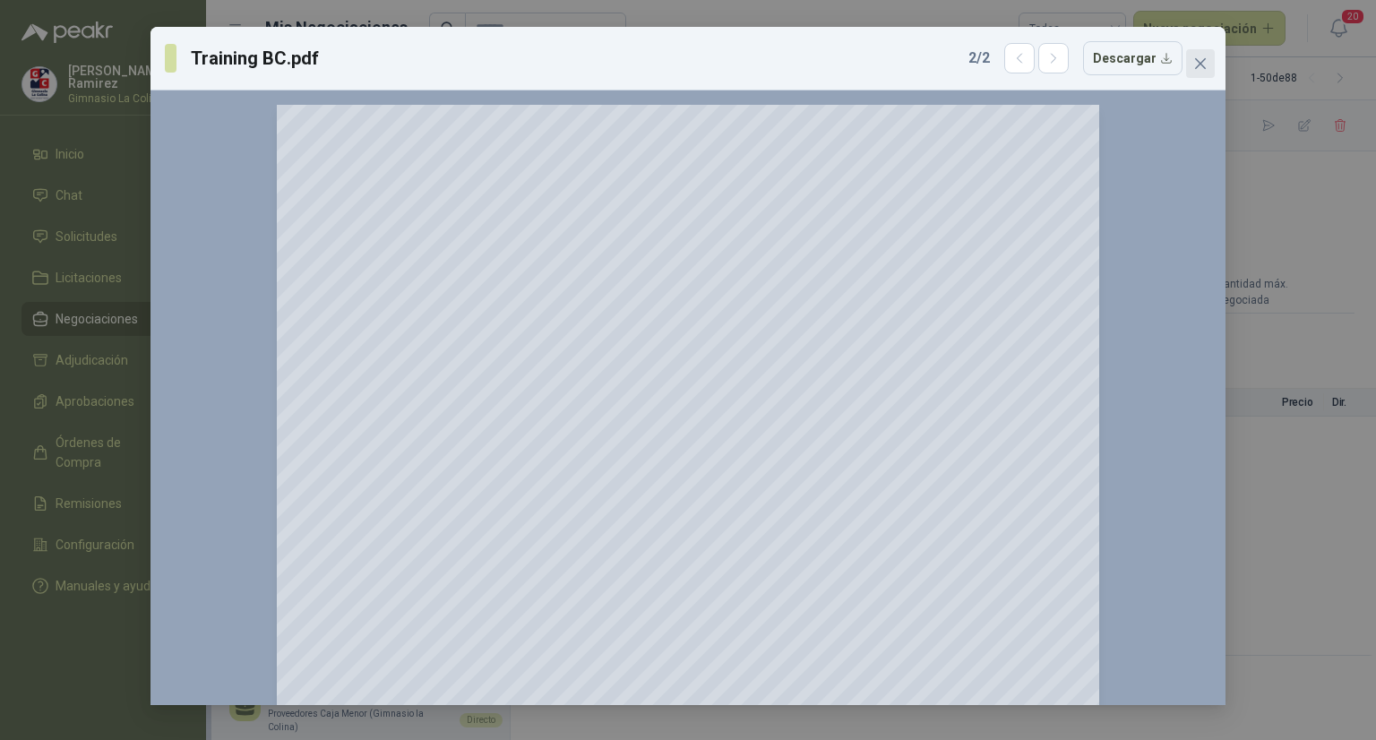
click at [1200, 65] on icon "close" at bounding box center [1200, 63] width 14 height 14
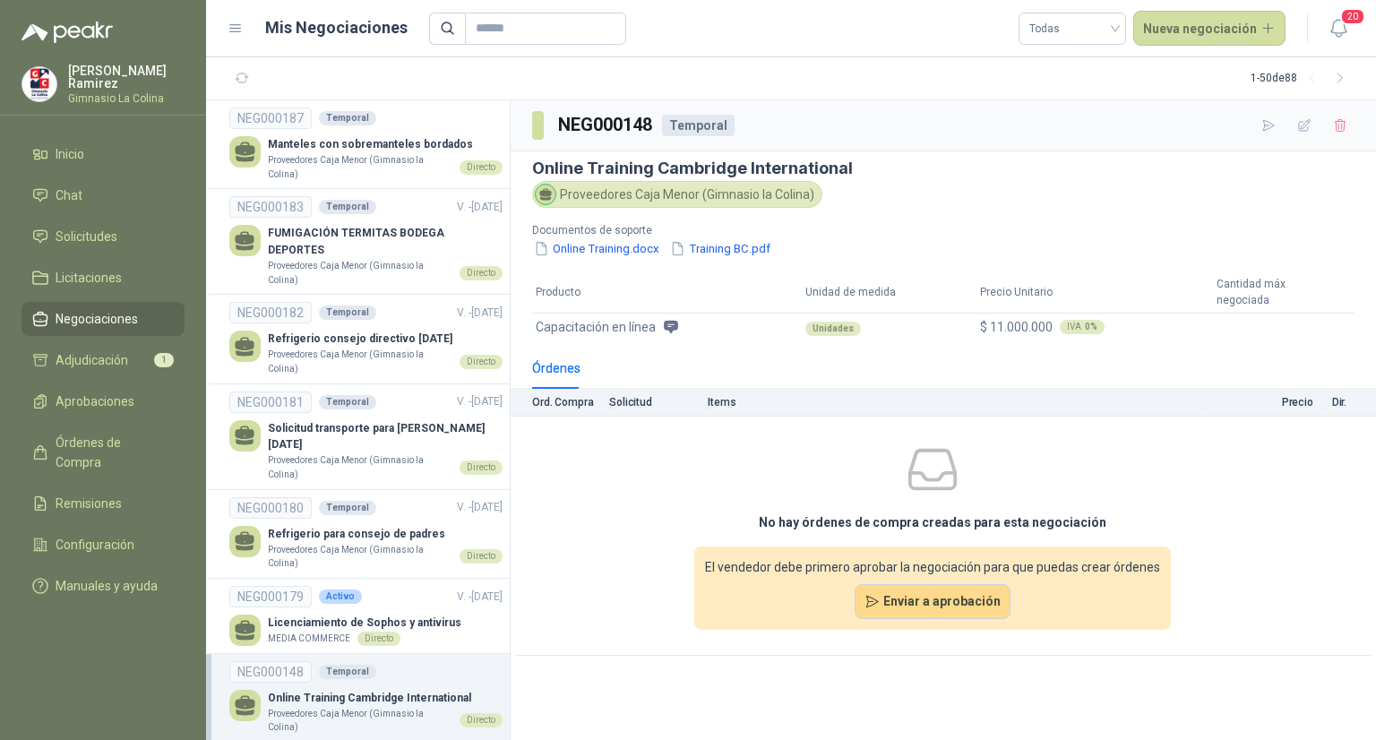
scroll to position [559, 0]
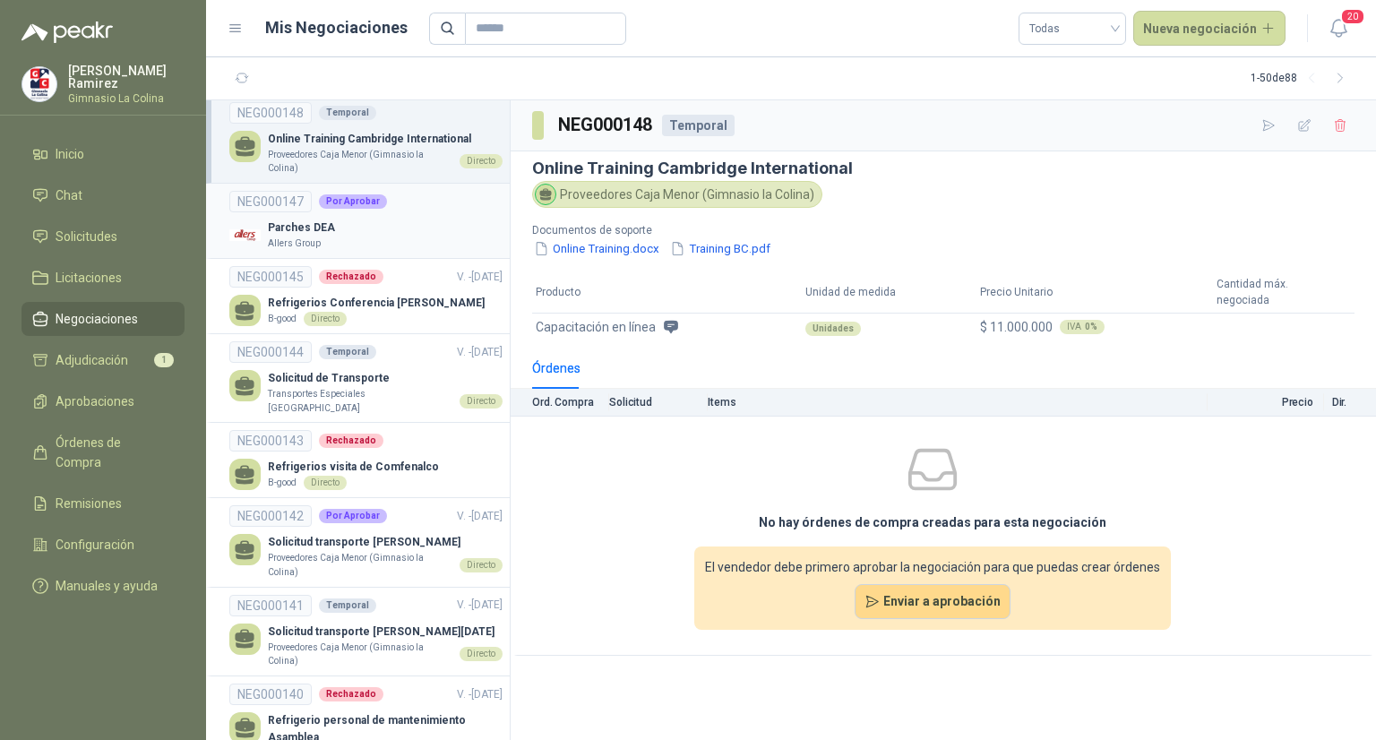
click at [351, 194] on div "Por Aprobar" at bounding box center [353, 201] width 68 height 14
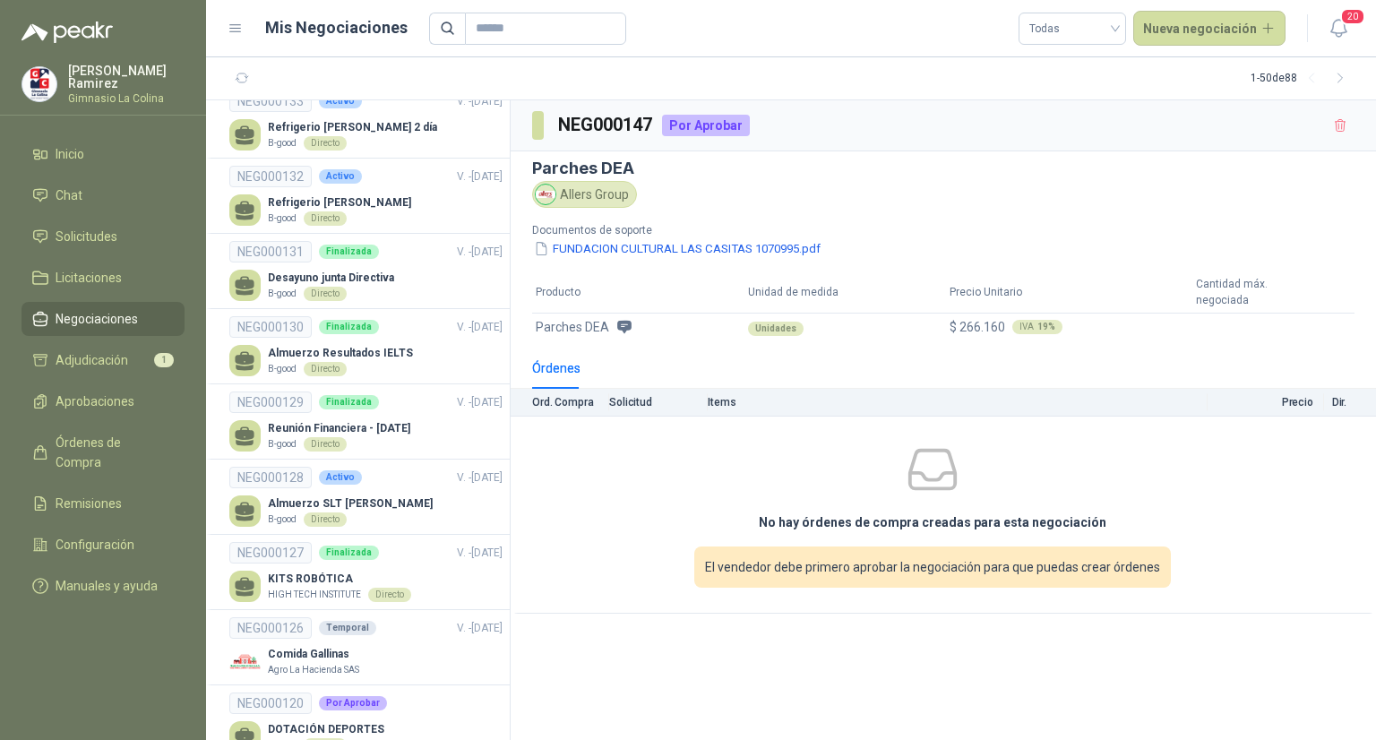
scroll to position [1118, 0]
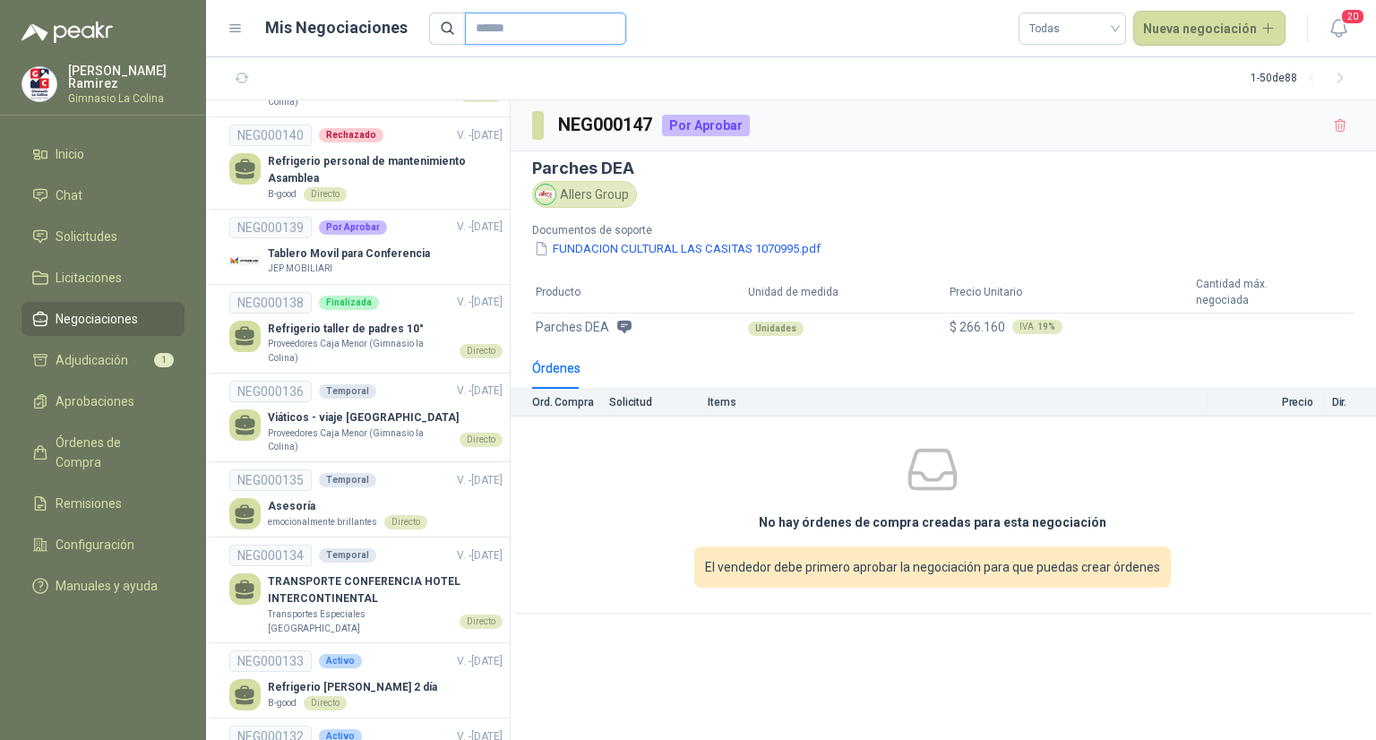
click at [502, 27] on input "text" at bounding box center [538, 28] width 125 height 30
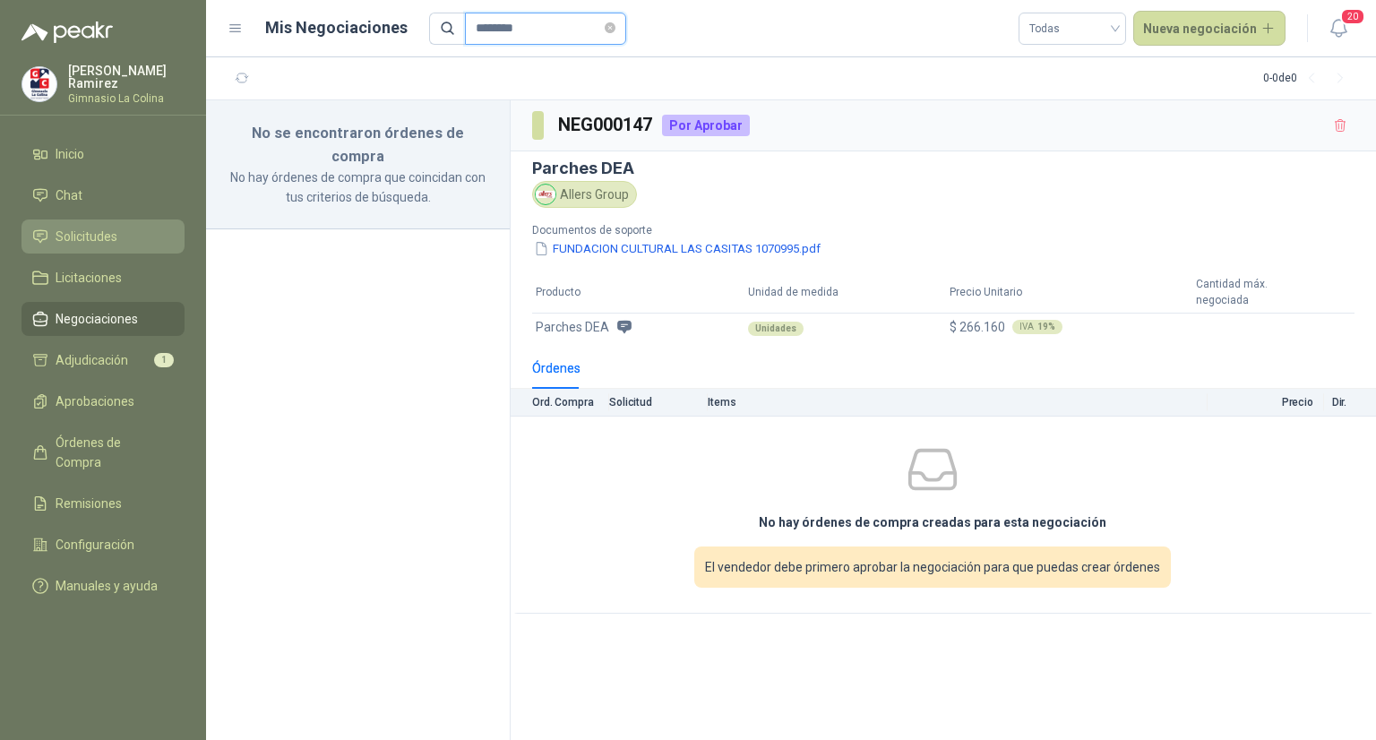
type input "********"
click at [96, 227] on span "Solicitudes" at bounding box center [87, 237] width 62 height 20
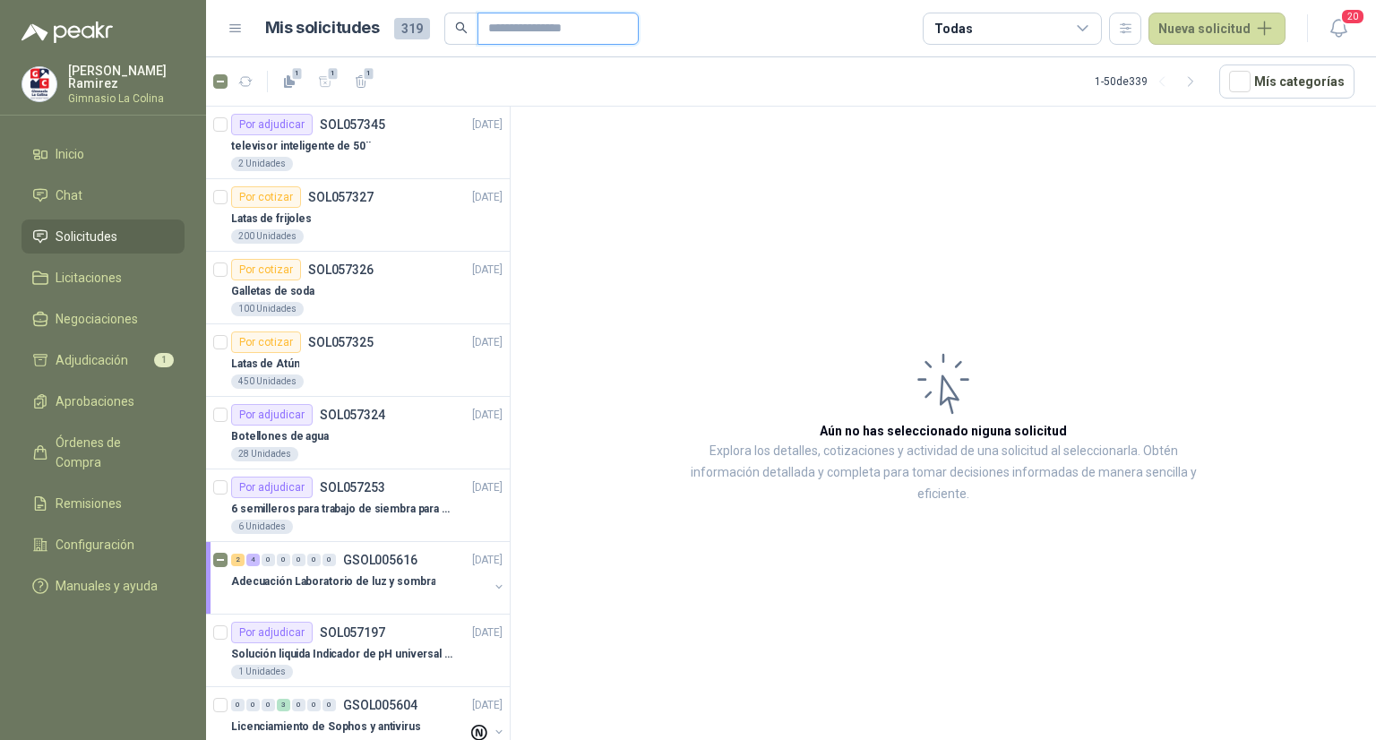
click at [547, 28] on input "text" at bounding box center [550, 28] width 125 height 30
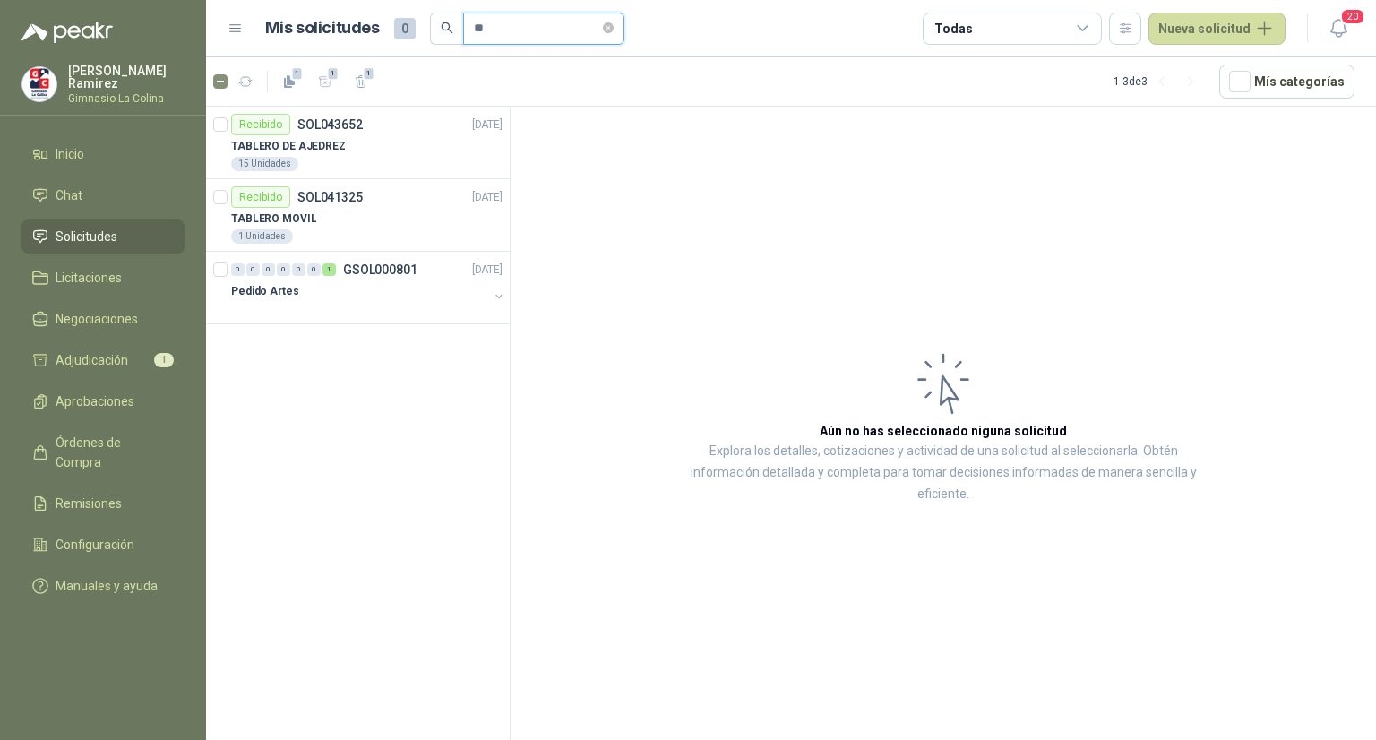
type input "*"
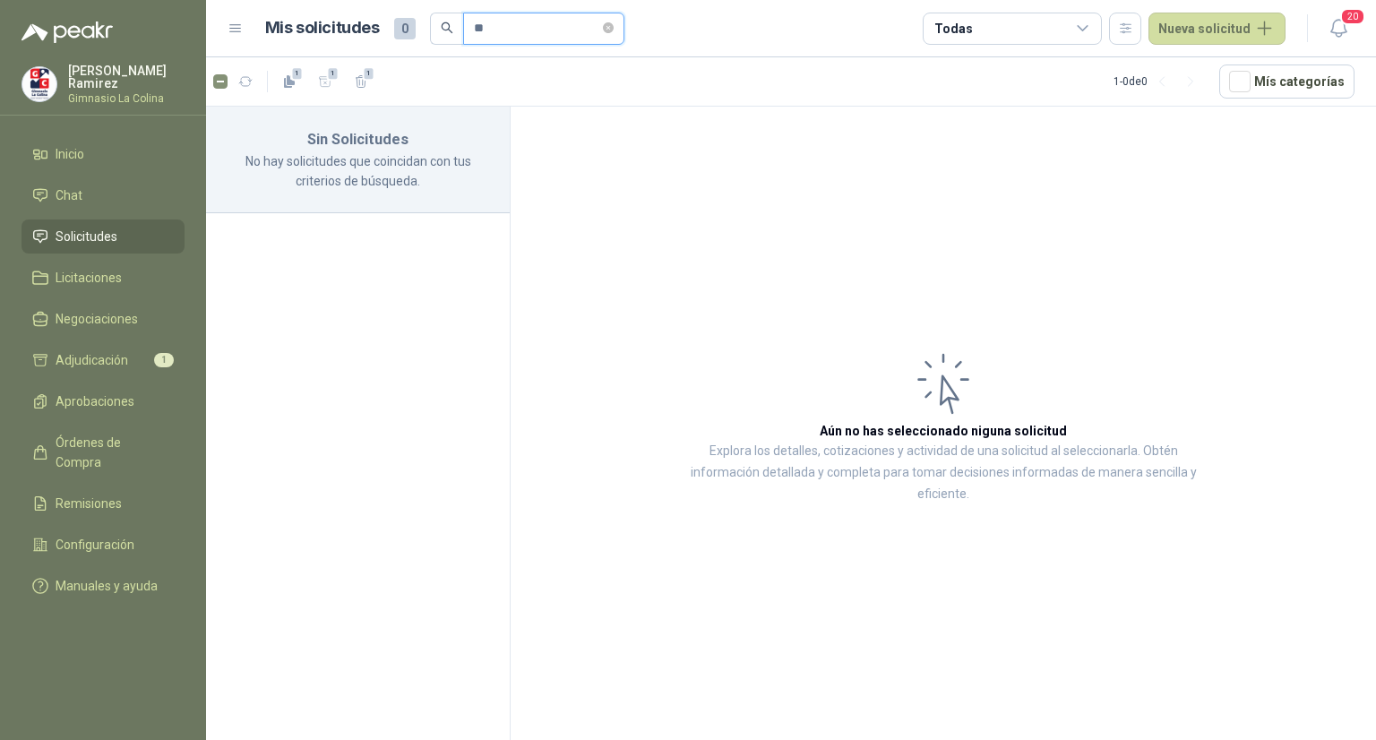
type input "*"
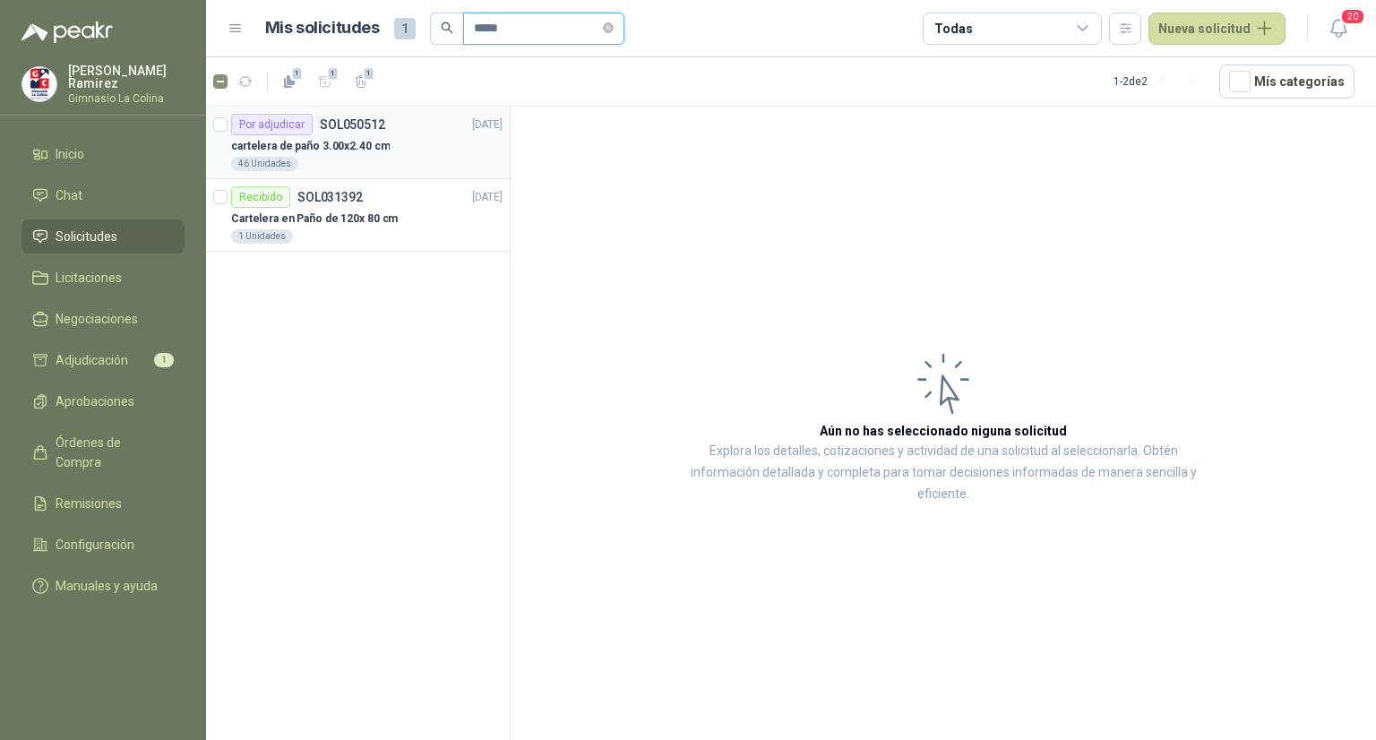
type input "*****"
click at [265, 133] on div "Por adjudicar" at bounding box center [272, 125] width 82 height 22
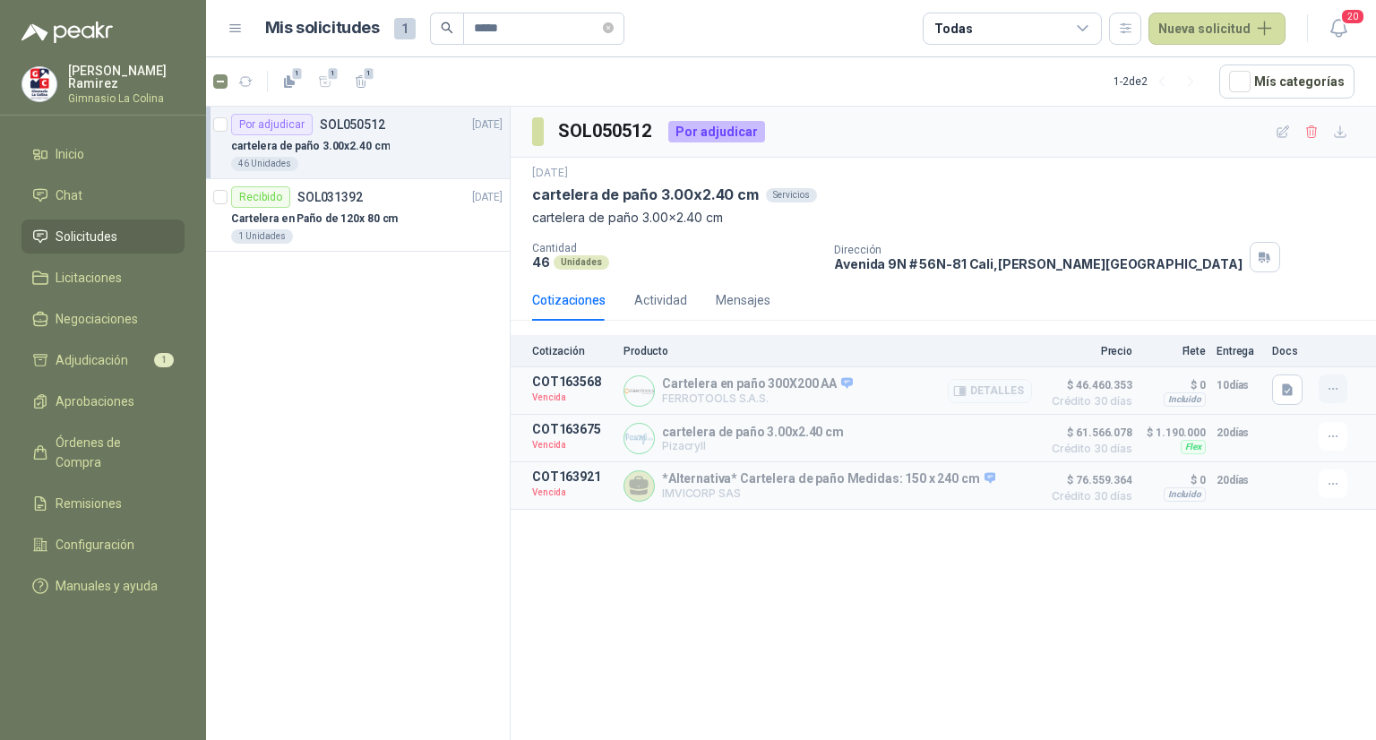
click at [1333, 390] on icon "button" at bounding box center [1333, 389] width 15 height 15
click at [1308, 341] on button "Solicitar Recotización" at bounding box center [1297, 348] width 143 height 29
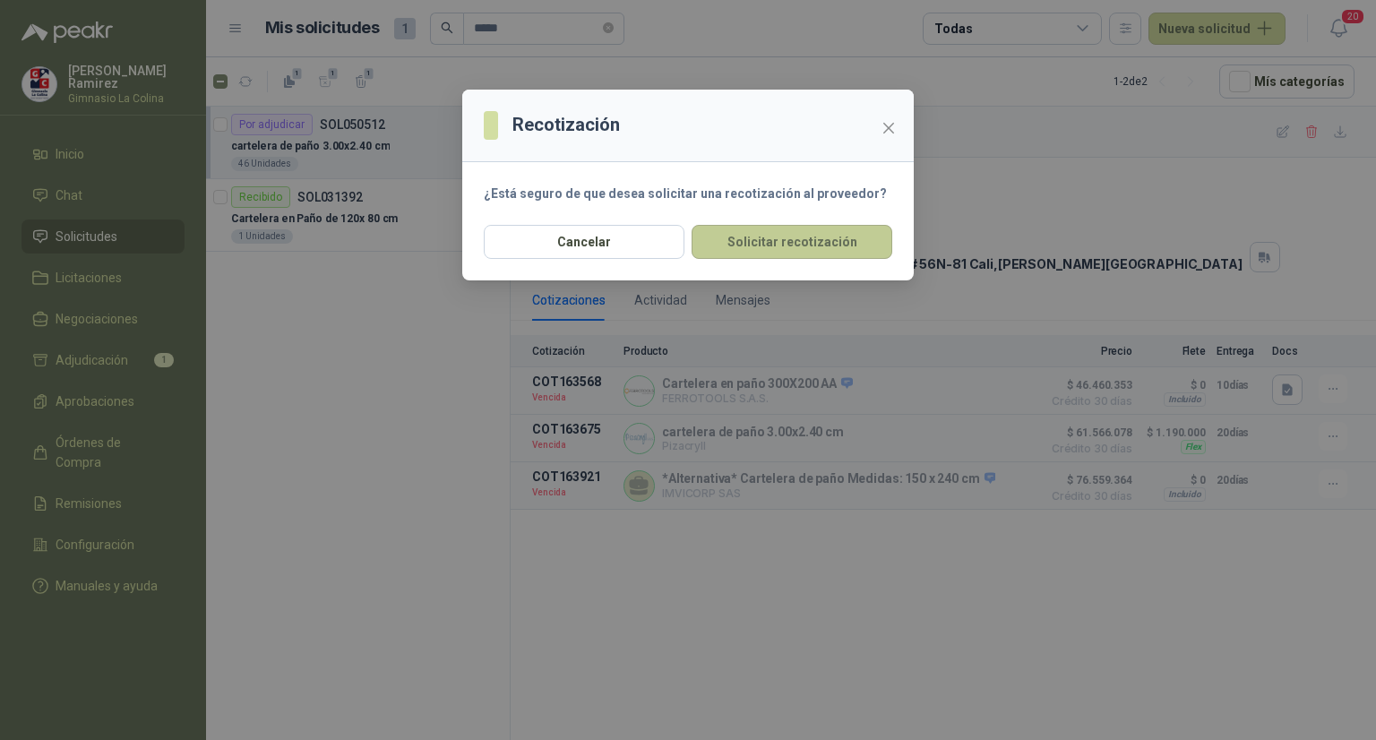
click at [778, 241] on button "Solicitar recotización" at bounding box center [792, 242] width 201 height 34
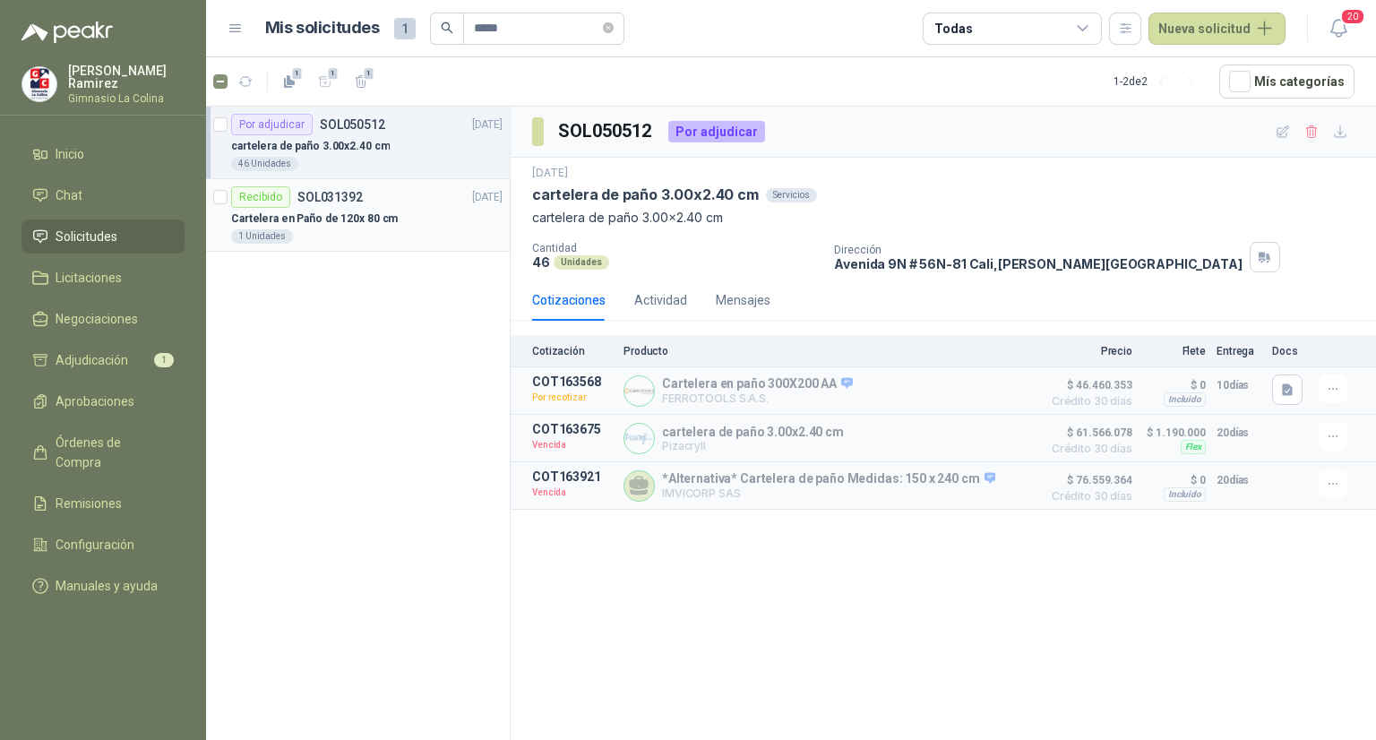
click at [289, 208] on div "Cartelera en Paño de 120x 80 cm" at bounding box center [366, 219] width 271 height 22
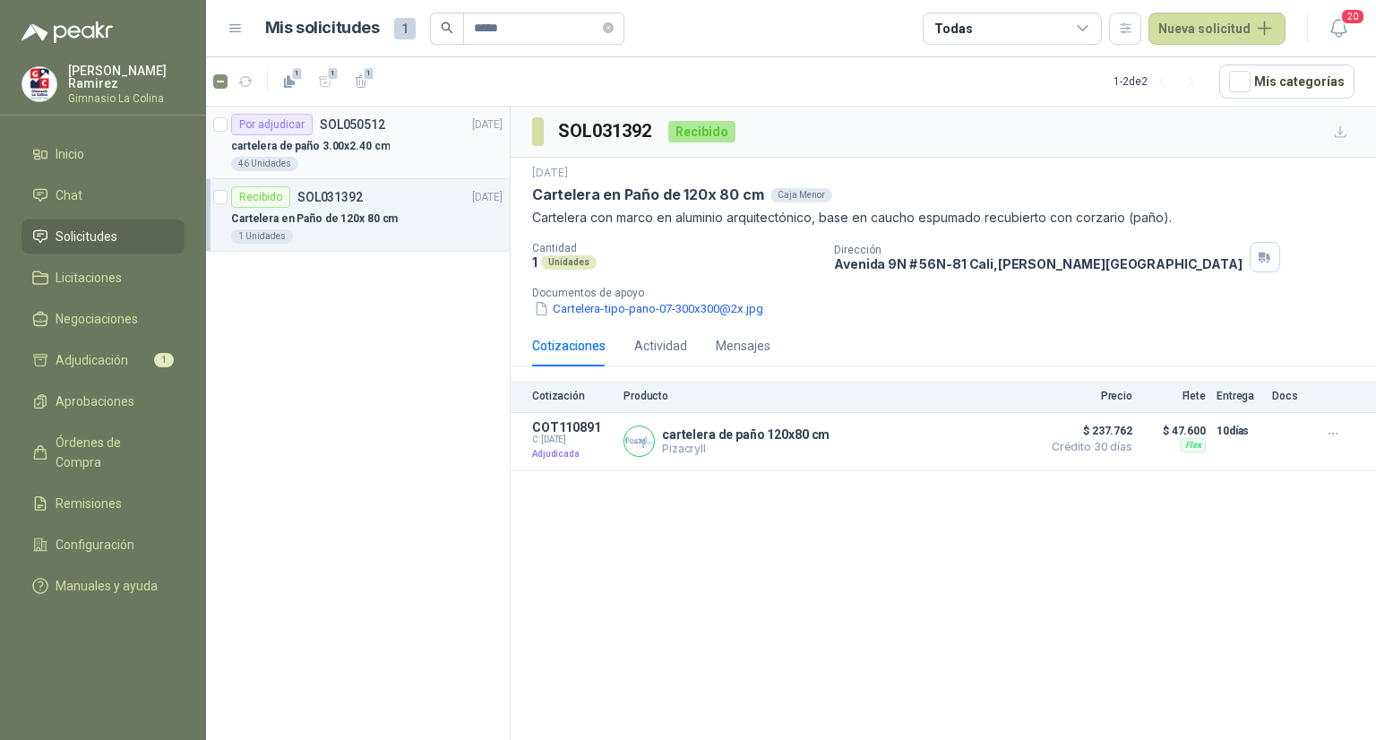
click at [292, 135] on div "cartelera de paño 3.00x2.40 cm" at bounding box center [366, 146] width 271 height 22
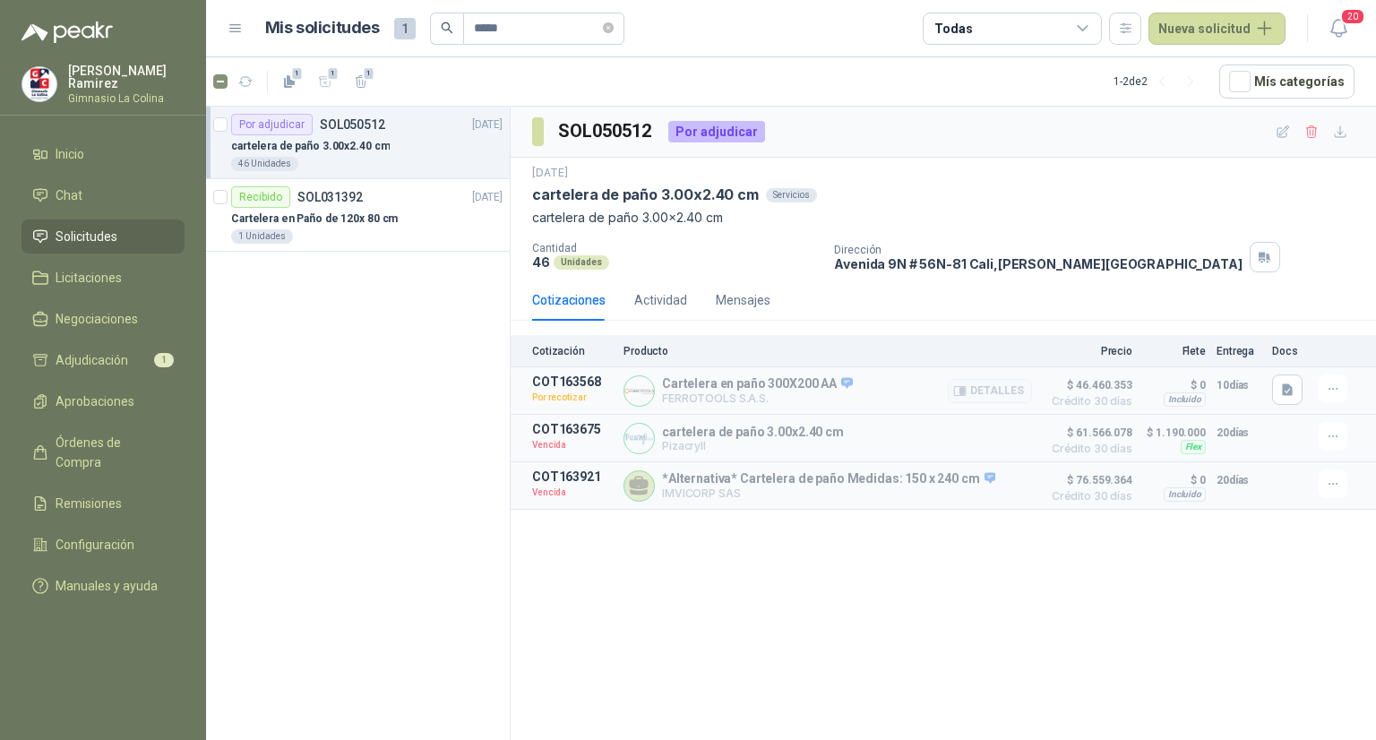
click at [699, 384] on p "Cartelera en paño 300X200 AA" at bounding box center [757, 384] width 191 height 16
click at [994, 381] on button "Detalles" at bounding box center [990, 391] width 84 height 24
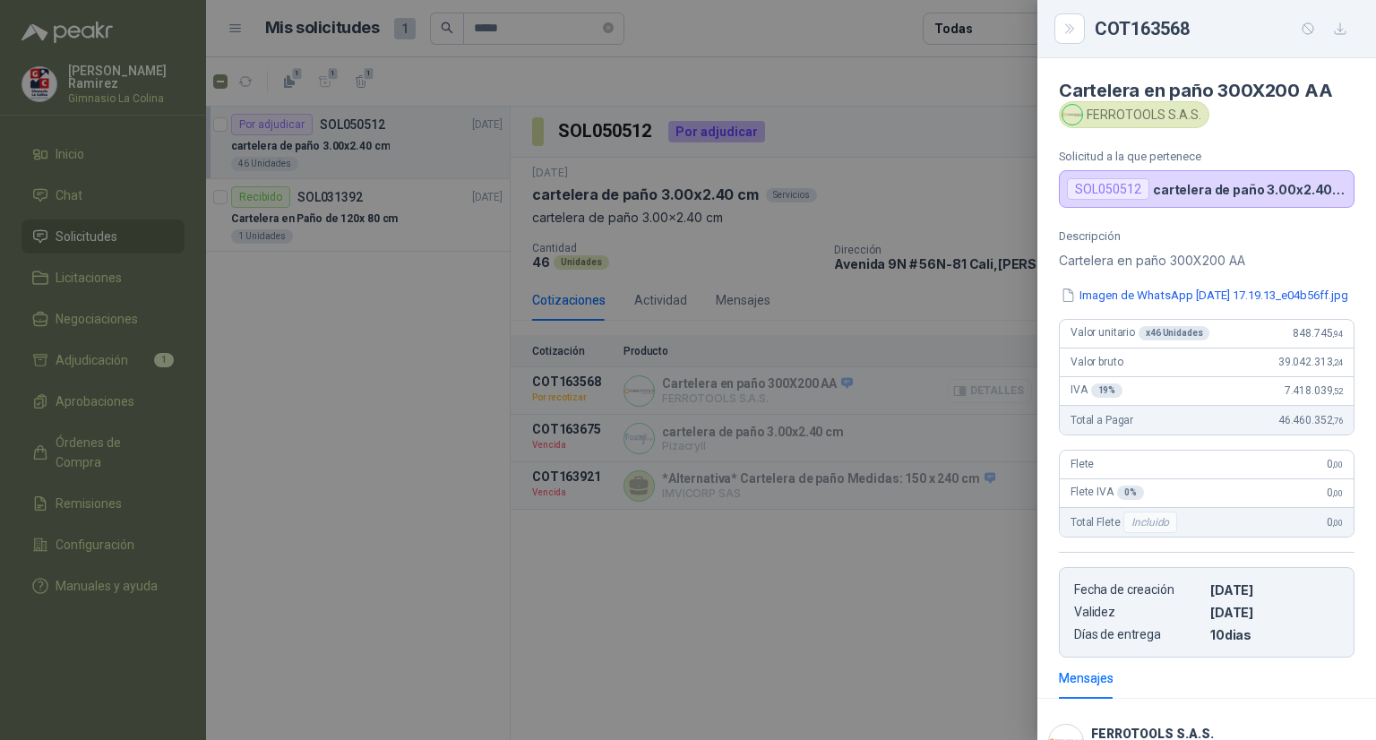
scroll to position [215, 0]
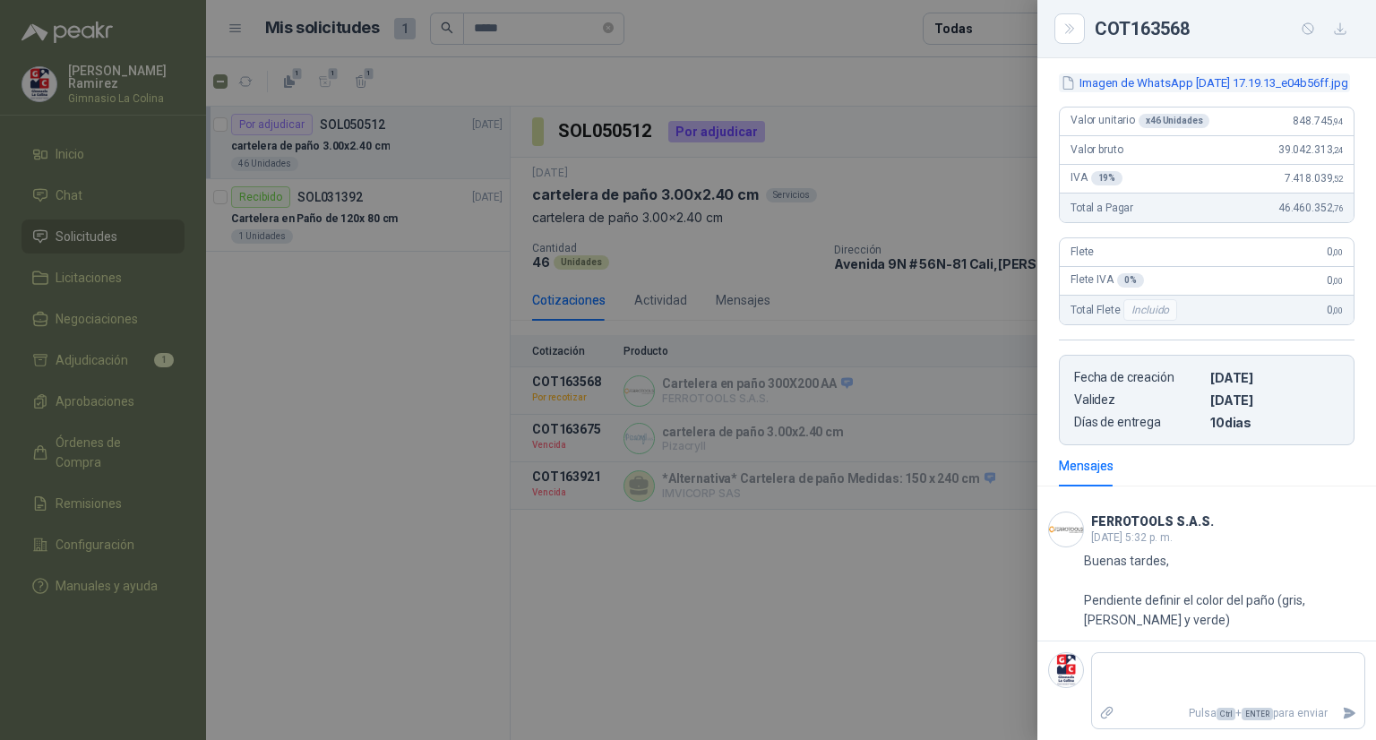
click at [1215, 73] on button "Imagen de WhatsApp [DATE] 17.19.13_e04b56ff.jpg" at bounding box center [1204, 82] width 291 height 19
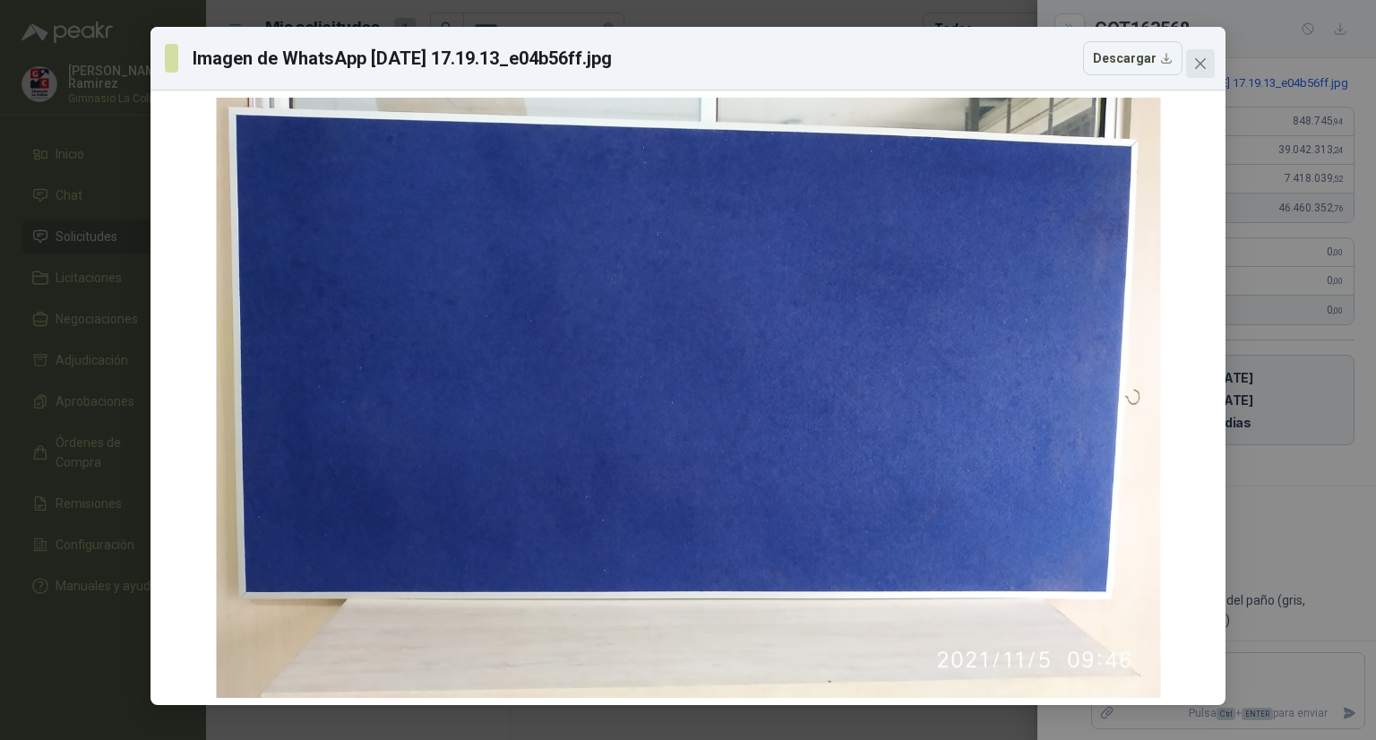
click at [1197, 63] on icon "close" at bounding box center [1200, 63] width 14 height 14
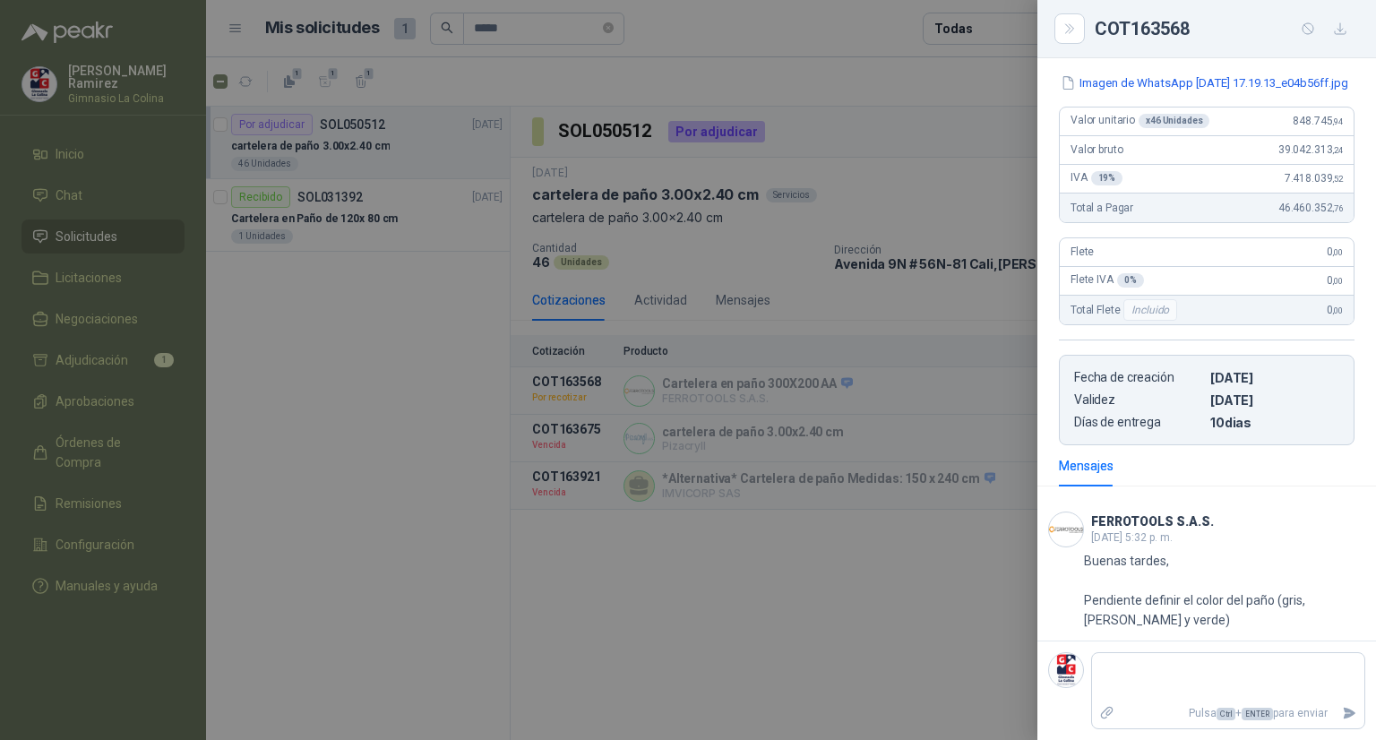
click at [384, 331] on div at bounding box center [688, 370] width 1376 height 740
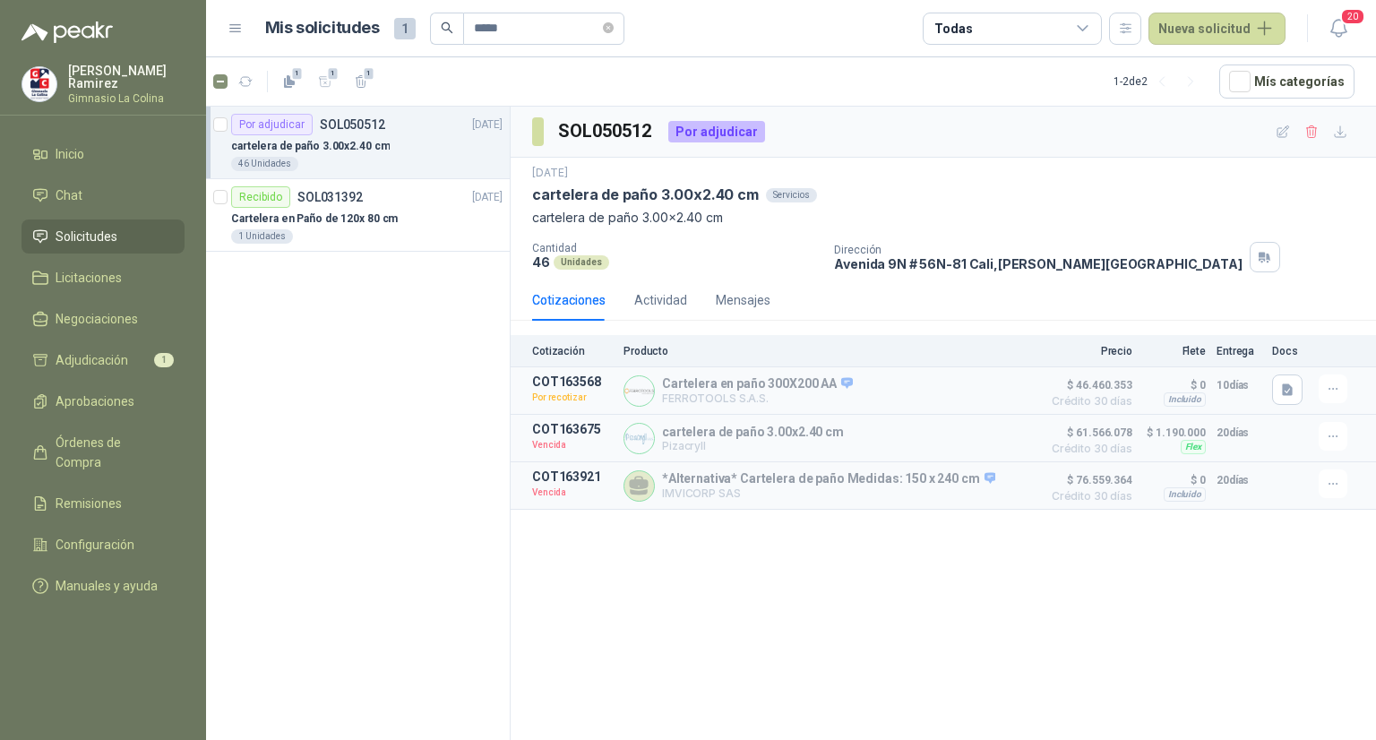
click at [81, 232] on span "Solicitudes" at bounding box center [87, 237] width 62 height 20
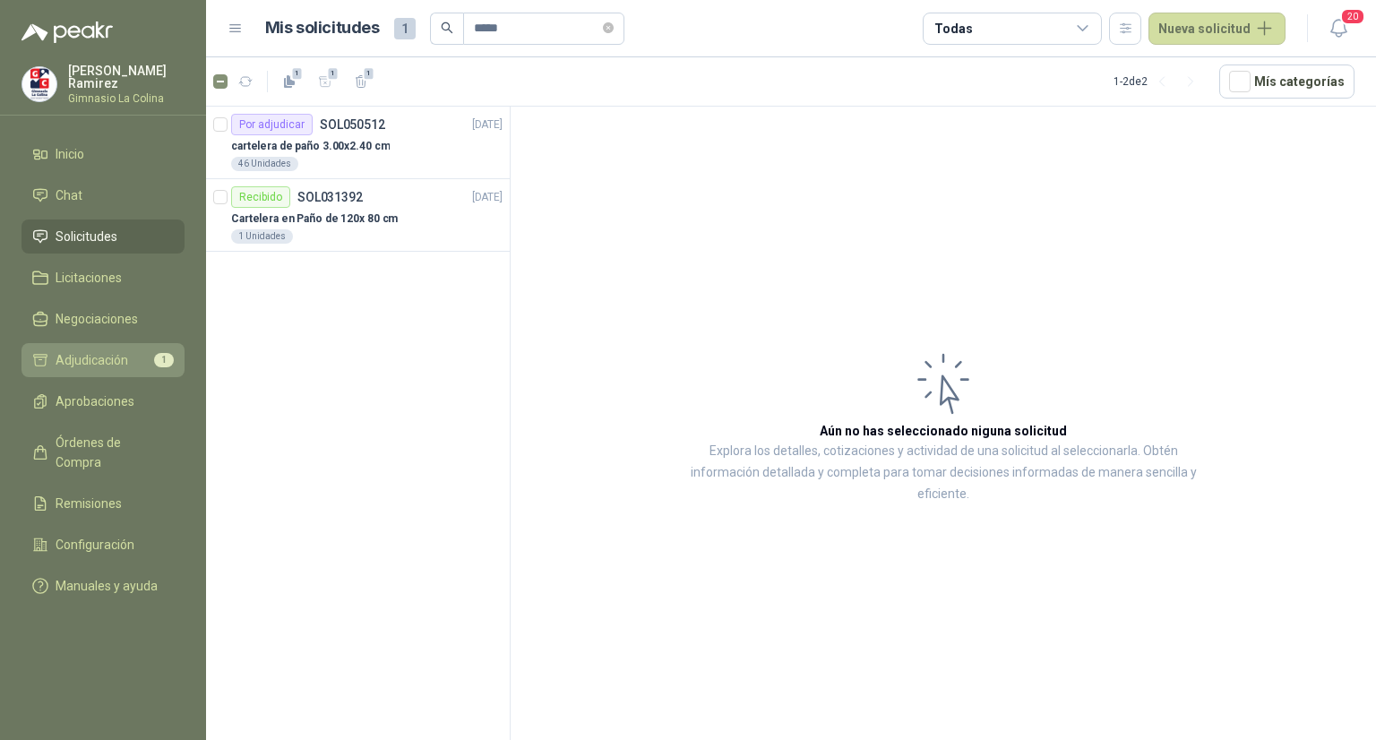
click at [79, 365] on span "Adjudicación" at bounding box center [92, 360] width 73 height 20
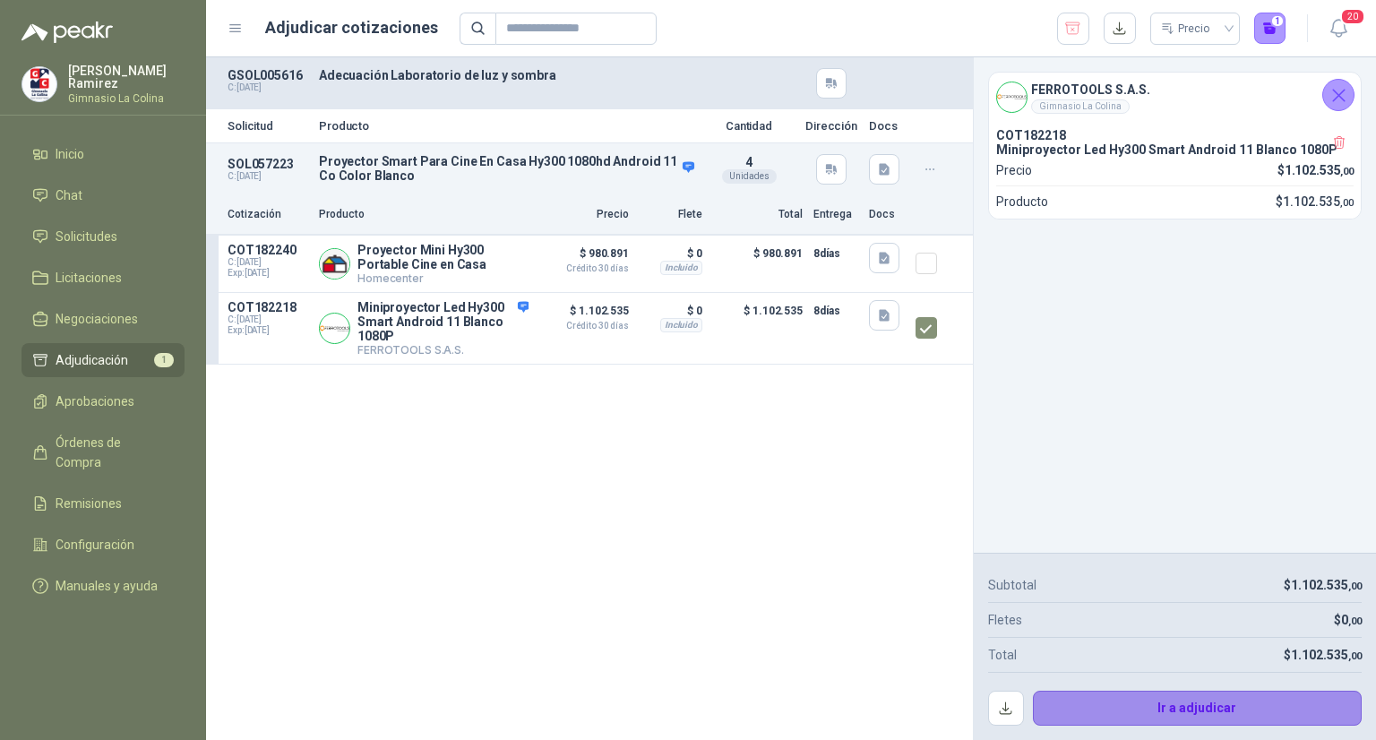
click at [1220, 711] on button "Ir a adjudicar" at bounding box center [1198, 709] width 330 height 36
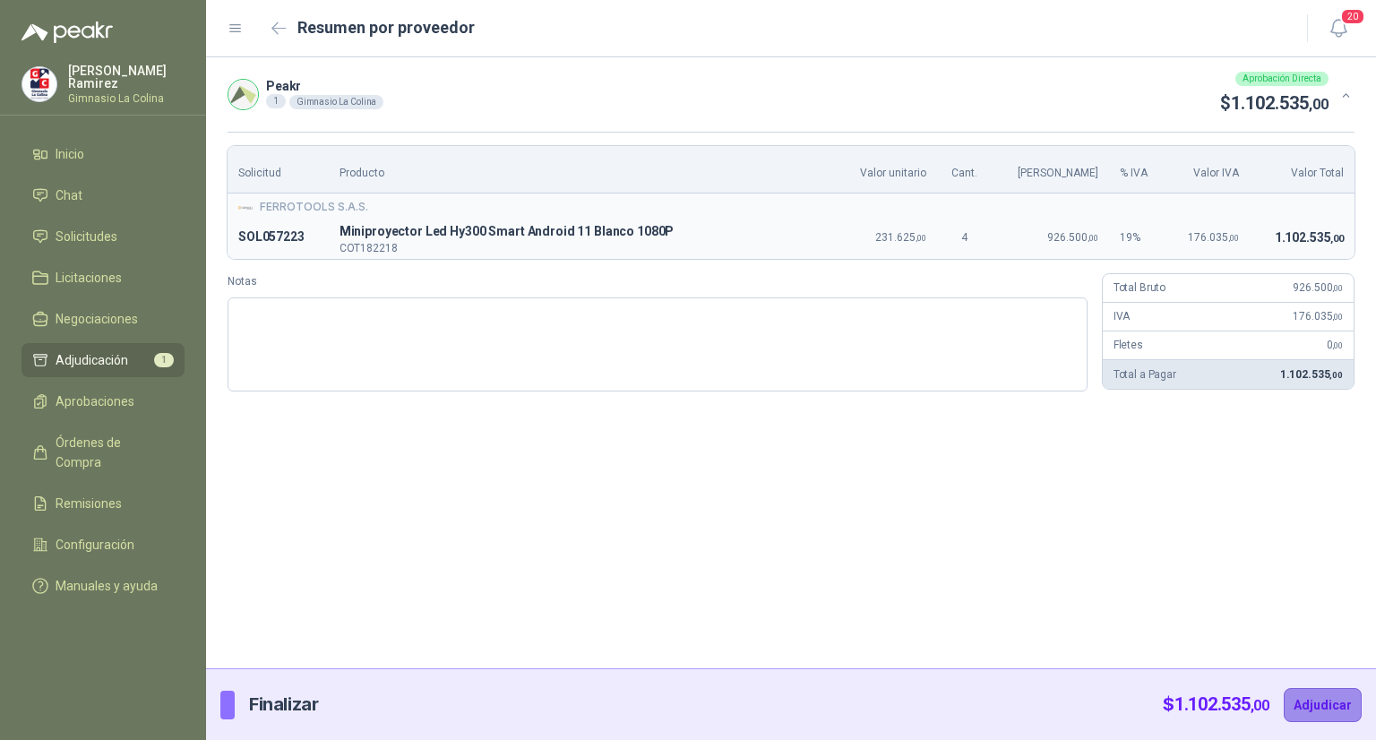
click at [1325, 697] on button "Adjudicar" at bounding box center [1323, 705] width 78 height 34
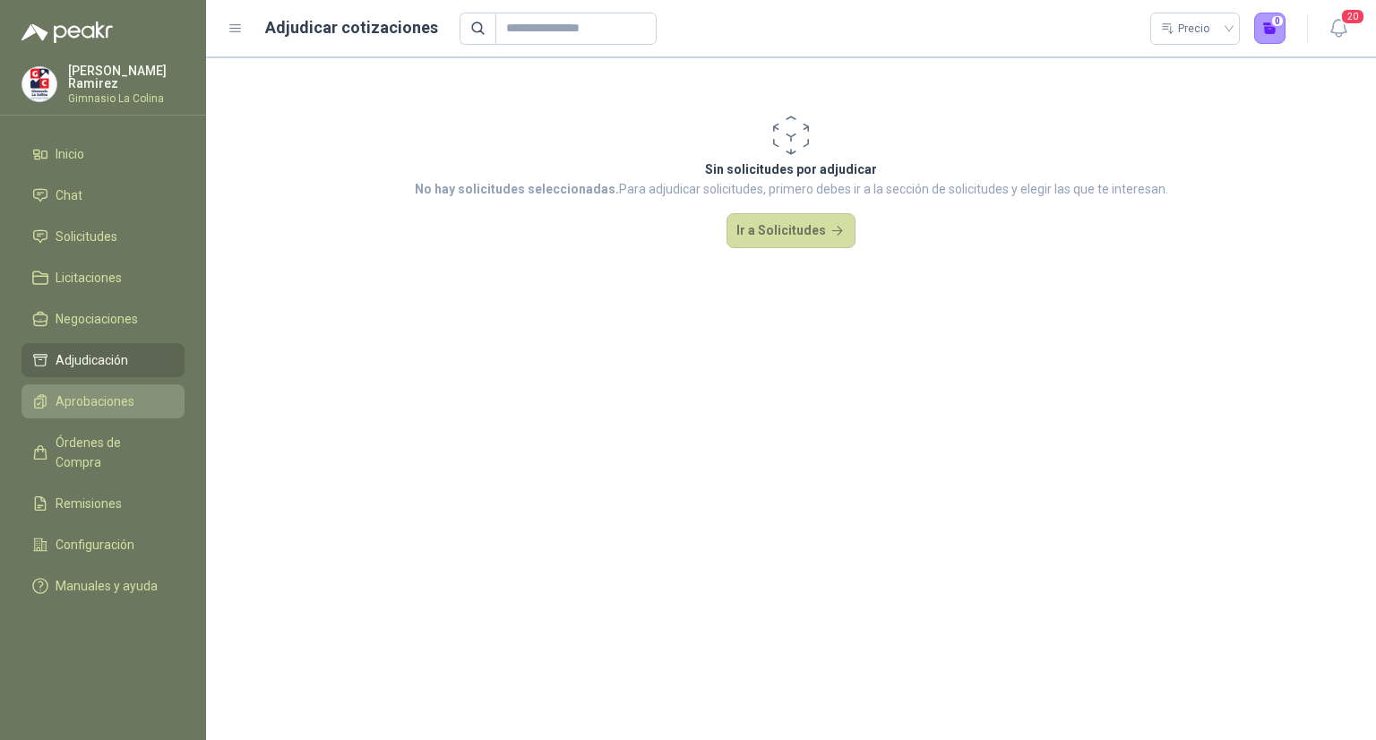
click at [76, 397] on span "Aprobaciones" at bounding box center [95, 401] width 79 height 20
